Goal: Task Accomplishment & Management: Use online tool/utility

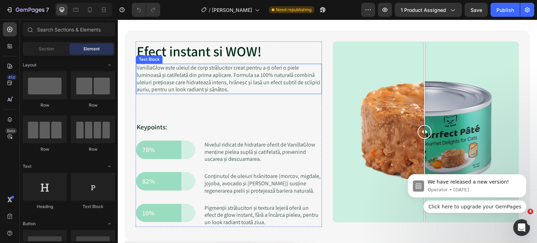
scroll to position [700, 0]
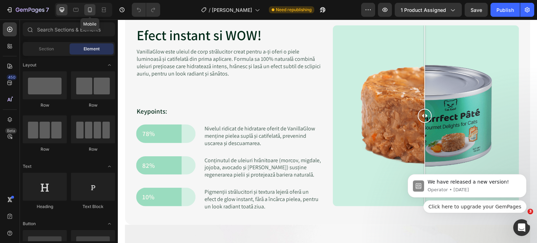
click at [90, 9] on icon at bounding box center [89, 9] width 7 height 7
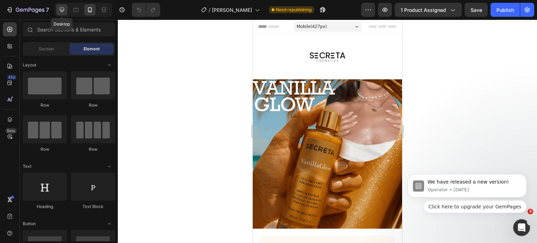
click at [58, 9] on div at bounding box center [61, 9] width 11 height 11
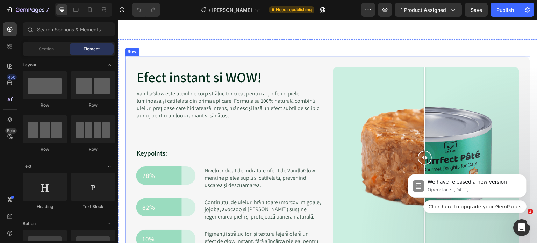
scroll to position [700, 0]
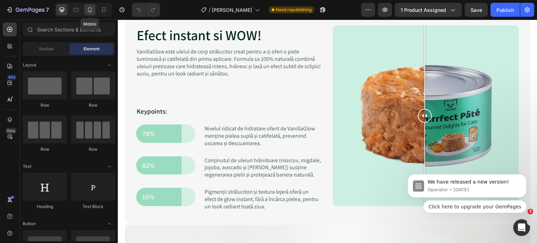
click at [86, 9] on icon at bounding box center [89, 9] width 7 height 7
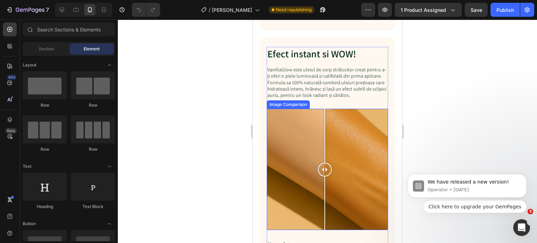
scroll to position [735, 0]
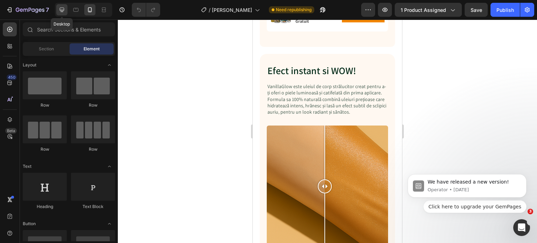
click at [62, 9] on icon at bounding box center [61, 9] width 7 height 7
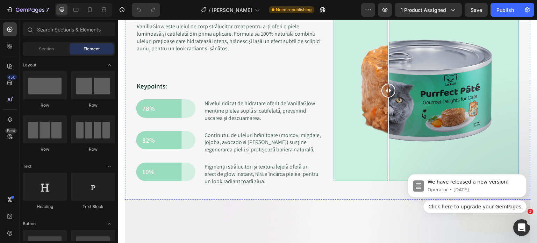
click at [386, 92] on div at bounding box center [426, 90] width 186 height 181
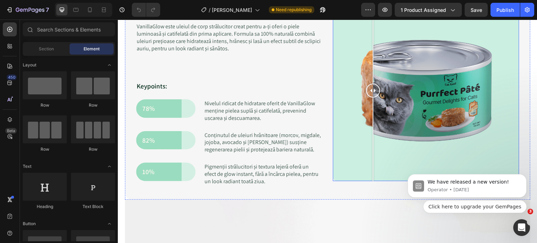
click at [370, 114] on div at bounding box center [426, 90] width 186 height 181
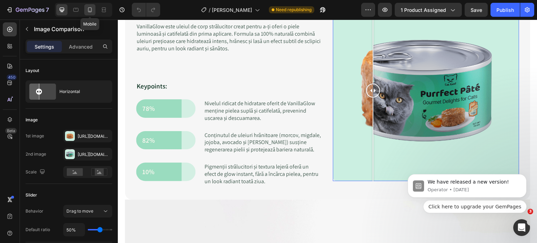
click at [89, 10] on icon at bounding box center [89, 9] width 7 height 7
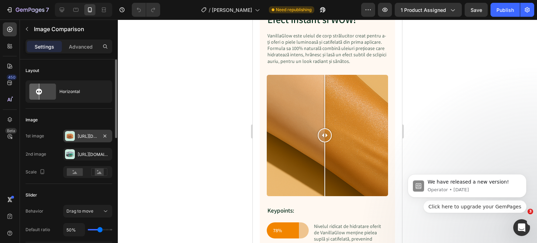
scroll to position [700, 0]
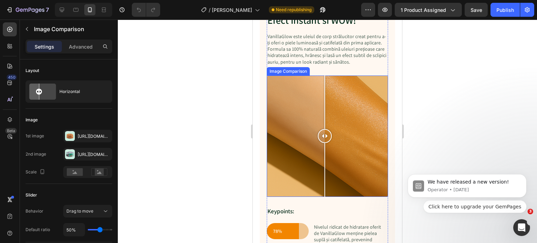
click at [290, 102] on div at bounding box center [327, 136] width 121 height 121
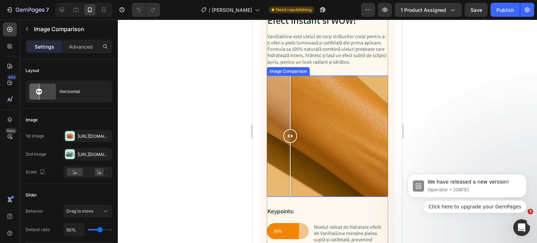
click at [323, 113] on div at bounding box center [327, 136] width 121 height 121
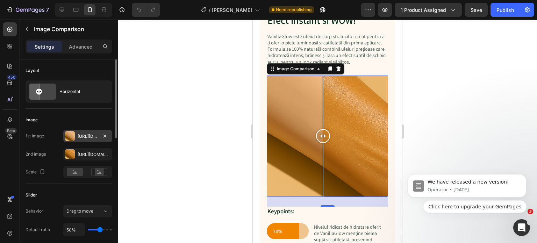
click at [86, 136] on div "Https://cdn.Shopify.Com/s/files/1/0702/8215/0154/files/gempages_496150544298017…" at bounding box center [88, 136] width 20 height 6
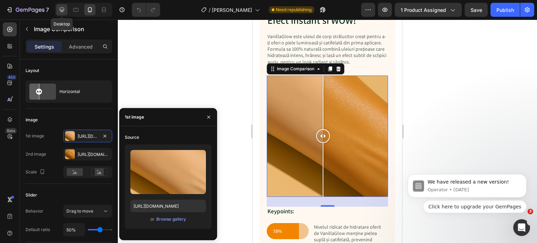
click at [61, 10] on icon at bounding box center [62, 10] width 5 height 5
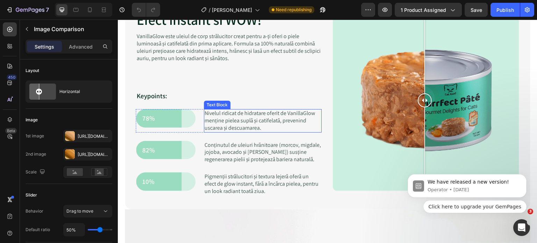
scroll to position [676, 0]
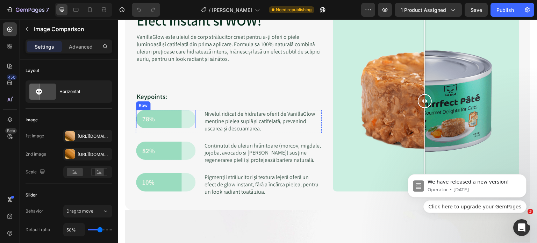
click at [180, 125] on div "78% Text Block Row" at bounding box center [165, 119] width 59 height 19
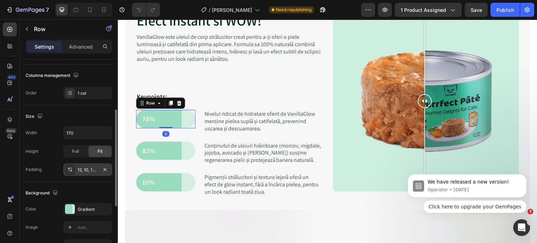
scroll to position [140, 0]
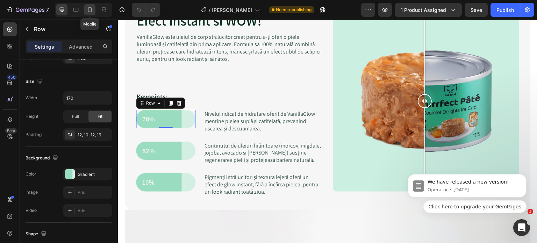
click at [89, 9] on icon at bounding box center [89, 9] width 7 height 7
type input "120"
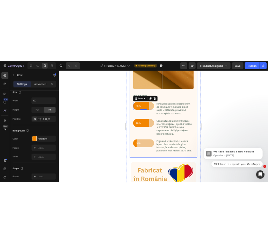
scroll to position [800, 0]
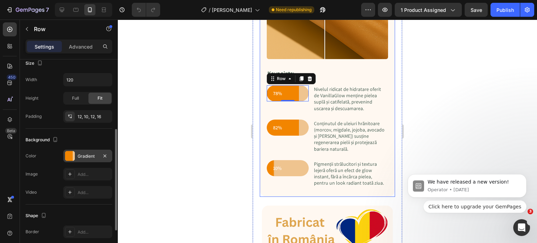
click at [88, 152] on div "Gradient" at bounding box center [87, 156] width 49 height 13
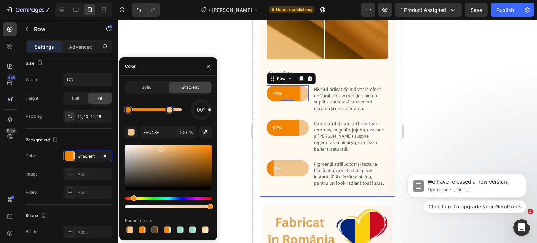
type input "F28500"
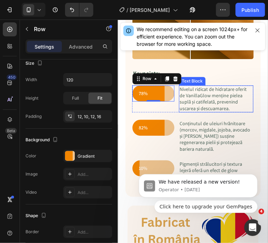
scroll to position [730, 0]
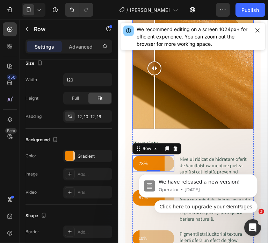
click at [154, 94] on div at bounding box center [192, 67] width 121 height 121
click at [196, 104] on div at bounding box center [192, 67] width 121 height 121
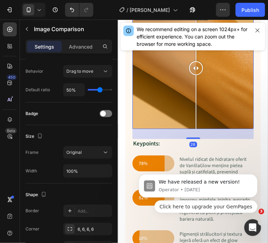
scroll to position [0, 0]
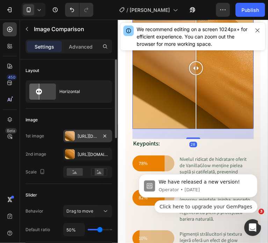
click at [85, 134] on div "Https://cdn.Shopify.Com/s/files/1/0702/8215/0154/files/gempages_496150544298017…" at bounding box center [88, 136] width 20 height 6
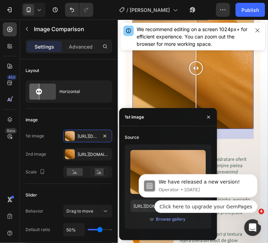
click at [138, 205] on body "We have released a new version! Operator • 4w ago Click here to upgrade your Ge…" at bounding box center [198, 187] width 134 height 67
click at [256, 177] on icon "Dismiss notification" at bounding box center [256, 176] width 4 height 4
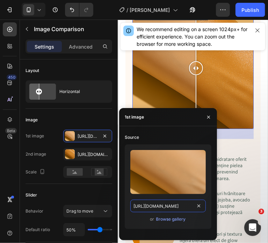
click at [168, 205] on input "https://cdn.shopify.com/s/files/1/0702/8215/0154/files/gempages_496150544298017…" at bounding box center [168, 206] width 76 height 13
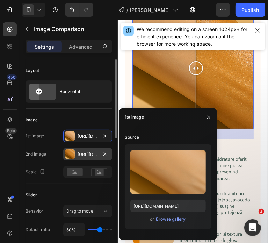
click at [83, 154] on div "Https://cdn.Shopify.Com/s/files/1/0702/8215/0154/files/gempages_496150544298017…" at bounding box center [88, 154] width 20 height 6
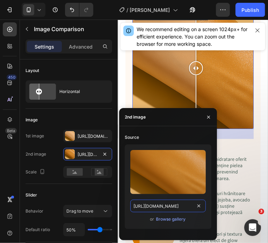
click at [156, 205] on input "https://cdn.shopify.com/s/files/1/0702/8215/0154/files/gempages_496150544298017…" at bounding box center [168, 206] width 76 height 13
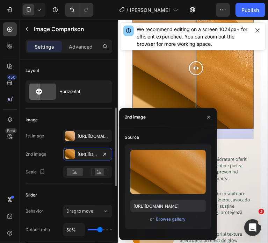
scroll to position [70, 0]
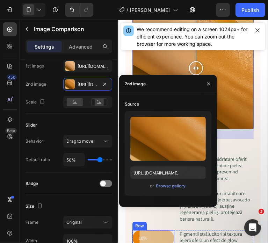
click at [136, 230] on div "10% Text Block Row" at bounding box center [153, 238] width 42 height 16
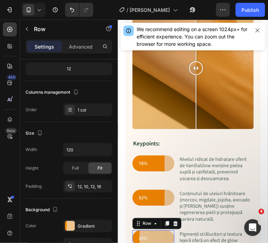
scroll to position [0, 0]
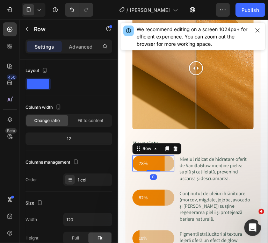
click at [134, 155] on div "78% Text Block Row 0" at bounding box center [153, 163] width 42 height 16
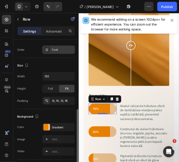
scroll to position [140, 0]
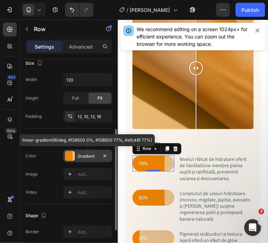
click at [76, 155] on div "Gradient" at bounding box center [87, 156] width 49 height 13
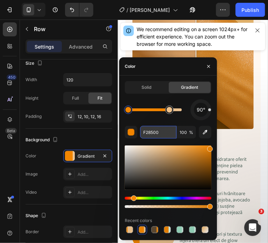
click at [157, 133] on input "F28500" at bounding box center [158, 132] width 36 height 13
click at [170, 112] on div at bounding box center [170, 110] width 6 height 6
click at [156, 133] on input "EFC48F" at bounding box center [158, 132] width 36 height 13
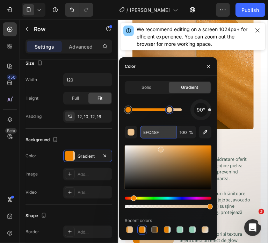
click at [156, 133] on input "EFC48F" at bounding box center [158, 132] width 36 height 13
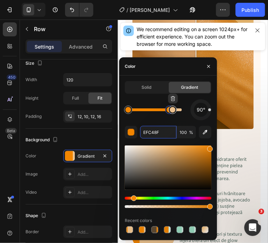
click at [167, 112] on div at bounding box center [172, 110] width 13 height 13
click at [169, 111] on div at bounding box center [173, 110] width 8 height 8
click at [166, 111] on div at bounding box center [169, 110] width 8 height 8
click at [157, 132] on input "F28500" at bounding box center [158, 132] width 36 height 13
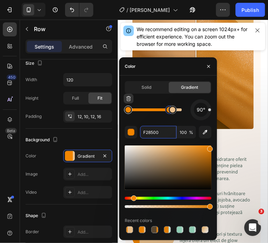
click at [127, 109] on div at bounding box center [129, 110] width 6 height 6
click at [129, 113] on div at bounding box center [128, 110] width 8 height 8
click at [151, 134] on input "F28500" at bounding box center [158, 132] width 36 height 13
click at [165, 112] on div at bounding box center [165, 110] width 6 height 6
click at [174, 111] on div at bounding box center [173, 110] width 6 height 6
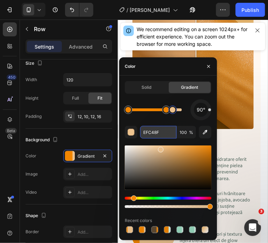
click at [158, 134] on input "EFC48F" at bounding box center [158, 132] width 36 height 13
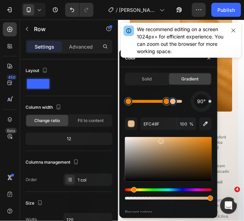
scroll to position [730, 0]
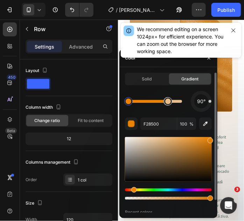
drag, startPoint x: 175, startPoint y: 103, endPoint x: 168, endPoint y: 104, distance: 6.7
type input "F28500"
drag, startPoint x: 172, startPoint y: 102, endPoint x: 168, endPoint y: 104, distance: 4.7
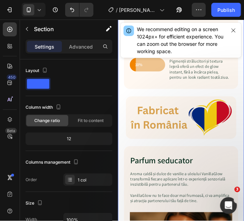
scroll to position [889, 0]
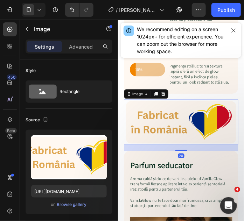
click at [199, 145] on img at bounding box center [192, 141] width 135 height 54
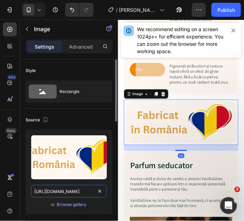
click at [55, 190] on input "https://cdn.shopify.com/s/files/1/0702/8215/0154/files/gempages_496150544298017…" at bounding box center [69, 191] width 76 height 13
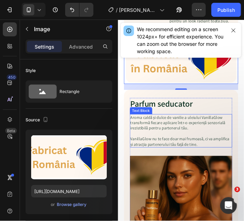
scroll to position [1079, 0]
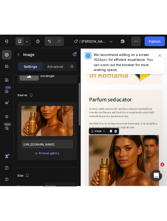
scroll to position [31, 0]
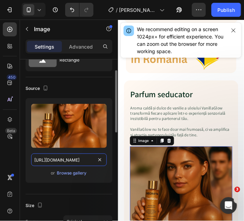
click at [73, 159] on input "https://cdn.shopify.com/s/files/1/0702/8215/0154/files/gempages_496150544298017…" at bounding box center [69, 160] width 76 height 13
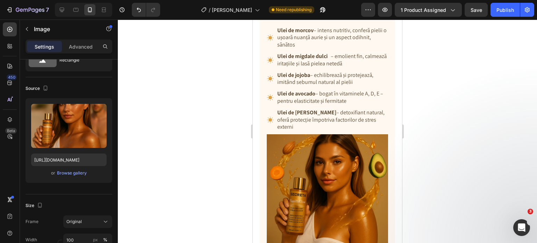
scroll to position [1596, 0]
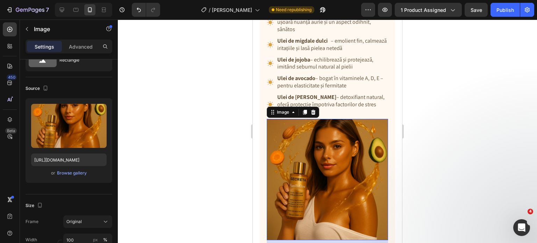
click at [303, 145] on img at bounding box center [327, 179] width 121 height 121
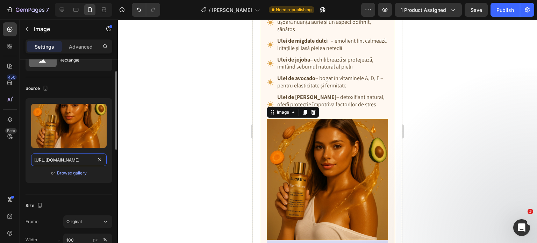
click at [80, 159] on input "https://cdn.shopify.com/s/files/1/0702/8215/0154/files/gempages_496150544298017…" at bounding box center [69, 160] width 76 height 13
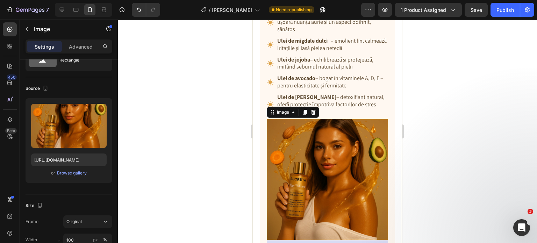
click at [460, 169] on div at bounding box center [327, 132] width 419 height 224
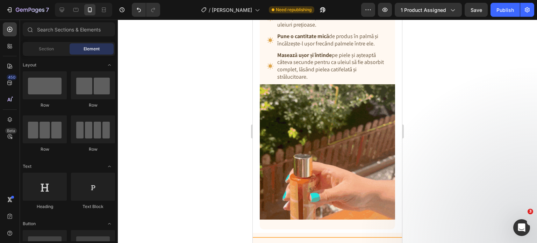
scroll to position [1911, 0]
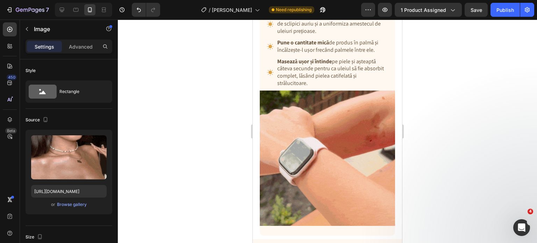
click at [318, 135] on img at bounding box center [327, 158] width 135 height 135
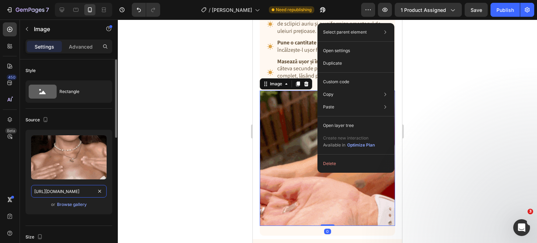
click at [52, 191] on input "https://cdn.shopify.com/s/files/1/0702/8215/0154/files/gempages_496150544298017…" at bounding box center [69, 191] width 76 height 13
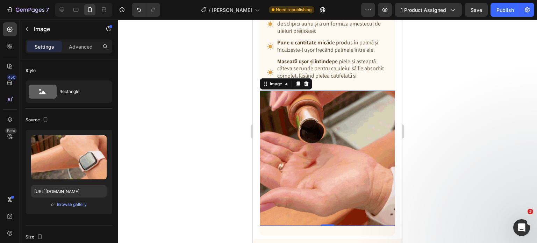
click at [334, 143] on img at bounding box center [327, 158] width 135 height 135
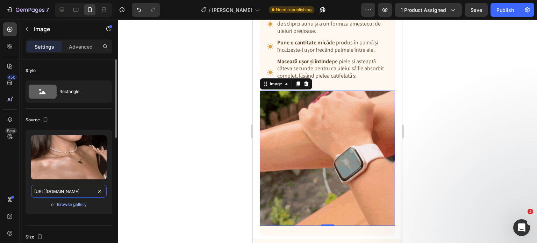
click at [69, 189] on input "https://cdn.shopify.com/s/files/1/0702/8215/0154/files/gempages_496150544298017…" at bounding box center [69, 191] width 76 height 13
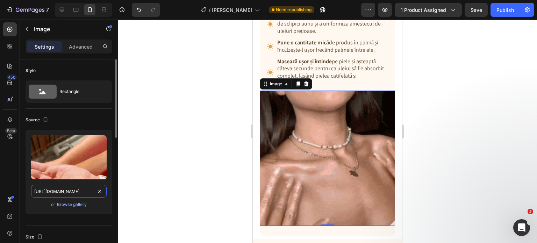
click at [69, 189] on input "https://cdn.shopify.com/s/files/1/0702/8215/0154/files/gempages_496150544298017…" at bounding box center [69, 191] width 76 height 13
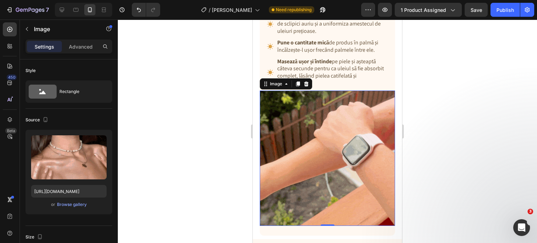
click at [444, 173] on div at bounding box center [327, 132] width 419 height 224
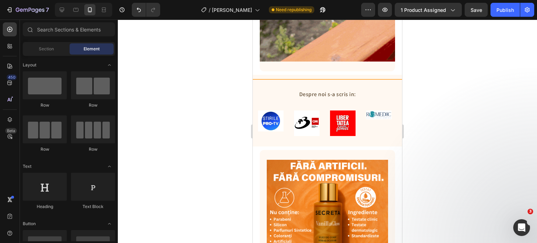
scroll to position [2051, 0]
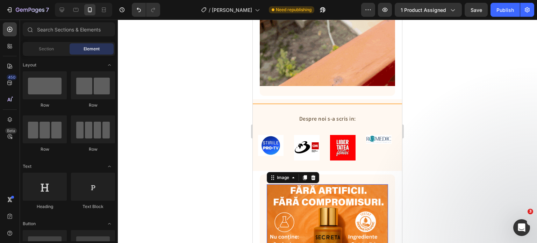
click at [320, 190] on img at bounding box center [327, 244] width 121 height 121
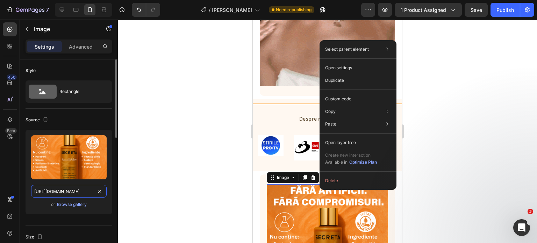
click at [70, 191] on input "https://cdn.shopify.com/s/files/1/0702/8215/0154/files/gempages_496150544298017…" at bounding box center [69, 191] width 76 height 13
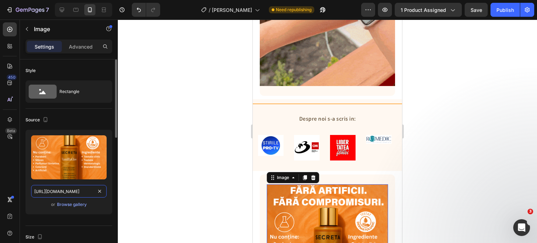
click at [70, 191] on input "https://cdn.shopify.com/s/files/1/0702/8215/0154/files/gempages_496150544298017…" at bounding box center [69, 191] width 76 height 13
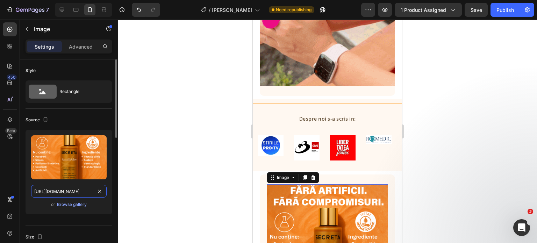
click at [67, 192] on input "https://cdn.shopify.com/s/files/1/0702/8215/0154/files/gempages_496150544298017…" at bounding box center [69, 191] width 76 height 13
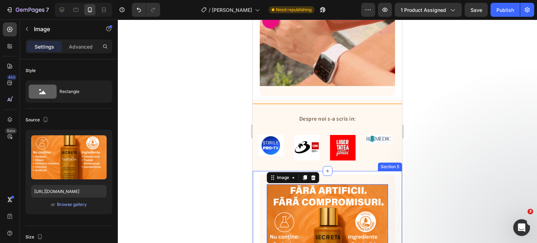
click at [463, 148] on div at bounding box center [327, 132] width 419 height 224
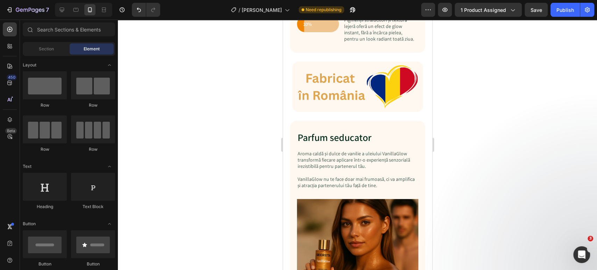
scroll to position [1049, 0]
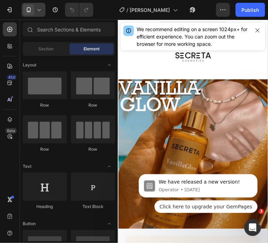
click at [39, 14] on div at bounding box center [34, 10] width 24 height 14
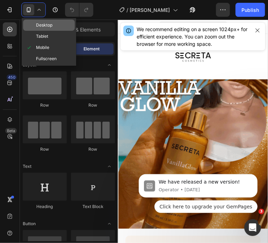
click at [41, 28] on span "Desktop" at bounding box center [44, 25] width 16 height 7
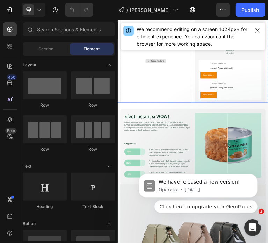
scroll to position [455, 0]
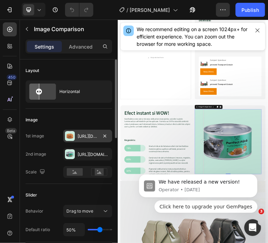
click at [87, 134] on div "Https://cdn.Shopify.Com/s/files/1/0702/8215/0154/files/gempages_496150544298017…" at bounding box center [88, 136] width 20 height 6
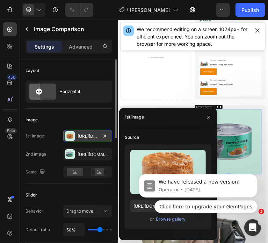
click at [87, 134] on div "Https://cdn.Shopify.Com/s/files/1/0702/8215/0154/files/gempages_496150544298017…" at bounding box center [88, 136] width 20 height 6
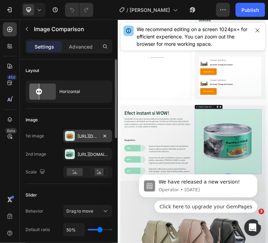
click at [87, 134] on div "Https://cdn.Shopify.Com/s/files/1/0702/8215/0154/files/gempages_496150544298017…" at bounding box center [88, 136] width 20 height 6
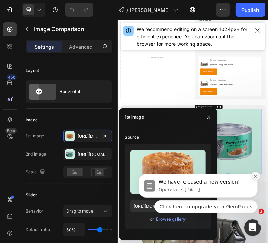
click at [254, 175] on icon "Dismiss notification" at bounding box center [256, 176] width 4 height 4
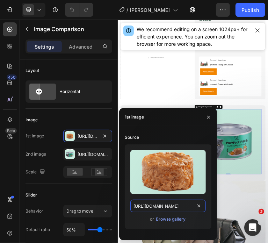
click at [158, 205] on input "https://cdn.shopify.com/s/files/1/0702/8215/0154/files/gempages_496150544298017…" at bounding box center [168, 206] width 76 height 13
paste input "fd426555-b481-45fe-95f8-d9e51476d118"
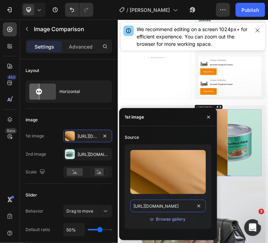
scroll to position [0, 211]
type input "https://cdn.shopify.com/s/files/1/0702/8215/0154/files/gempages_496150544298017…"
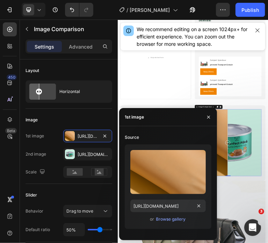
scroll to position [0, 0]
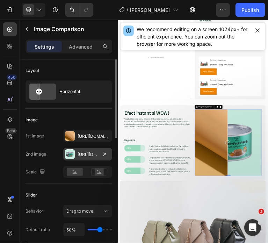
click at [81, 149] on div "Https://cdn.Shopify.Com/s/files/1/0702/8215/0154/files/gempages_496150544298017…" at bounding box center [87, 154] width 49 height 13
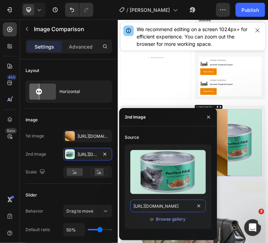
click at [153, 208] on input "https://cdn.shopify.com/s/files/1/0702/8215/0154/files/gempages_496150544298017…" at bounding box center [168, 206] width 76 height 13
paste input "b8901cdb-2f40-4a3a-946b-bf897ad5d53c"
type input "https://cdn.shopify.com/s/files/1/0702/8215/0154/files/gempages_496150544298017…"
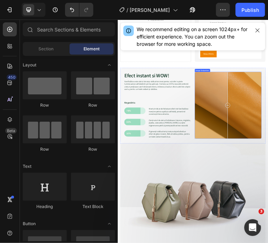
scroll to position [511, 0]
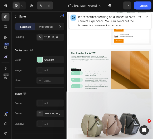
scroll to position [222, 0]
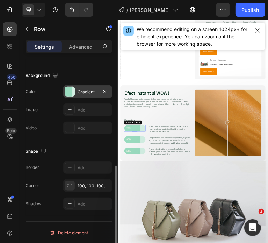
click at [70, 91] on div at bounding box center [70, 92] width 10 height 10
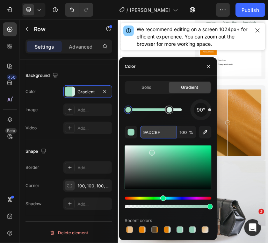
click at [153, 129] on input "9ADCBF" at bounding box center [158, 132] width 36 height 13
paste input "F28500"
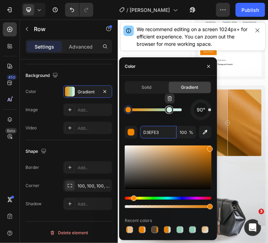
click at [169, 114] on div at bounding box center [169, 110] width 13 height 13
click at [158, 133] on input "F28500" at bounding box center [158, 132] width 36 height 13
paste input "EFC48F"
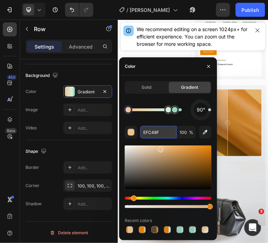
click at [164, 131] on input "EFC48F" at bounding box center [158, 132] width 36 height 13
click at [169, 112] on div at bounding box center [175, 110] width 13 height 13
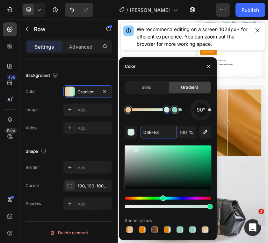
click at [167, 109] on div at bounding box center [167, 110] width 6 height 6
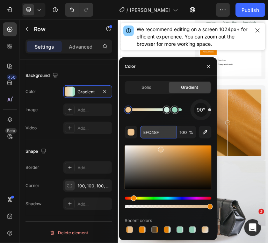
click at [151, 132] on input "EFC48F" at bounding box center [158, 132] width 36 height 13
paste input "F28500"
click at [161, 122] on div "90° F28500 100 % Recent colors" at bounding box center [168, 166] width 87 height 135
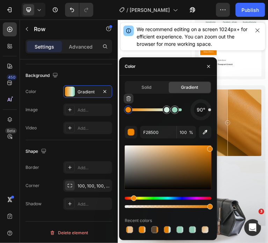
click at [126, 110] on div at bounding box center [129, 110] width 6 height 6
click at [165, 110] on div at bounding box center [167, 110] width 6 height 6
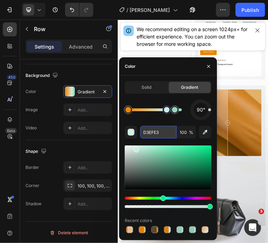
click at [152, 132] on input "D3EFE3" at bounding box center [158, 132] width 36 height 13
paste input "F28500"
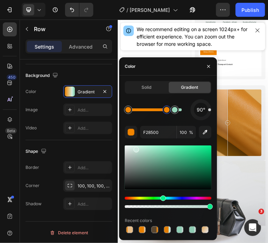
click at [156, 119] on div "90°" at bounding box center [168, 109] width 87 height 21
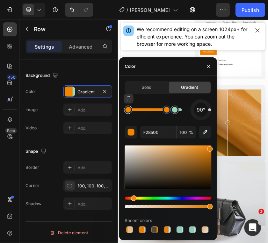
click at [129, 111] on div at bounding box center [129, 110] width 6 height 6
click at [153, 135] on input "F28500" at bounding box center [158, 132] width 36 height 13
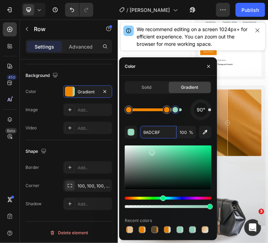
click at [176, 112] on div at bounding box center [176, 110] width 6 height 6
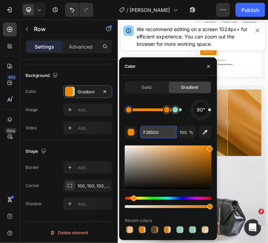
click at [160, 130] on input "F28500" at bounding box center [158, 132] width 36 height 13
paste input "EFC48F"
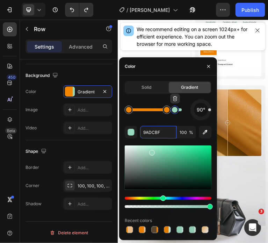
click at [175, 114] on div at bounding box center [175, 110] width 8 height 8
paste input "EFC48"
click at [160, 121] on div "90° EFC48F 100 % Recent colors" at bounding box center [168, 166] width 87 height 135
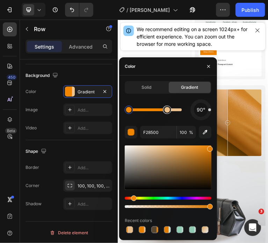
drag, startPoint x: 176, startPoint y: 112, endPoint x: 167, endPoint y: 114, distance: 8.8
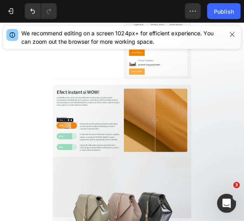
scroll to position [511, 0]
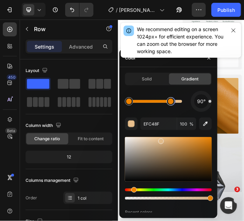
drag, startPoint x: 163, startPoint y: 106, endPoint x: 171, endPoint y: 104, distance: 8.6
click at [171, 103] on div at bounding box center [155, 101] width 54 height 3
drag, startPoint x: 171, startPoint y: 105, endPoint x: 165, endPoint y: 105, distance: 6.7
drag, startPoint x: 162, startPoint y: 105, endPoint x: 170, endPoint y: 103, distance: 7.6
type input "F28500"
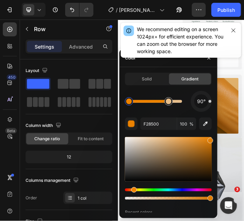
drag, startPoint x: 172, startPoint y: 103, endPoint x: 169, endPoint y: 103, distance: 3.8
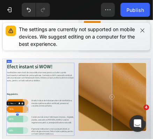
scroll to position [590, 0]
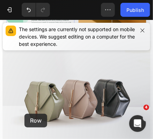
drag, startPoint x: 66, startPoint y: 268, endPoint x: 67, endPoint y: 277, distance: 8.8
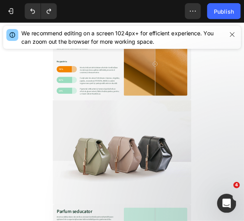
scroll to position [676, 0]
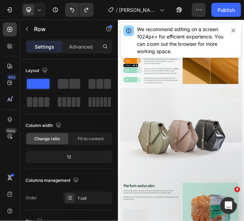
click at [140, 183] on div "82% Text Block Row 0" at bounding box center [165, 188] width 59 height 19
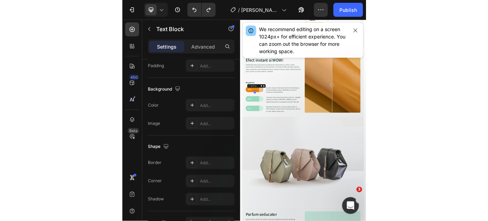
scroll to position [0, 0]
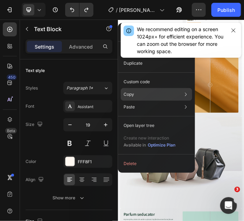
click at [184, 95] on icon at bounding box center [185, 94] width 7 height 7
click at [165, 96] on div "Copy Copy element Ctrl + C Copy style Copy class .gRIRplZTiK" at bounding box center [156, 94] width 71 height 13
click at [185, 92] on icon at bounding box center [185, 94] width 7 height 7
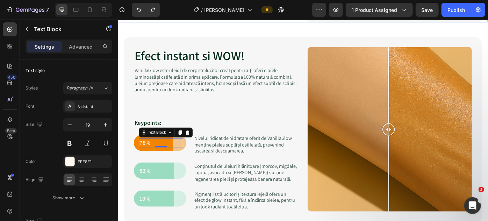
scroll to position [739, 0]
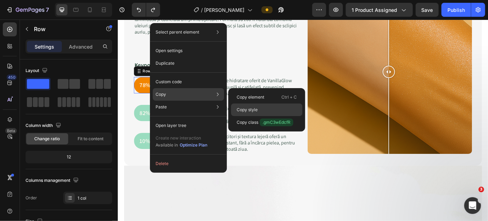
click at [251, 111] on p "Copy style" at bounding box center [247, 110] width 21 height 6
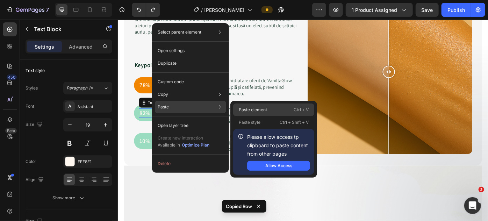
click at [255, 109] on p "Paste element" at bounding box center [253, 110] width 28 height 6
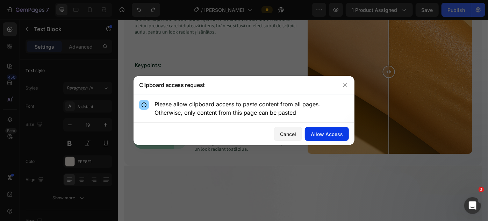
click at [323, 133] on div "Allow Access" at bounding box center [327, 133] width 32 height 7
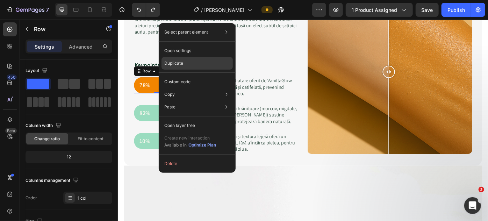
click at [192, 76] on div "Duplicate" at bounding box center [197, 82] width 71 height 13
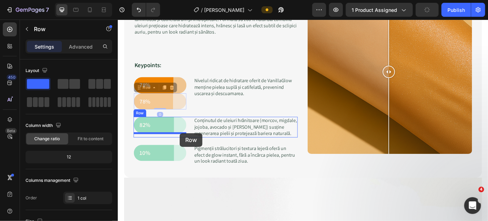
drag, startPoint x: 194, startPoint y: 109, endPoint x: 187, endPoint y: 148, distance: 39.3
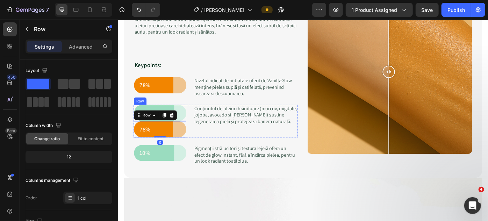
click at [193, 122] on div "82% Text Block Row" at bounding box center [165, 125] width 59 height 19
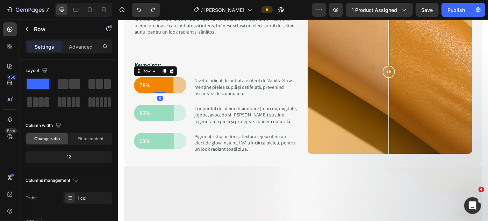
click at [187, 101] on div "78% Text Block Row 0" at bounding box center [165, 93] width 59 height 19
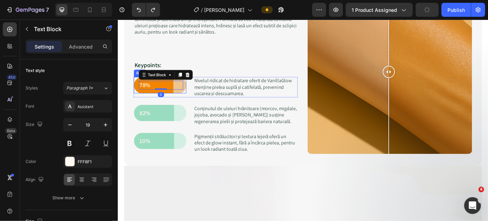
drag, startPoint x: 539, startPoint y: 34, endPoint x: 189, endPoint y: 98, distance: 355.9
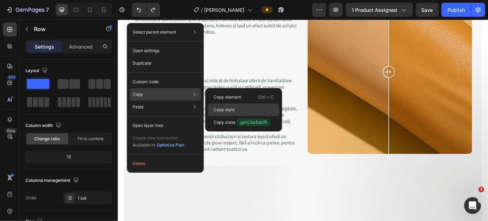
click at [224, 108] on p "Copy style" at bounding box center [224, 110] width 21 height 6
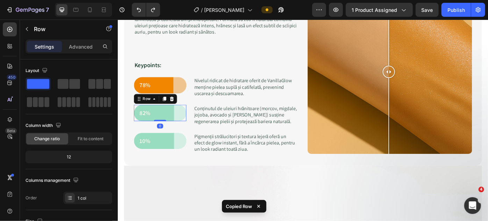
click at [189, 131] on div "82% Text Block Row 0" at bounding box center [165, 125] width 59 height 19
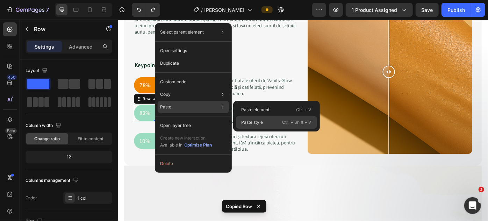
click at [243, 119] on p "Paste style" at bounding box center [253, 122] width 22 height 6
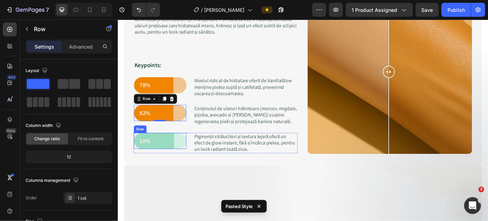
click at [183, 162] on div "10% Text Block Row" at bounding box center [165, 157] width 59 height 19
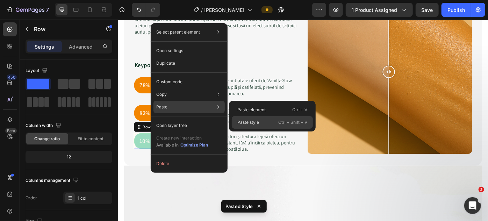
click at [238, 122] on p "Paste style" at bounding box center [249, 122] width 22 height 6
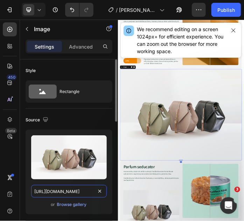
click at [52, 190] on input "https://cdn.shopify.com/s/files/1/2005/9307/files/image_demo.jpg" at bounding box center [69, 191] width 76 height 13
paste input "0702/8215/0154/files/gempages_496150544298017673-17e6b70d-ecab-402c-94b0-ef6718…"
type input "https://cdn.shopify.com/s/files/1/0702/8215/0154/files/gempages_496150544298017…"
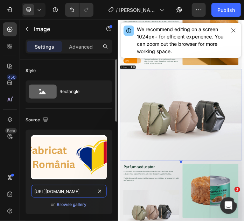
scroll to position [0, 212]
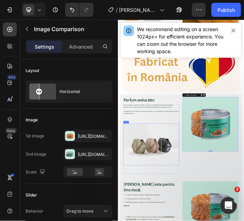
scroll to position [835, 0]
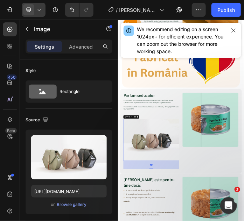
click at [37, 8] on icon at bounding box center [39, 9] width 7 height 7
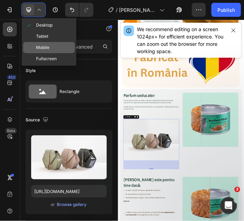
click at [51, 53] on div "Mobile" at bounding box center [49, 58] width 52 height 11
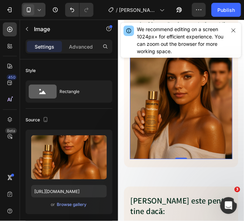
scroll to position [1130, 0]
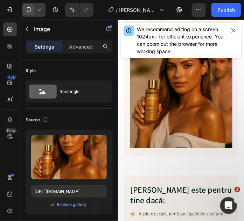
click at [39, 11] on icon at bounding box center [39, 10] width 3 height 2
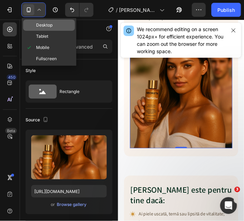
click at [42, 25] on span "Desktop" at bounding box center [44, 25] width 16 height 7
type input "https://cdn.shopify.com/s/files/1/2005/9307/files/image_demo.jpg"
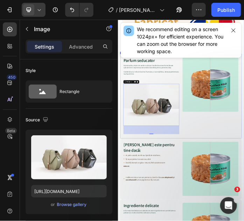
scroll to position [917, 0]
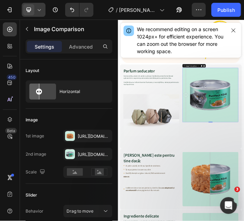
click at [41, 12] on icon at bounding box center [39, 9] width 7 height 7
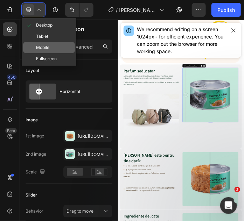
click at [45, 47] on span "Mobile" at bounding box center [42, 47] width 13 height 7
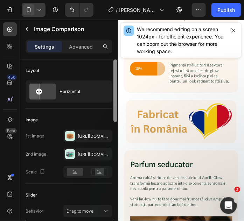
scroll to position [927, 0]
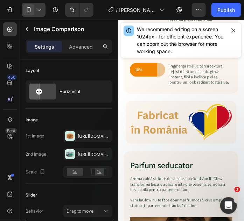
click at [39, 8] on icon at bounding box center [39, 9] width 7 height 7
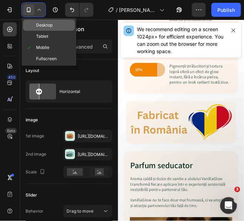
click at [43, 27] on span "Desktop" at bounding box center [44, 25] width 16 height 7
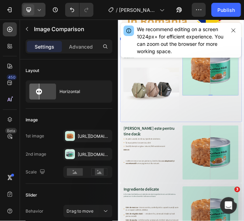
scroll to position [988, 0]
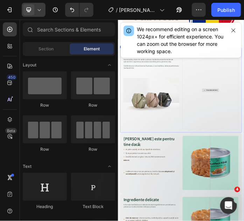
scroll to position [956, 0]
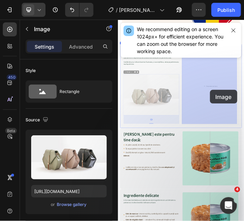
drag, startPoint x: 241, startPoint y: 300, endPoint x: 413, endPoint y: 256, distance: 178.3
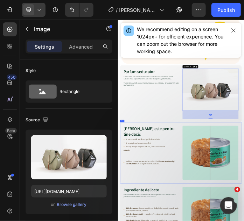
scroll to position [869, 0]
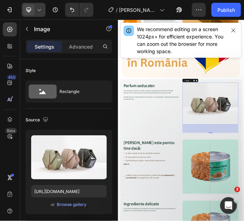
click at [36, 9] on icon at bounding box center [39, 9] width 7 height 7
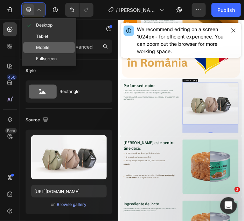
click at [42, 46] on span "Mobile" at bounding box center [42, 47] width 13 height 7
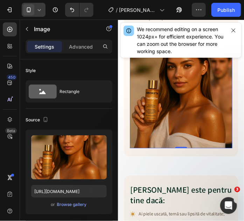
scroll to position [1098, 0]
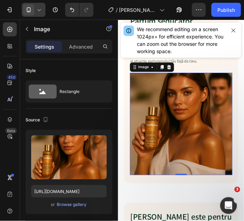
click at [41, 10] on icon at bounding box center [39, 9] width 7 height 7
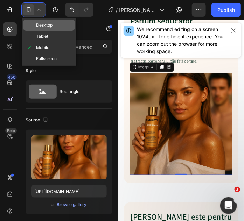
click at [44, 26] on span "Desktop" at bounding box center [44, 25] width 16 height 7
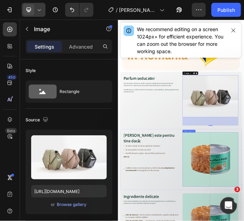
scroll to position [924, 0]
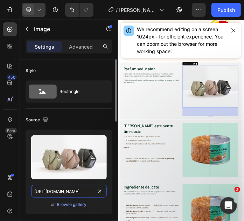
click at [67, 190] on input "https://cdn.shopify.com/s/files/1/2005/9307/files/image_demo.jpg" at bounding box center [69, 191] width 76 height 13
paste input "0702/8215/0154/files/gempages_496150544298017673-68bd879f-deb3-4914-a3cb-0ff34c…"
type input "https://cdn.shopify.com/s/files/1/0702/8215/0154/files/gempages_496150544298017…"
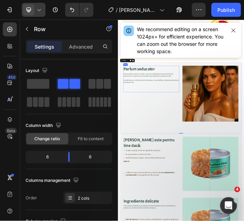
click at [164, 243] on div "Parfum seducator Heading Aroma caldă și dulce de vanilie a uleiului VanillaGlow…" at bounding box center [229, 217] width 186 height 88
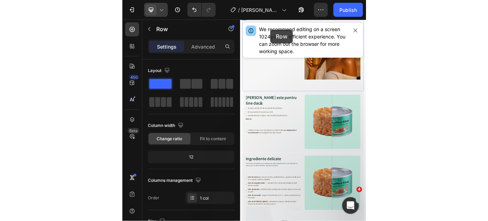
scroll to position [1056, 0]
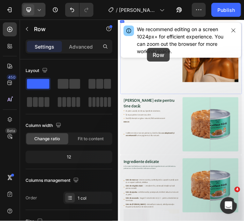
drag, startPoint x: 197, startPoint y: 246, endPoint x: 264, endPoint y: 67, distance: 191.3
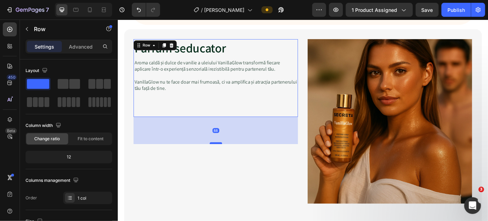
drag, startPoint x: 223, startPoint y: 128, endPoint x: 227, endPoint y: 156, distance: 28.3
click at [227, 158] on div at bounding box center [229, 159] width 14 height 2
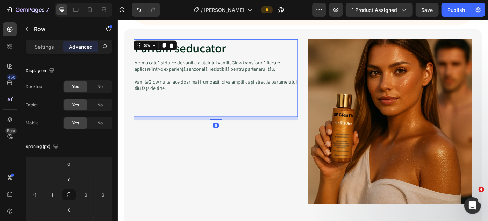
drag, startPoint x: 228, startPoint y: 156, endPoint x: 228, endPoint y: 129, distance: 26.9
click at [228, 129] on div "11" at bounding box center [228, 129] width 186 height 0
type input "11"
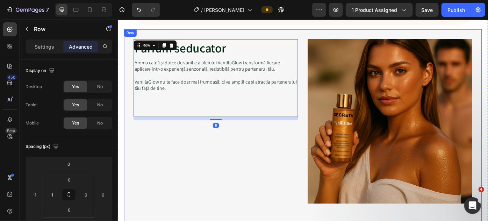
click at [252, 156] on div "Parfum seducator Heading Aroma caldă și dulce de vanilie a uleiului VanillaGlow…" at bounding box center [229, 148] width 186 height 214
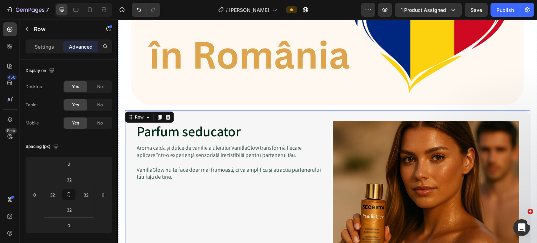
scroll to position [1012, 0]
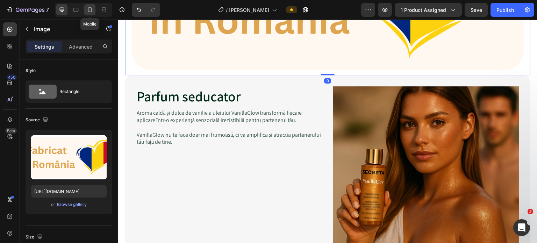
click at [91, 8] on icon at bounding box center [90, 9] width 4 height 5
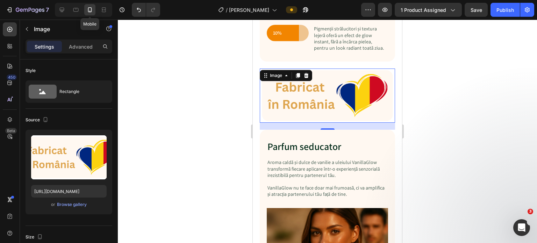
scroll to position [992, 0]
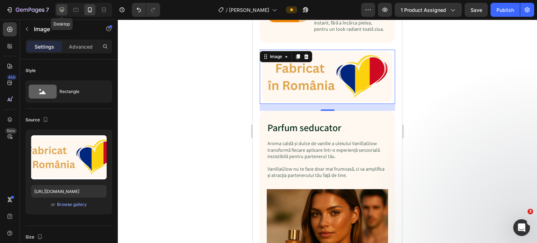
click at [60, 8] on icon at bounding box center [61, 9] width 7 height 7
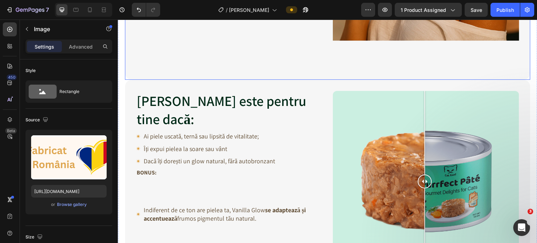
scroll to position [1265, 0]
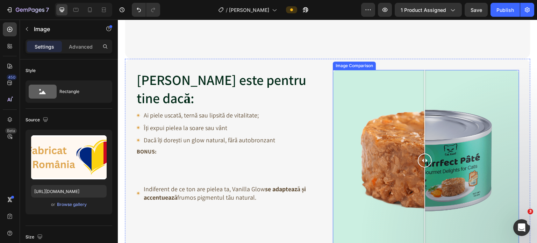
click at [375, 86] on div at bounding box center [426, 160] width 186 height 181
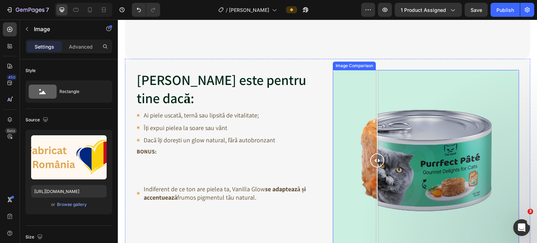
click at [393, 70] on div at bounding box center [426, 160] width 186 height 181
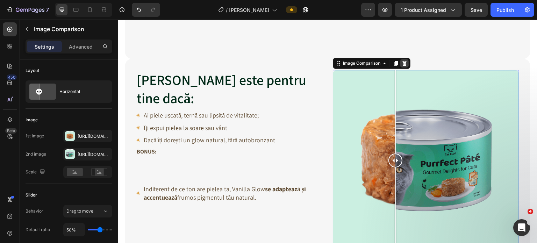
click at [403, 61] on icon at bounding box center [405, 63] width 5 height 5
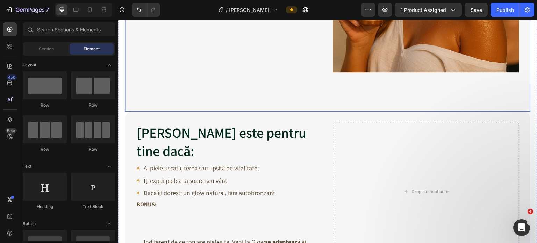
scroll to position [1195, 0]
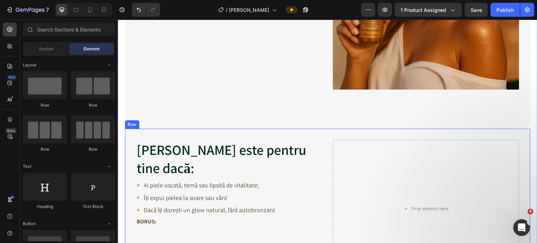
click at [322, 130] on div "Vanilla Glow este pentru tine dacă: Heading Icon Ai piele uscată, ternă sau lip…" at bounding box center [328, 209] width 406 height 160
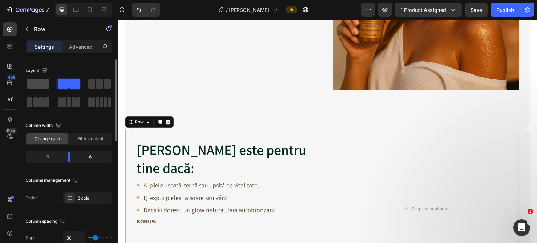
click at [48, 87] on span at bounding box center [38, 84] width 22 height 10
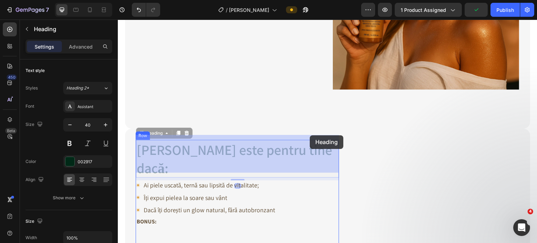
drag, startPoint x: 256, startPoint y: 139, endPoint x: 310, endPoint y: 135, distance: 53.6
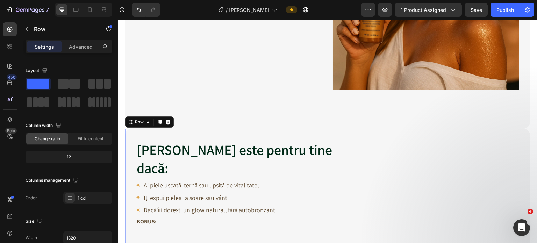
click at [257, 129] on div "Vanilla Glow este pentru tine dacă: Heading Icon Ai piele uscată, ternă sau lip…" at bounding box center [328, 209] width 406 height 160
click at [97, 87] on span at bounding box center [99, 84] width 7 height 10
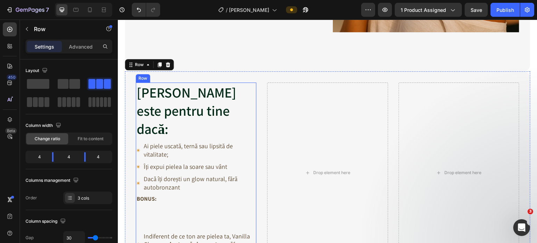
scroll to position [1265, 0]
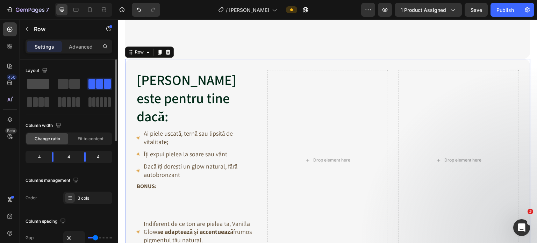
click at [40, 83] on span at bounding box center [38, 84] width 22 height 10
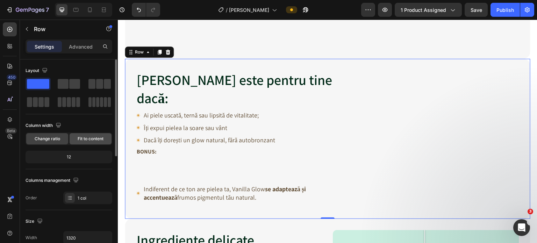
click at [94, 136] on span "Fit to content" at bounding box center [91, 139] width 26 height 6
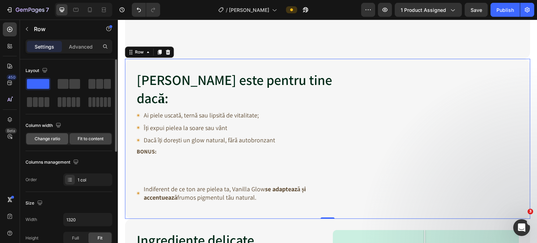
click at [57, 139] on span "Change ratio" at bounding box center [48, 139] width 26 height 6
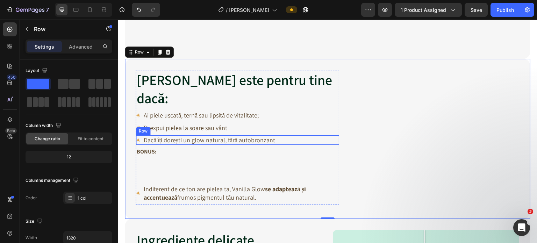
click at [336, 135] on div "Icon Dacă îți dorești un glow natural, fără autobronzant Text Block Row" at bounding box center [237, 139] width 203 height 9
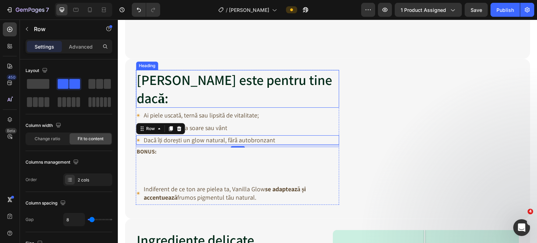
click at [307, 90] on h2 "Vanilla Glow este pentru tine dacă:" at bounding box center [237, 89] width 203 height 38
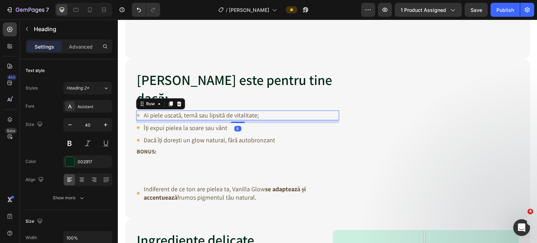
click at [302, 111] on div "Icon Ai piele uscată, ternă sau lipsită de vitalitate; Text Block Row 8" at bounding box center [237, 115] width 203 height 9
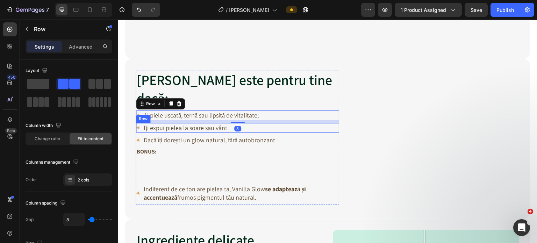
click at [298, 125] on div "Icon Îți expui pielea la soare sau vânt Text Block Row" at bounding box center [237, 127] width 203 height 9
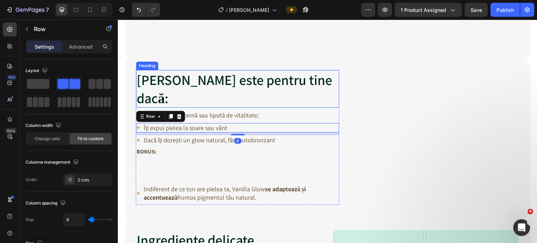
click at [311, 96] on h2 "Vanilla Glow este pentru tine dacă:" at bounding box center [237, 89] width 203 height 38
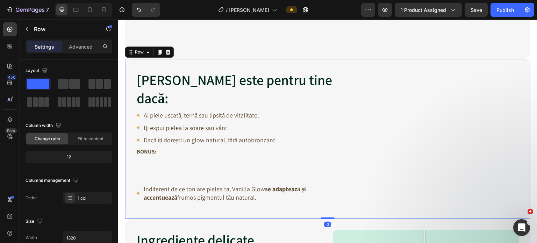
click at [357, 83] on div "Vanilla Glow este pentru tine dacă: Heading Icon Ai piele uscată, ternă sau lip…" at bounding box center [327, 139] width 383 height 138
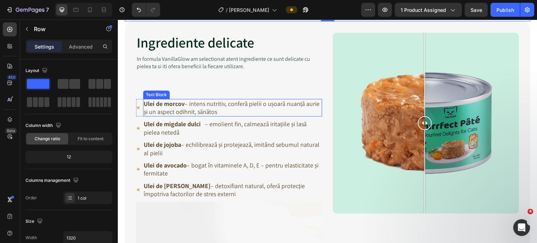
scroll to position [1475, 0]
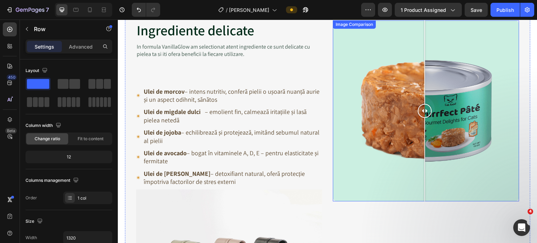
click at [358, 74] on div at bounding box center [426, 110] width 186 height 181
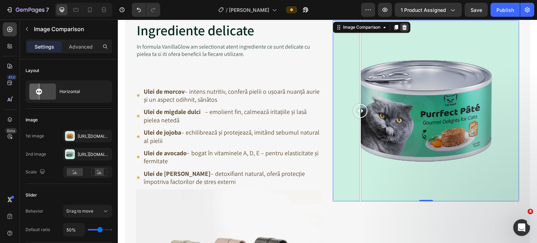
click at [404, 25] on icon at bounding box center [405, 27] width 5 height 5
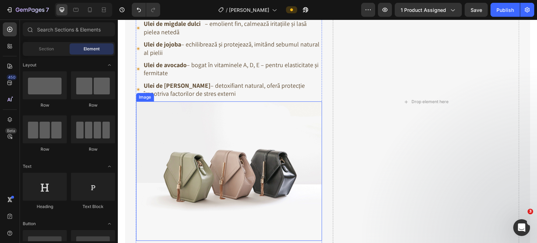
scroll to position [1580, 0]
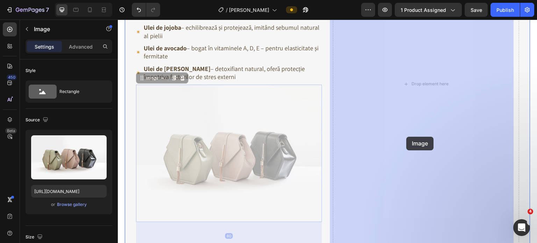
drag, startPoint x: 212, startPoint y: 161, endPoint x: 407, endPoint y: 137, distance: 196.3
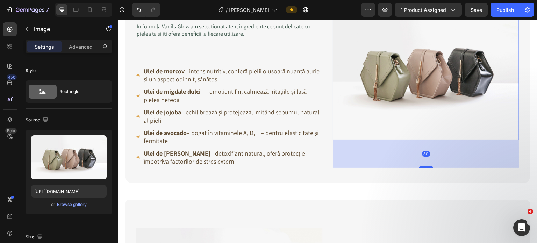
scroll to position [1440, 0]
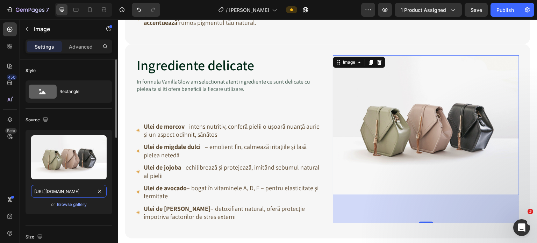
click at [56, 191] on input "https://cdn.shopify.com/s/files/1/2005/9307/files/image_demo.jpg" at bounding box center [69, 191] width 76 height 13
paste input "0702/8215/0154/files/gempages_496150544298017673-86a29795-1063-4a72-8d8f-fa8caf…"
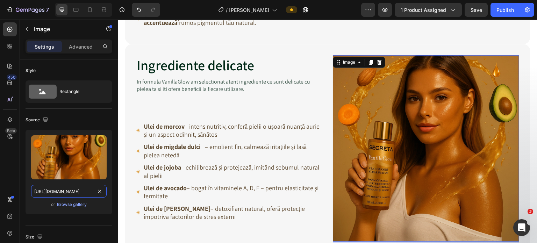
scroll to position [1510, 0]
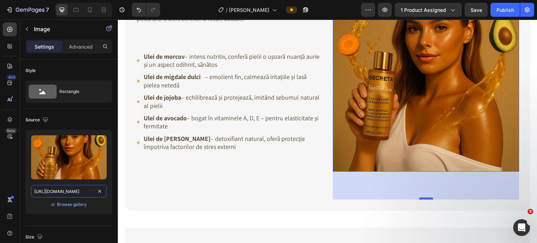
type input "https://cdn.shopify.com/s/files/1/0702/8215/0154/files/gempages_496150544298017…"
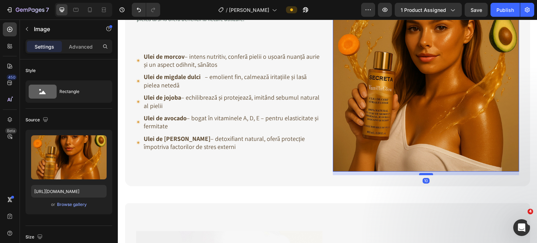
drag, startPoint x: 418, startPoint y: 190, endPoint x: 418, endPoint y: 166, distance: 24.5
click at [419, 173] on div at bounding box center [426, 174] width 14 height 2
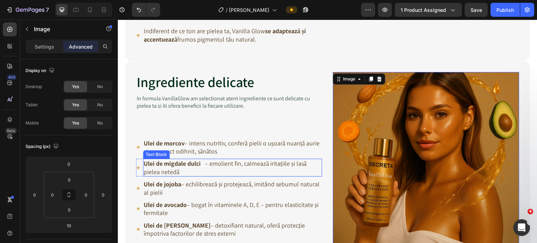
scroll to position [1440, 0]
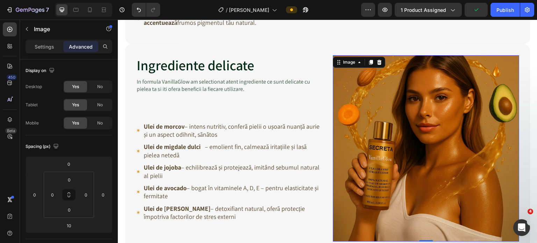
drag, startPoint x: 422, startPoint y: 236, endPoint x: 425, endPoint y: 231, distance: 6.1
click at [425, 231] on div "Image 0" at bounding box center [426, 148] width 186 height 186
type input "0"
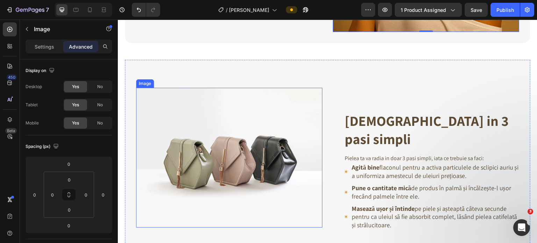
scroll to position [1685, 0]
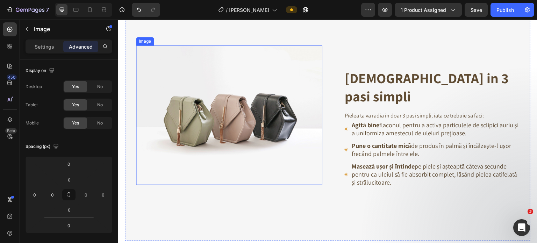
click at [237, 112] on img at bounding box center [229, 115] width 186 height 140
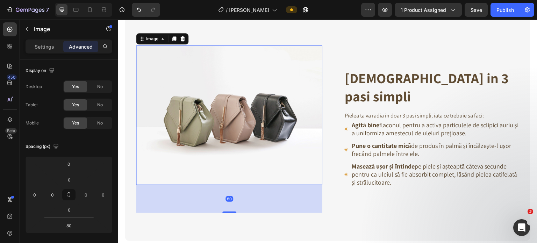
click at [197, 156] on img at bounding box center [229, 115] width 186 height 140
click at [196, 150] on img at bounding box center [229, 115] width 186 height 140
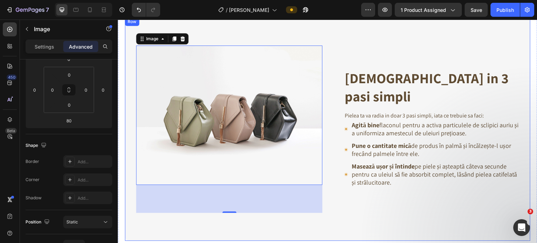
click at [377, 201] on div "Aplici in 3 pasi simpli Heading Pielea ta va radia in doar 3 pasi simpli, iata …" at bounding box center [426, 129] width 186 height 168
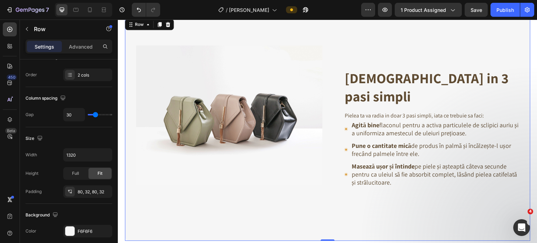
scroll to position [0, 0]
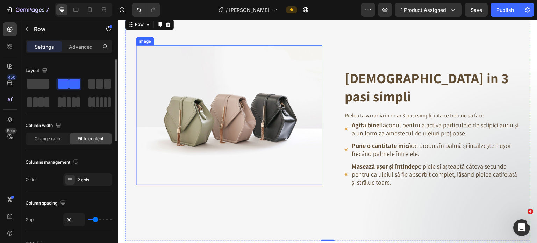
click at [251, 150] on img at bounding box center [229, 115] width 186 height 140
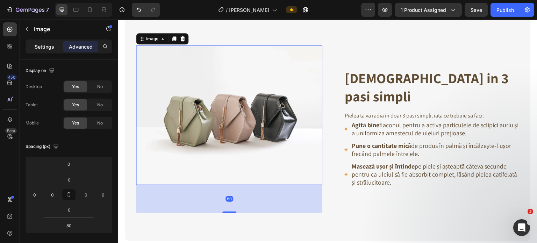
click at [47, 48] on p "Settings" at bounding box center [45, 46] width 20 height 7
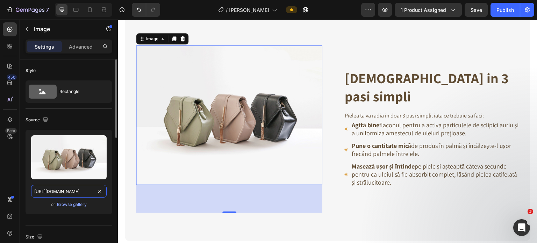
click at [64, 188] on input "https://cdn.shopify.com/s/files/1/2005/9307/files/image_demo.jpg" at bounding box center [69, 191] width 76 height 13
paste input "0702/8215/0154/files/gempages_496150544298017673-a53d00fe-f229-46e1-b53e-51a079…"
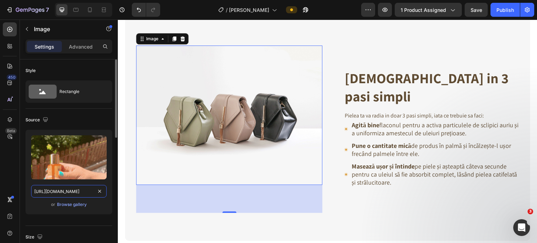
scroll to position [0, 210]
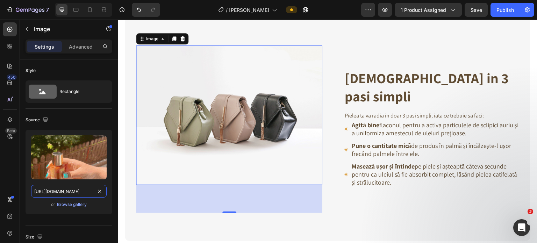
type input "https://cdn.shopify.com/s/files/1/0702/8215/0154/files/gempages_496150544298017…"
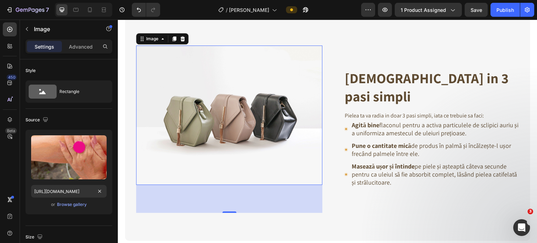
scroll to position [0, 0]
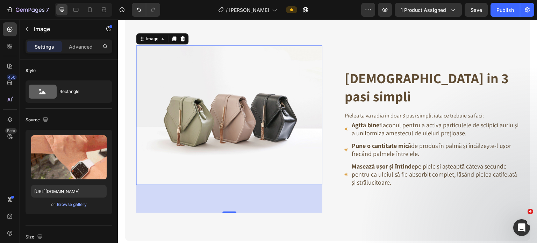
click at [225, 207] on div "80" at bounding box center [229, 199] width 186 height 28
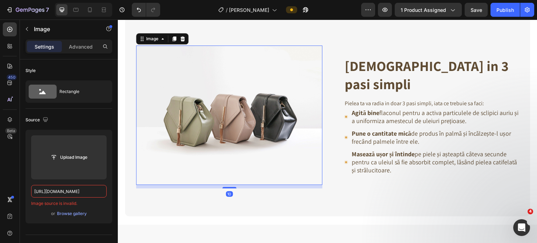
drag, startPoint x: 226, startPoint y: 210, endPoint x: 214, endPoint y: 148, distance: 62.9
click at [226, 187] on div at bounding box center [229, 187] width 14 height 1
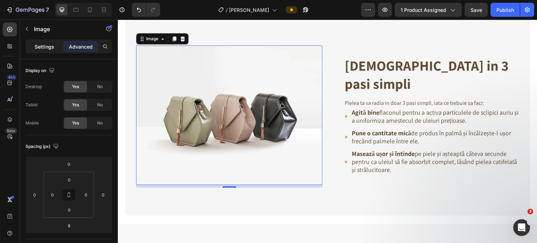
click at [45, 48] on p "Settings" at bounding box center [45, 46] width 20 height 7
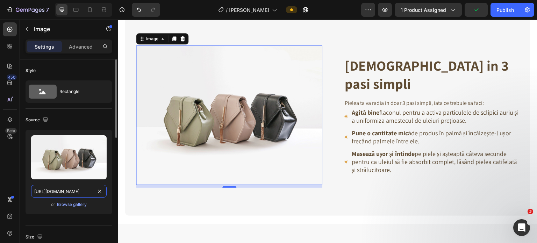
click at [57, 186] on input "https://cdn.shopify.com/s/files/1/2005/9307/files/image_demo.jpg" at bounding box center [69, 191] width 76 height 13
paste input "0702/8215/0154/files/gempages_496150544298017673-a53d00fe-f229-46e1-b53e-51a079…"
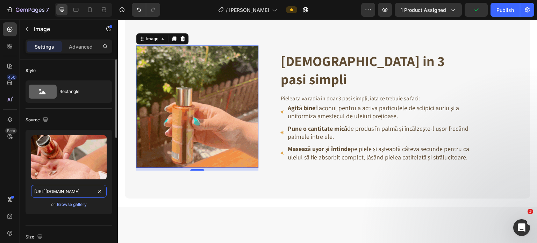
scroll to position [0, 210]
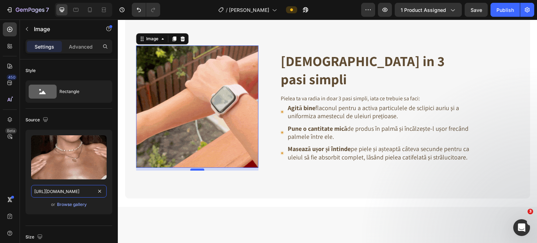
type input "https://cdn.shopify.com/s/files/1/0702/8215/0154/files/gempages_496150544298017…"
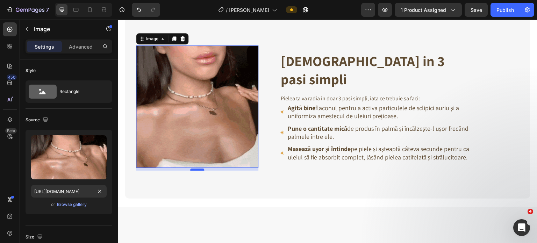
scroll to position [0, 0]
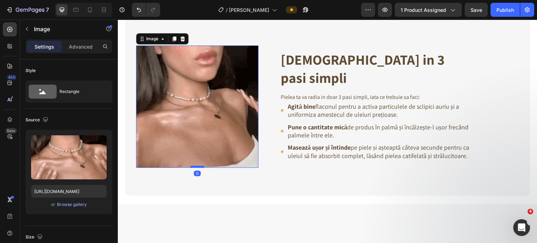
click at [195, 167] on div at bounding box center [197, 167] width 14 height 2
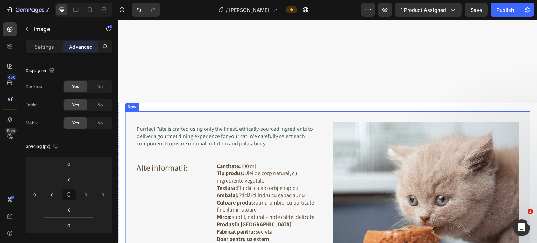
scroll to position [1999, 0]
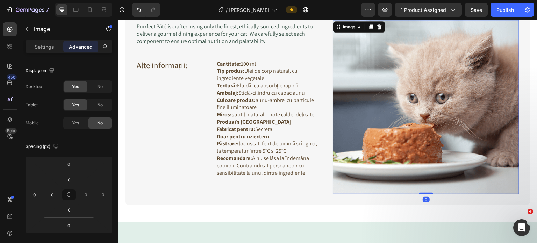
click at [404, 119] on img at bounding box center [426, 107] width 186 height 174
click at [51, 46] on p "Settings" at bounding box center [45, 46] width 20 height 7
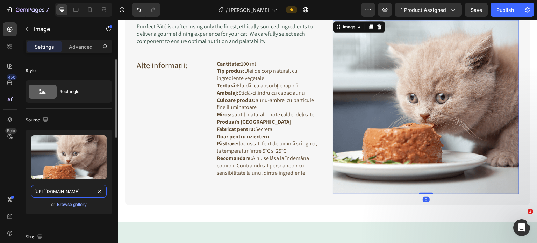
click at [59, 192] on input "https://cdn.shopify.com/s/files/1/0702/8215/0154/files/gempages_496150544298017…" at bounding box center [69, 191] width 76 height 13
paste input "7d096e54-17aa-4c49-947a-6418fbf495c6"
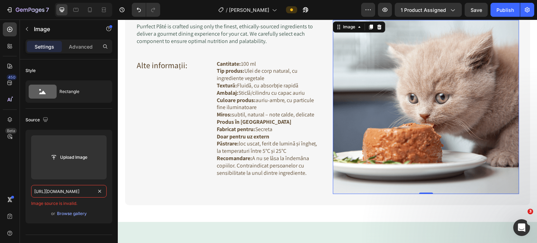
type input "https://cdn.shopify.com/s/files/1/0702/8215/0154/files/gempages_496150544298017…"
click at [76, 195] on input "https://cdn.shopify.com/s/files/1/0702/8215/0154/files/gempages_496150544298017…" at bounding box center [69, 191] width 76 height 13
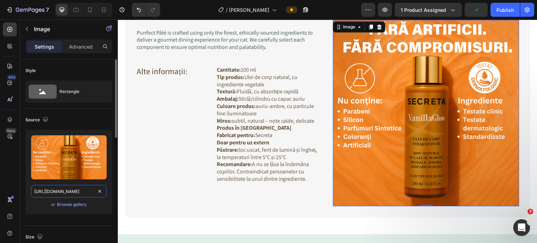
scroll to position [2005, 0]
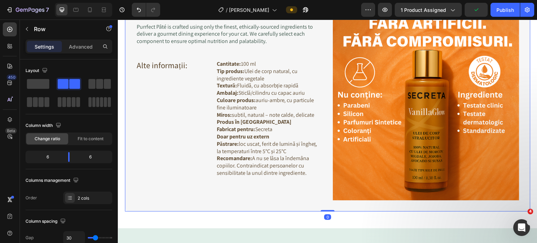
click at [203, 203] on div "Image Purrfect Pâté is crafted using only the finest, ethically-sourced ingredi…" at bounding box center [328, 107] width 406 height 209
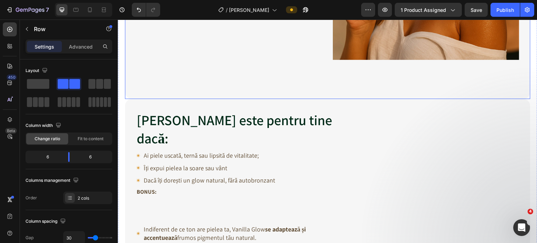
scroll to position [1236, 0]
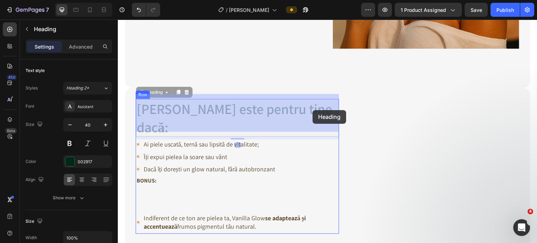
drag, startPoint x: 335, startPoint y: 97, endPoint x: 311, endPoint y: 110, distance: 27.2
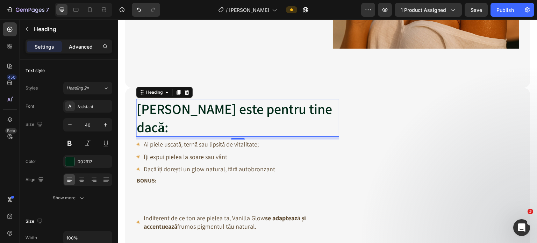
click at [73, 47] on p "Advanced" at bounding box center [81, 46] width 24 height 7
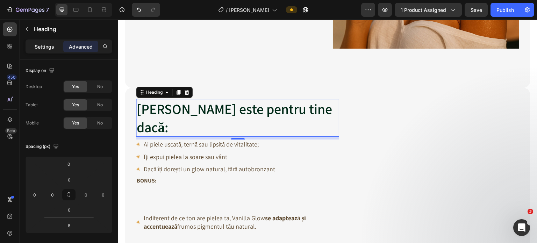
click at [50, 44] on p "Settings" at bounding box center [45, 46] width 20 height 7
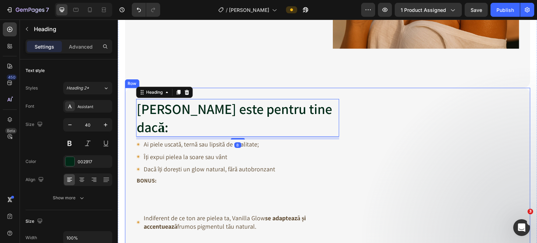
click at [380, 118] on div "Vanilla Glow este pentru tine dacă: Heading 8 Icon Ai piele uscată, ternă sau l…" at bounding box center [327, 168] width 383 height 138
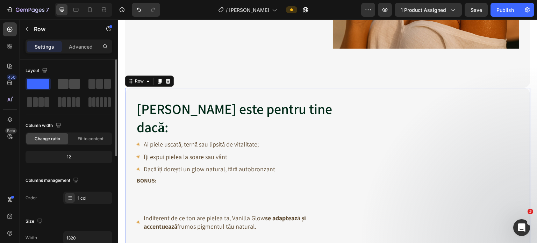
click at [66, 81] on span at bounding box center [63, 84] width 11 height 10
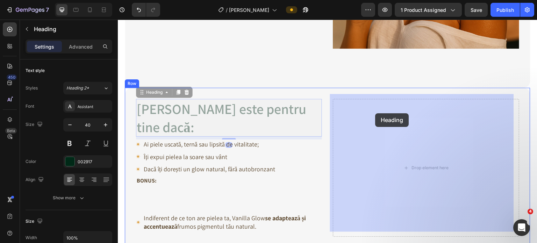
drag, startPoint x: 292, startPoint y: 99, endPoint x: 350, endPoint y: 108, distance: 58.7
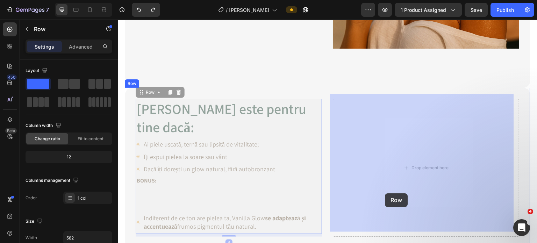
drag, startPoint x: 316, startPoint y: 193, endPoint x: 385, endPoint y: 193, distance: 70.0
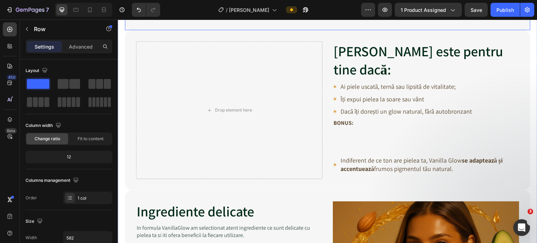
scroll to position [1306, 0]
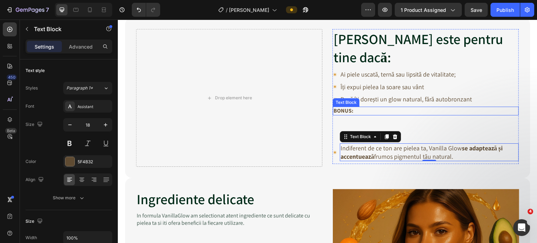
click at [375, 110] on div "BONUS:" at bounding box center [426, 111] width 186 height 9
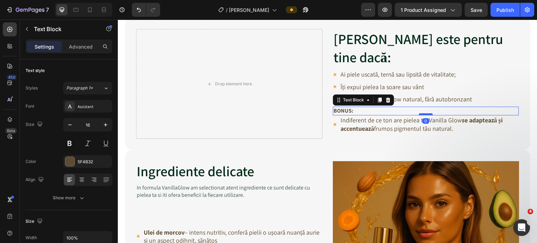
drag, startPoint x: 418, startPoint y: 138, endPoint x: 419, endPoint y: 110, distance: 28.0
click at [419, 113] on div at bounding box center [426, 114] width 14 height 2
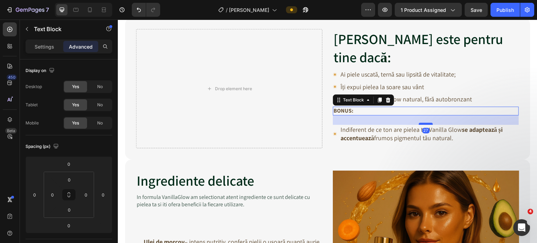
drag, startPoint x: 422, startPoint y: 109, endPoint x: 418, endPoint y: 119, distance: 10.8
click at [419, 123] on div at bounding box center [426, 124] width 14 height 2
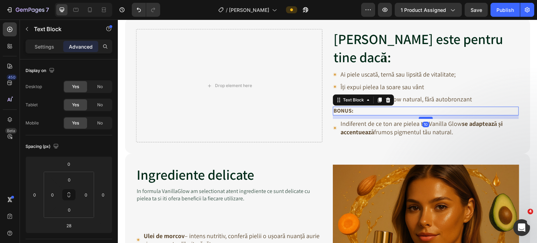
drag, startPoint x: 417, startPoint y: 120, endPoint x: 417, endPoint y: 113, distance: 6.7
click at [419, 117] on div at bounding box center [426, 118] width 14 height 2
type input "8"
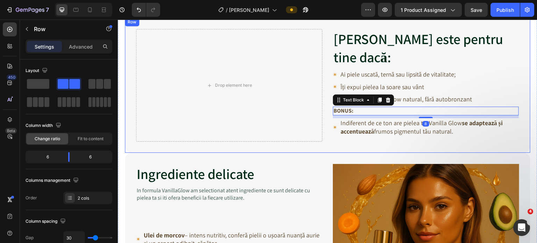
click at [321, 142] on div "Drop element here Vanilla Glow este pentru tine dacă: Heading Icon Ai piele usc…" at bounding box center [328, 85] width 406 height 135
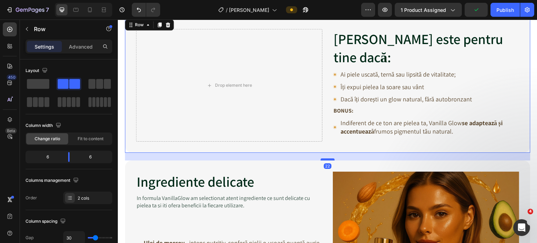
drag, startPoint x: 324, startPoint y: 147, endPoint x: 324, endPoint y: 155, distance: 7.7
click at [324, 158] on div at bounding box center [328, 159] width 14 height 2
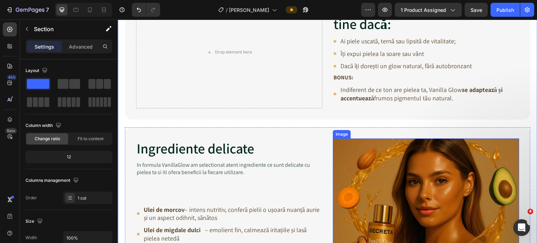
scroll to position [1341, 0]
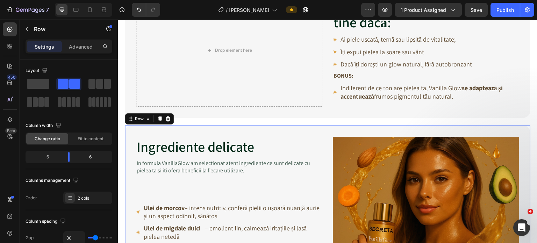
click at [326, 126] on div "Ingrediente delicate Heading In formula VanillaGlow am selectionat atent ingred…" at bounding box center [328, 230] width 406 height 209
click at [327, 108] on div "Drop element here Vanilla Glow este pentru tine dacă: Heading Icon Ai piele usc…" at bounding box center [328, 50] width 406 height 135
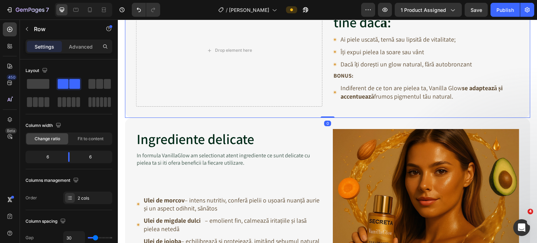
drag, startPoint x: 326, startPoint y: 120, endPoint x: 323, endPoint y: 99, distance: 21.3
click at [326, 108] on div "Drop element here Vanilla Glow este pentru tine dacă: Heading Icon Ai piele usc…" at bounding box center [328, 50] width 406 height 135
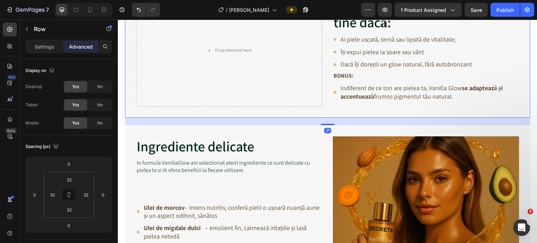
drag, startPoint x: 327, startPoint y: 113, endPoint x: 330, endPoint y: 120, distance: 8.0
click at [330, 124] on div at bounding box center [328, 124] width 14 height 1
type input "21"
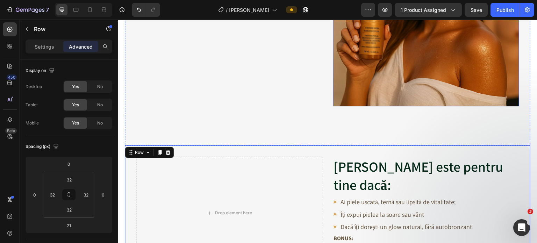
scroll to position [1166, 0]
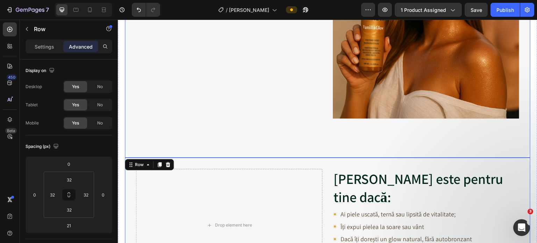
click at [331, 147] on div "Parfum seducator Heading Aroma caldă și dulce de vanilie a uleiului VanillaGlow…" at bounding box center [328, 39] width 406 height 237
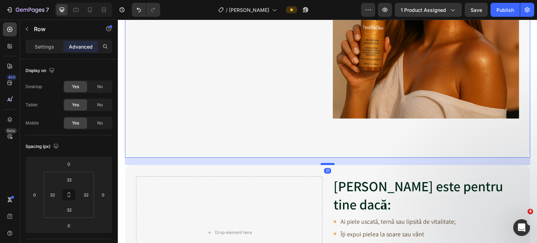
drag, startPoint x: 325, startPoint y: 152, endPoint x: 328, endPoint y: 160, distance: 7.9
click at [328, 163] on div at bounding box center [328, 164] width 14 height 2
type input "21"
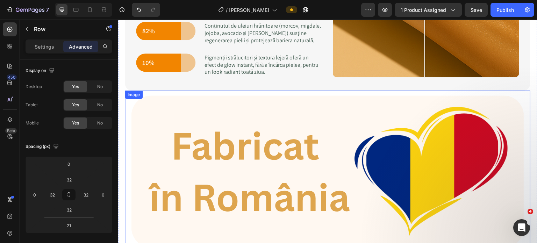
scroll to position [816, 0]
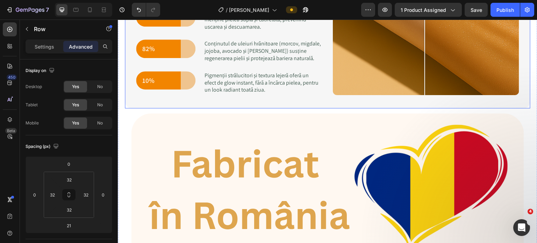
click at [313, 100] on div "Efect instant si WOW! Heading VanillaGlow este uleiul de corp strălucitor creat…" at bounding box center [328, 3] width 406 height 211
click at [325, 113] on div "0" at bounding box center [327, 114] width 7 height 6
click at [329, 130] on img at bounding box center [328, 189] width 406 height 162
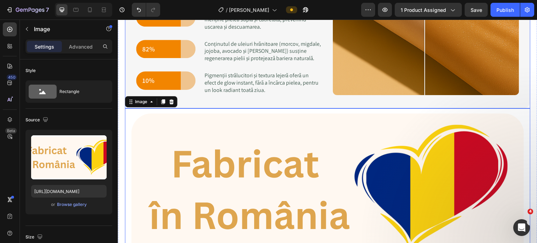
click at [327, 98] on div "Efect instant si WOW! Heading VanillaGlow este uleiul de corp strălucitor creat…" at bounding box center [328, 3] width 406 height 211
click at [333, 131] on img at bounding box center [328, 189] width 406 height 162
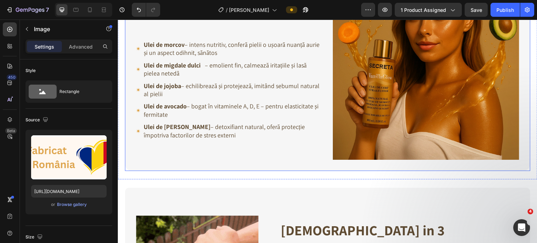
scroll to position [1516, 0]
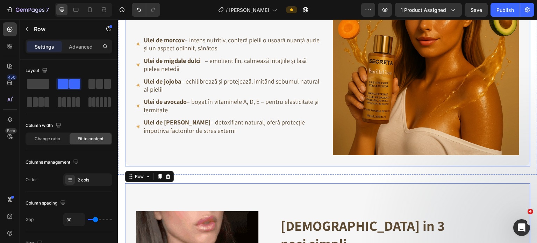
click at [348, 151] on div "Ingrediente delicate Heading In formula VanillaGlow am selectionat atent ingred…" at bounding box center [328, 62] width 406 height 209
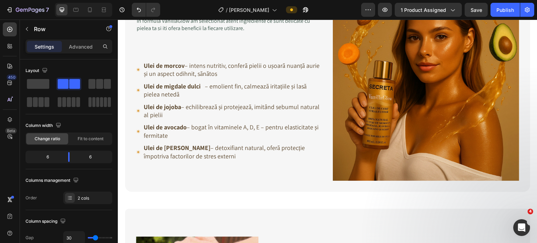
scroll to position [1481, 0]
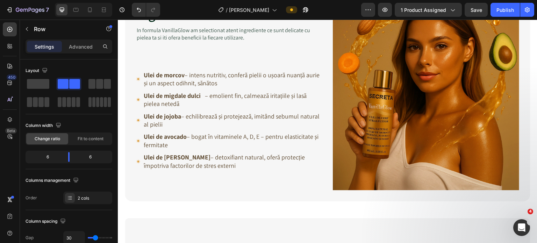
click at [322, 187] on div "Ingrediente delicate Heading In formula VanillaGlow am selectionat atent ingred…" at bounding box center [328, 97] width 406 height 209
click at [320, 146] on div "Ingrediente delicate Heading In formula VanillaGlow am selectionat atent ingred…" at bounding box center [328, 97] width 406 height 209
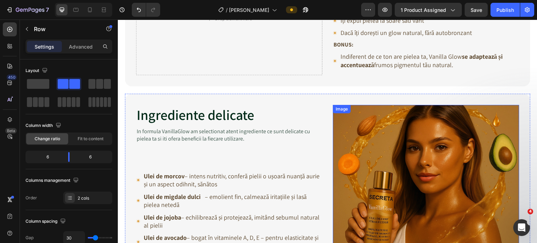
scroll to position [1306, 0]
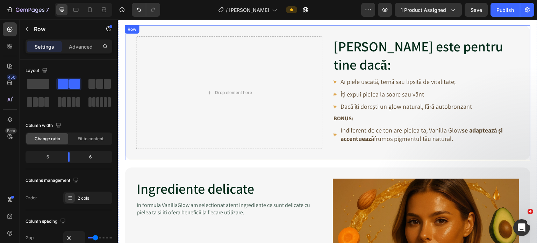
click at [330, 151] on div "Drop element here Vanilla Glow este pentru tine dacă: Heading Icon Ai piele usc…" at bounding box center [328, 92] width 406 height 135
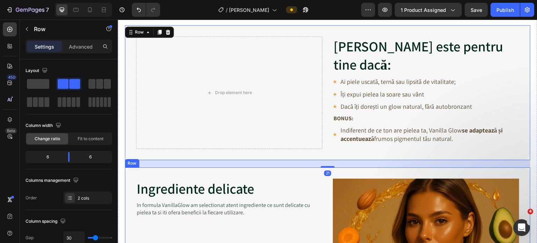
scroll to position [1481, 0]
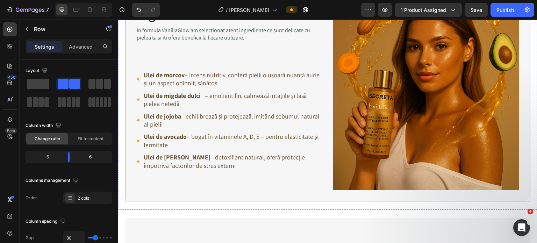
click at [322, 186] on div "Ingrediente delicate Heading In formula VanillaGlow am selectionat atent ingred…" at bounding box center [328, 97] width 406 height 209
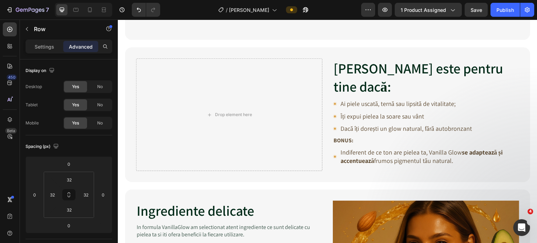
scroll to position [1288, 0]
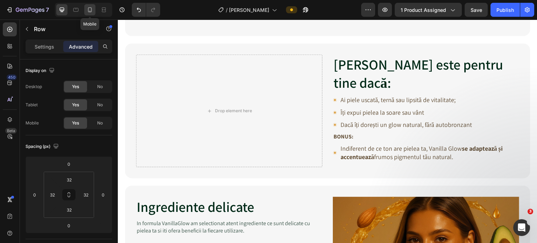
click at [88, 8] on icon at bounding box center [89, 9] width 7 height 7
type input "28"
type input "20"
type input "28"
type input "20"
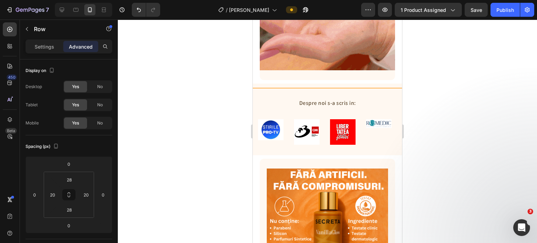
scroll to position [1863, 0]
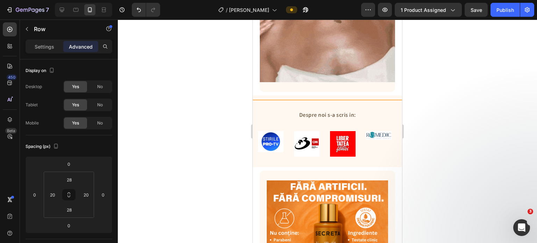
click at [233, 90] on div at bounding box center [327, 132] width 419 height 224
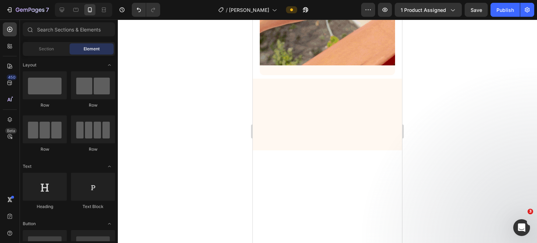
scroll to position [1560, 0]
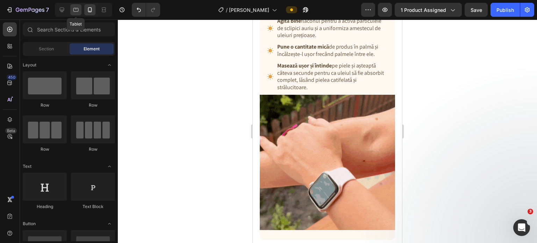
click at [77, 12] on icon at bounding box center [75, 10] width 5 height 4
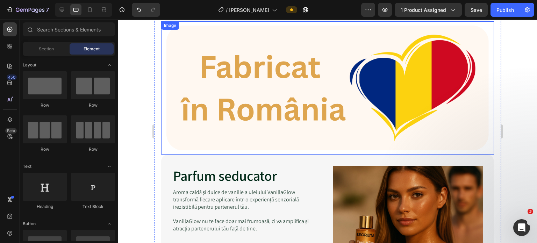
scroll to position [909, 0]
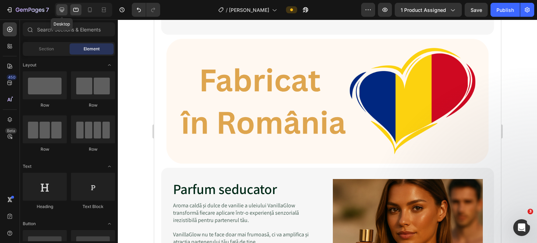
click at [66, 13] on div at bounding box center [61, 9] width 11 height 11
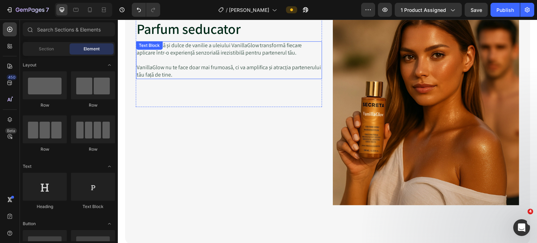
scroll to position [1063, 0]
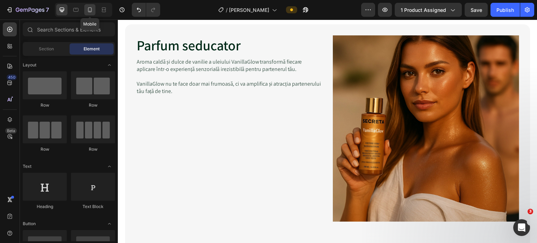
click at [88, 13] on div at bounding box center [89, 9] width 11 height 11
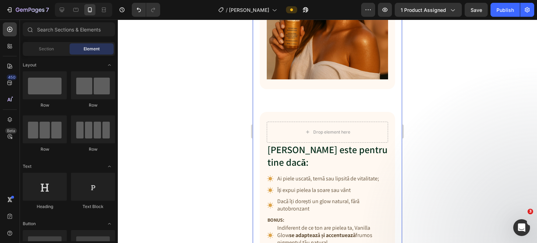
scroll to position [1221, 0]
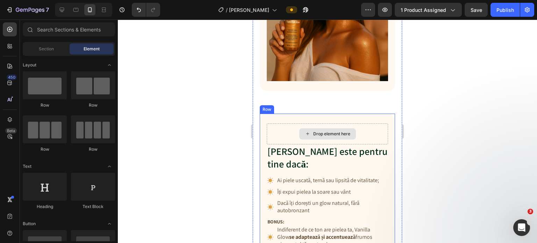
click at [281, 123] on div "Drop element here" at bounding box center [327, 133] width 121 height 21
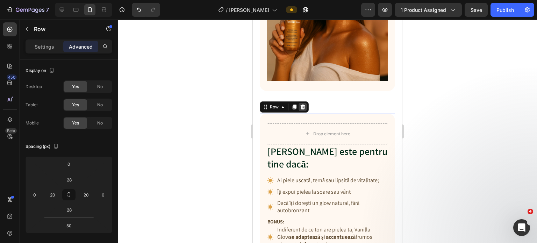
click at [302, 105] on icon at bounding box center [303, 107] width 5 height 5
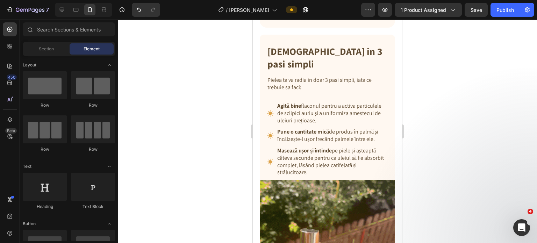
scroll to position [1303, 0]
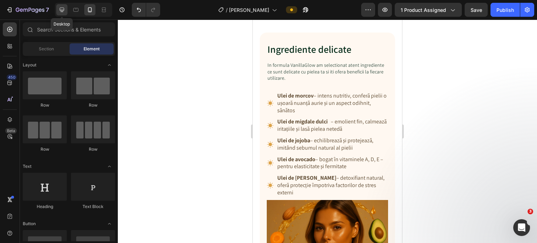
click at [60, 11] on icon at bounding box center [62, 10] width 5 height 5
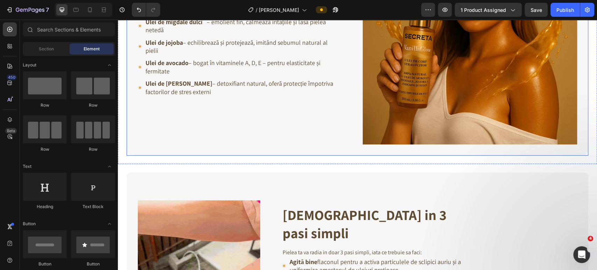
scroll to position [1453, 0]
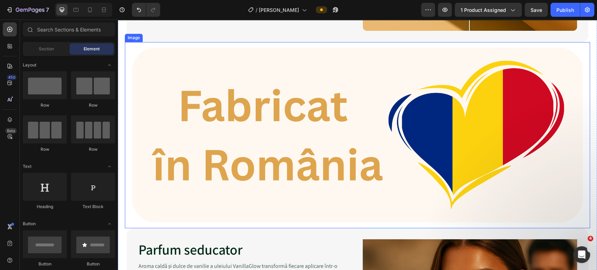
click at [335, 108] on img at bounding box center [357, 135] width 465 height 186
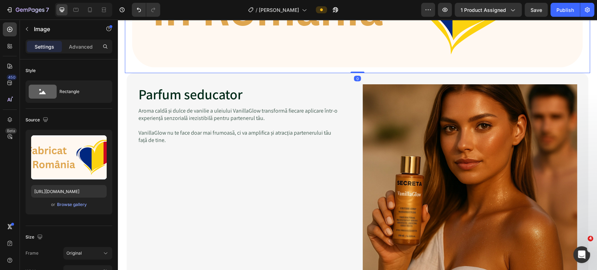
scroll to position [1025, 0]
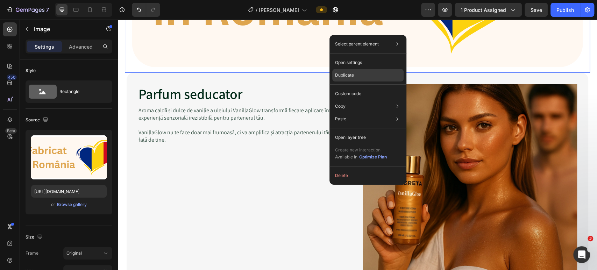
click at [363, 87] on div "Duplicate" at bounding box center [367, 93] width 71 height 13
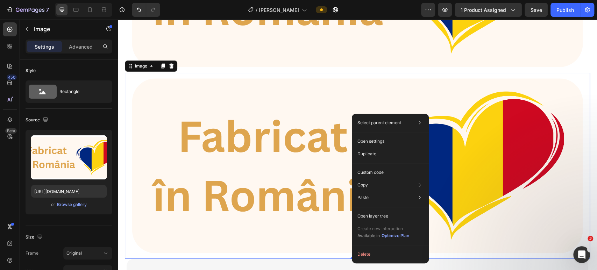
click at [264, 108] on img at bounding box center [357, 166] width 465 height 186
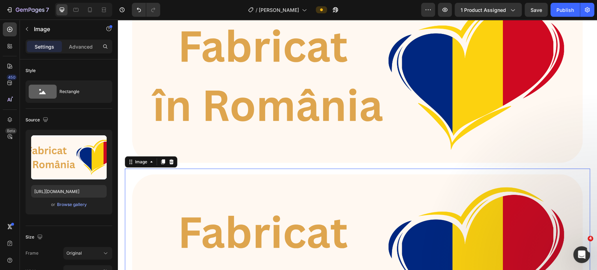
scroll to position [909, 0]
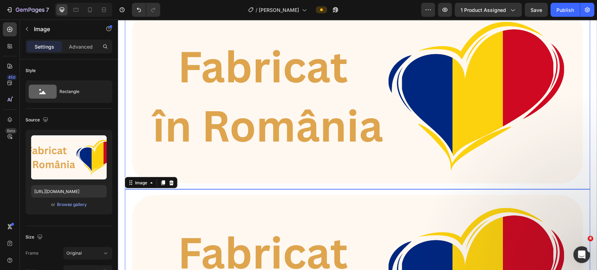
click at [276, 101] on img at bounding box center [357, 96] width 465 height 186
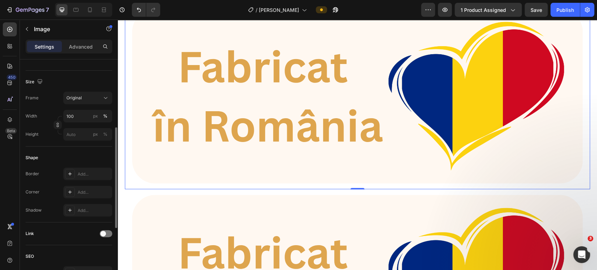
scroll to position [0, 0]
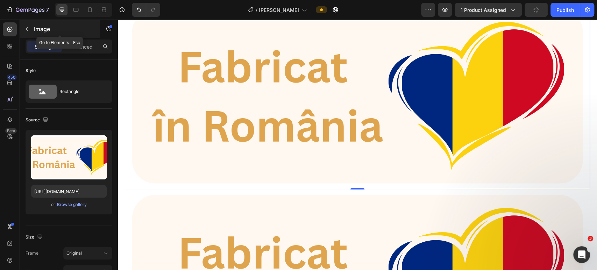
click at [25, 30] on icon "button" at bounding box center [27, 29] width 6 height 6
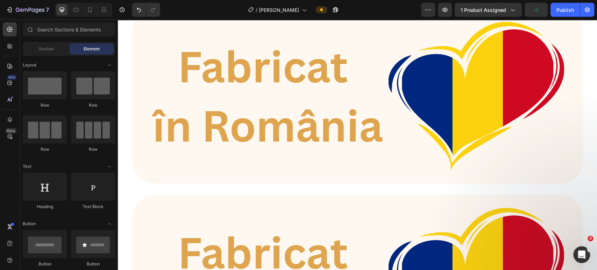
click at [188, 78] on img at bounding box center [357, 96] width 465 height 186
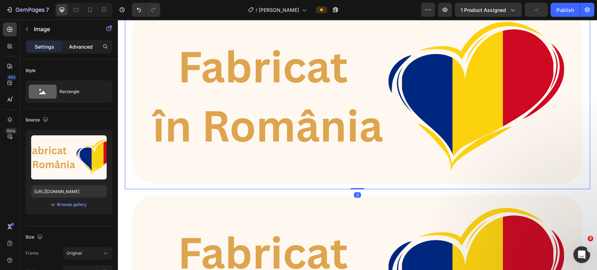
click at [80, 50] on div "Advanced" at bounding box center [80, 46] width 35 height 11
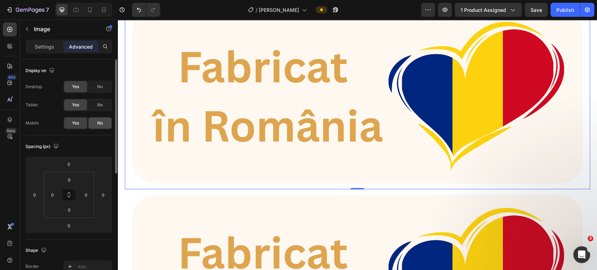
click at [103, 126] on div "No" at bounding box center [99, 123] width 23 height 11
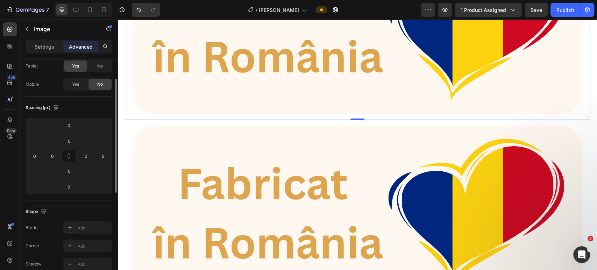
scroll to position [986, 0]
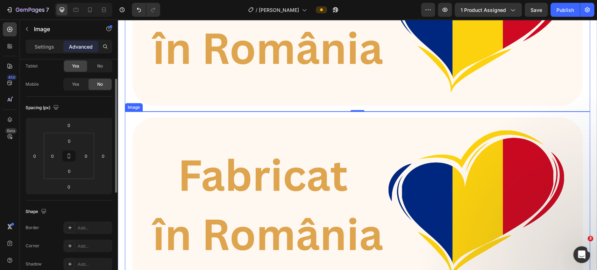
click at [283, 164] on img at bounding box center [357, 205] width 465 height 186
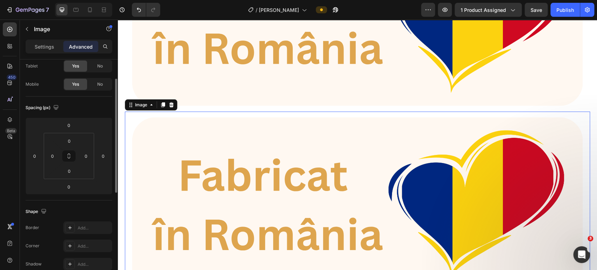
scroll to position [0, 0]
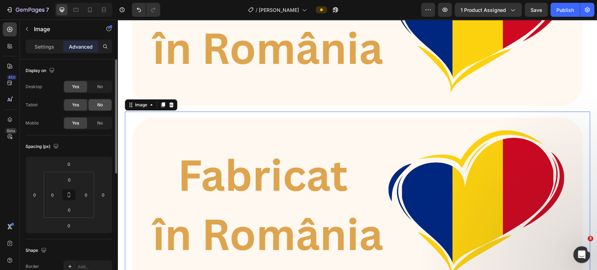
click at [99, 105] on span "No" at bounding box center [100, 105] width 6 height 6
click at [98, 86] on span "No" at bounding box center [100, 87] width 6 height 6
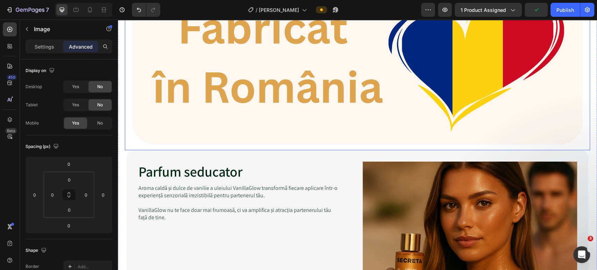
click at [381, 88] on img at bounding box center [357, 57] width 465 height 186
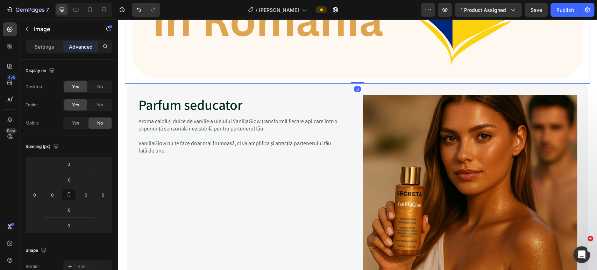
scroll to position [1025, 0]
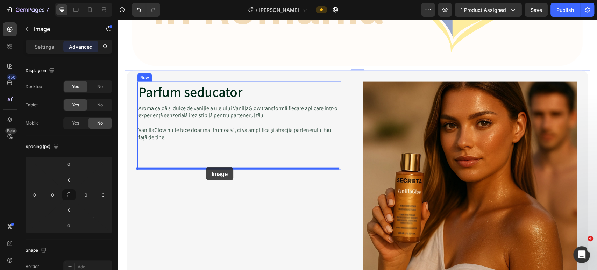
drag, startPoint x: 276, startPoint y: 26, endPoint x: 206, endPoint y: 167, distance: 157.2
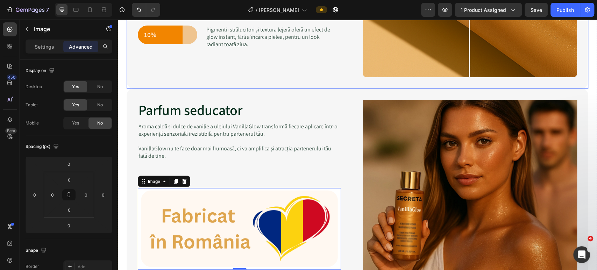
scroll to position [842, 0]
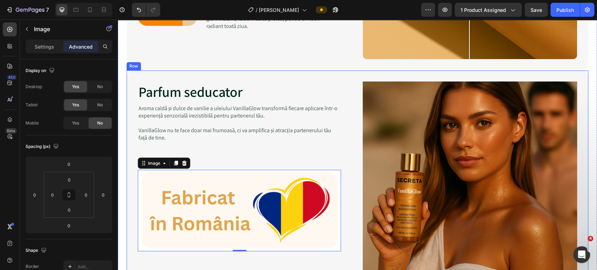
click at [346, 76] on div "Parfum seducator Heading Aroma caldă și dulce de vanilie a uleiului VanillaGlow…" at bounding box center [358, 202] width 462 height 265
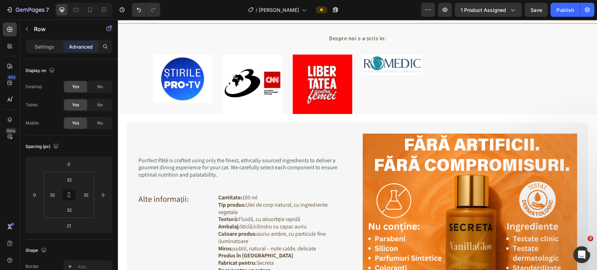
scroll to position [1609, 0]
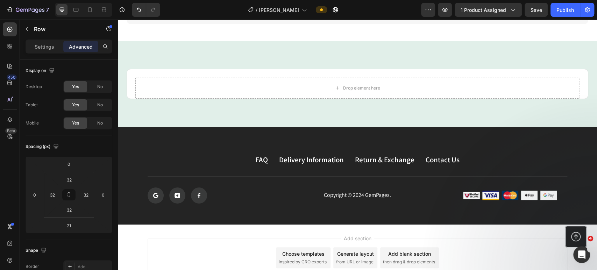
scroll to position [1930, 0]
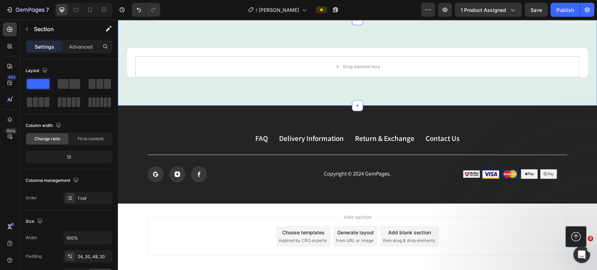
click at [175, 78] on div "Drop element here Product Row Section 6" at bounding box center [357, 63] width 479 height 86
click at [88, 9] on icon at bounding box center [89, 9] width 7 height 7
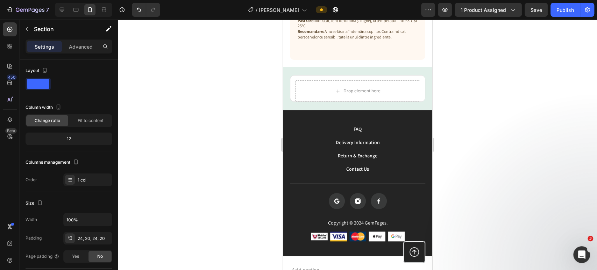
scroll to position [2138, 0]
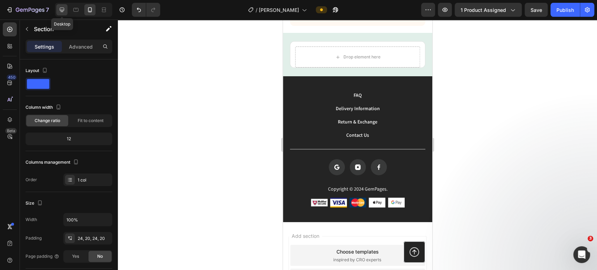
click at [60, 11] on icon at bounding box center [61, 9] width 7 height 7
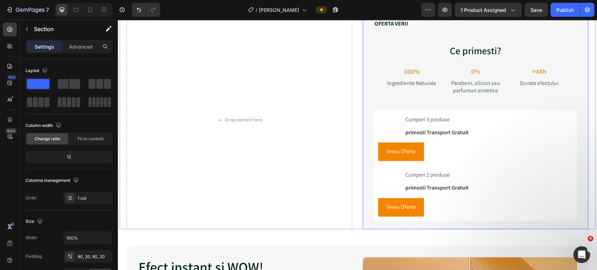
scroll to position [401, 0]
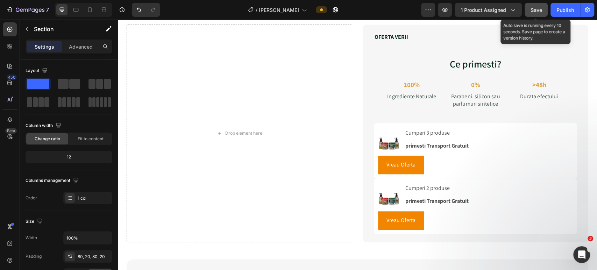
click at [536, 12] on span "Save" at bounding box center [537, 10] width 12 height 6
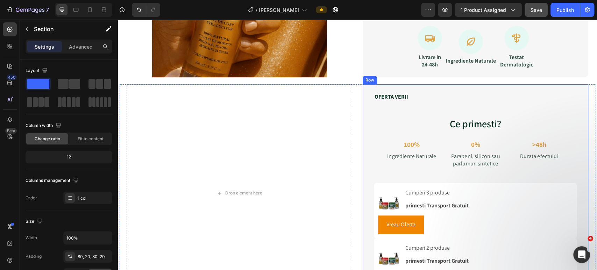
scroll to position [362, 0]
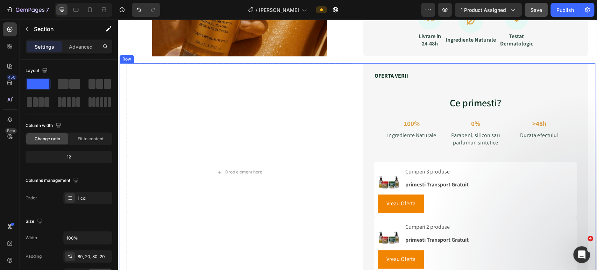
click at [588, 108] on div "Drop element here OFERTA VERII Text Block Ce primesti? Heading 100% Text Block …" at bounding box center [358, 172] width 476 height 218
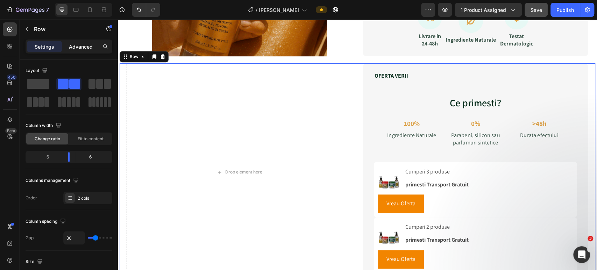
click at [83, 48] on p "Advanced" at bounding box center [81, 46] width 24 height 7
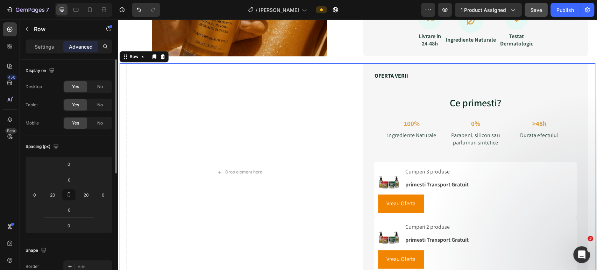
click at [100, 88] on span "No" at bounding box center [100, 87] width 6 height 6
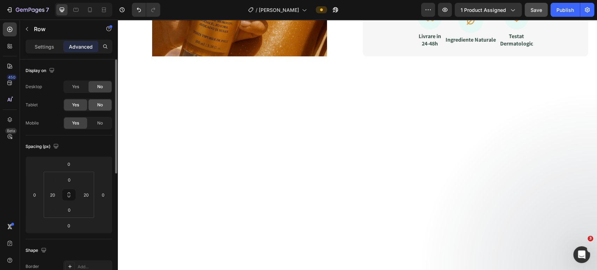
click at [99, 103] on span "No" at bounding box center [100, 105] width 6 height 6
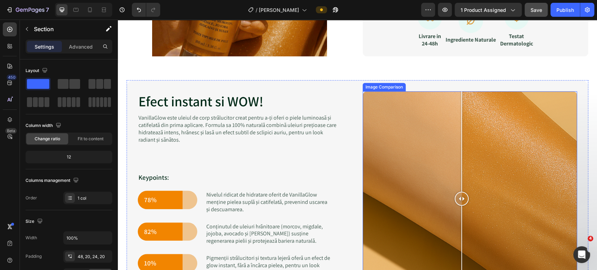
drag, startPoint x: 433, startPoint y: 172, endPoint x: 470, endPoint y: 156, distance: 40.0
click at [469, 165] on div at bounding box center [462, 198] width 14 height 214
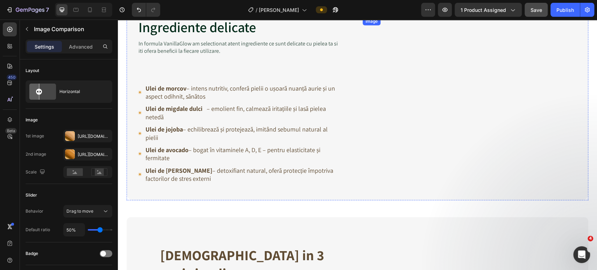
scroll to position [907, 0]
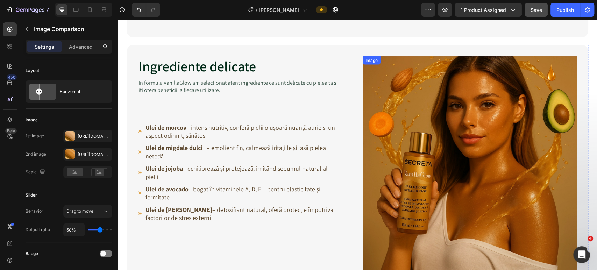
click at [458, 126] on img at bounding box center [470, 163] width 214 height 214
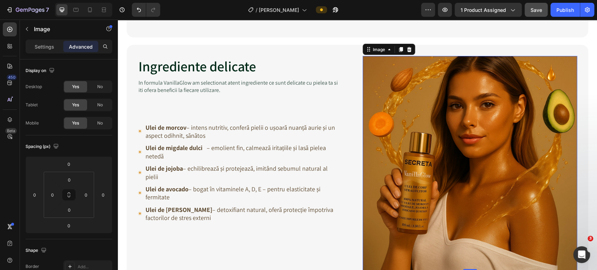
click at [532, 9] on span "Save" at bounding box center [537, 10] width 12 height 6
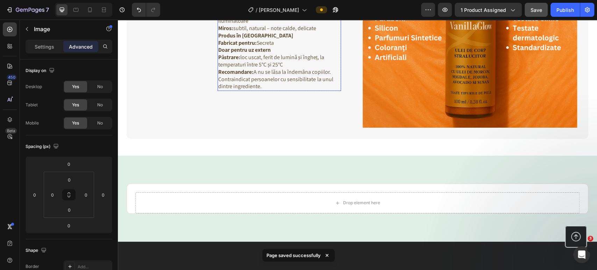
scroll to position [1684, 0]
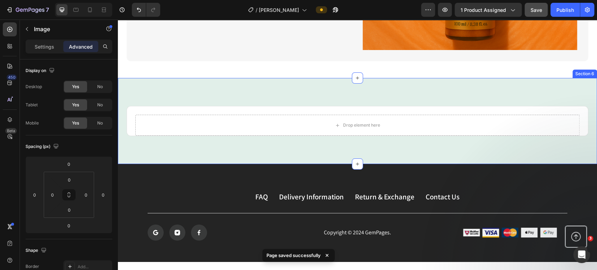
click at [321, 92] on div "Drop element here Product Row Section 6" at bounding box center [357, 121] width 479 height 86
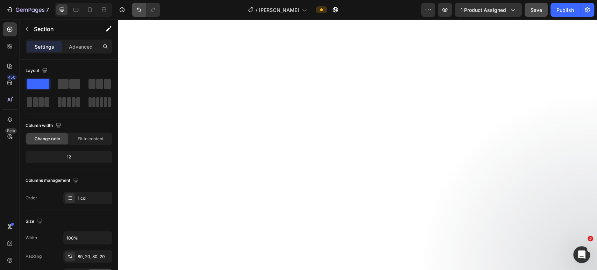
scroll to position [128, 0]
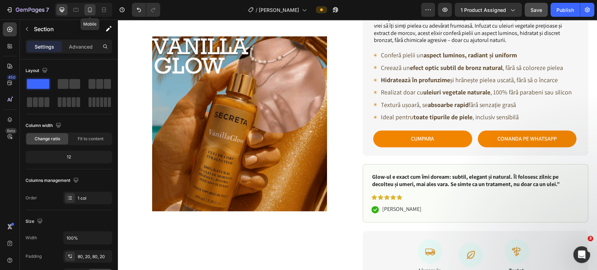
click at [90, 9] on icon at bounding box center [89, 9] width 7 height 7
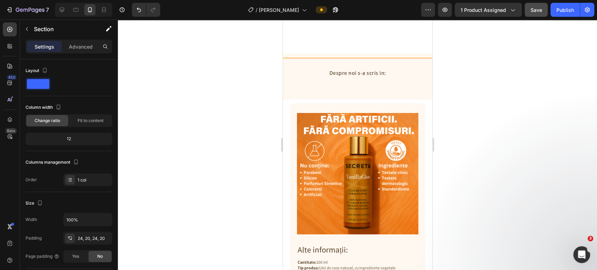
scroll to position [2010, 0]
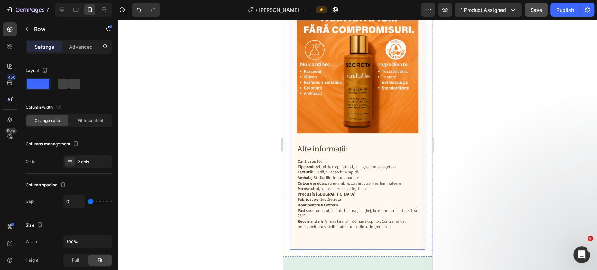
click at [415, 160] on div "Image Purrfect Pâté is crafted using only the finest, ethically-sourced ingredi…" at bounding box center [357, 126] width 135 height 248
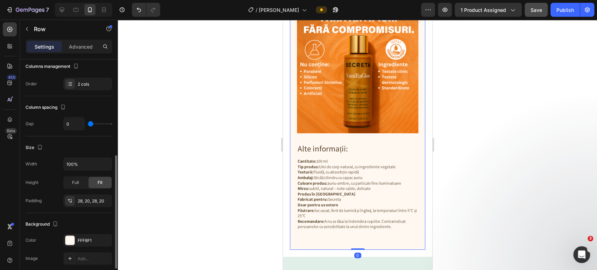
scroll to position [155, 0]
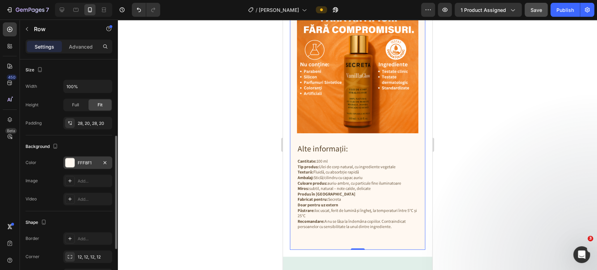
click at [88, 164] on div "FFF8F1" at bounding box center [88, 163] width 20 height 6
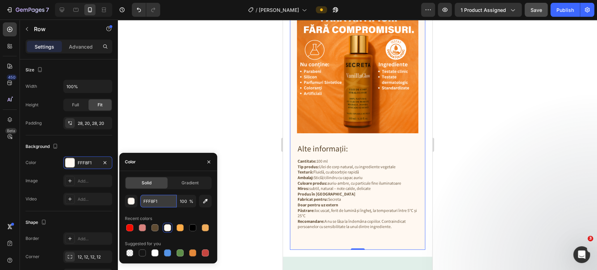
click at [150, 200] on input "FFF8F1" at bounding box center [158, 201] width 36 height 13
click at [223, 89] on div at bounding box center [357, 145] width 479 height 250
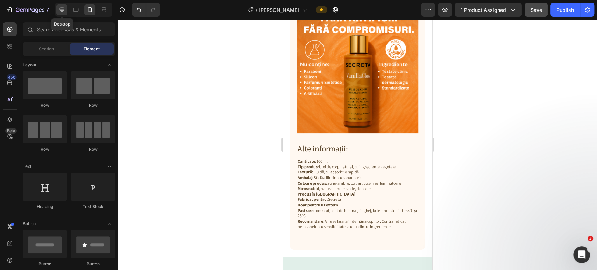
click at [64, 9] on icon at bounding box center [61, 9] width 7 height 7
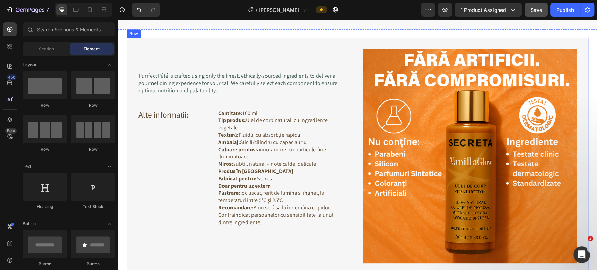
click at [338, 103] on div "Image Purrfect Pâté is crafted using only the finest, ethically-sourced ingredi…" at bounding box center [358, 156] width 462 height 237
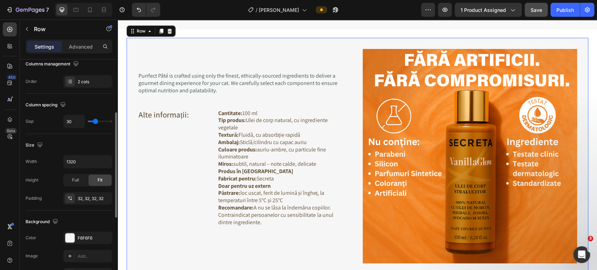
scroll to position [194, 0]
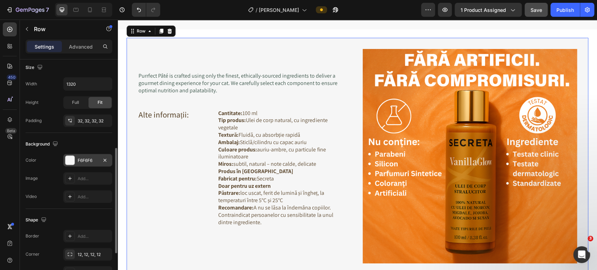
click at [87, 158] on div "F6F6F6" at bounding box center [88, 160] width 20 height 6
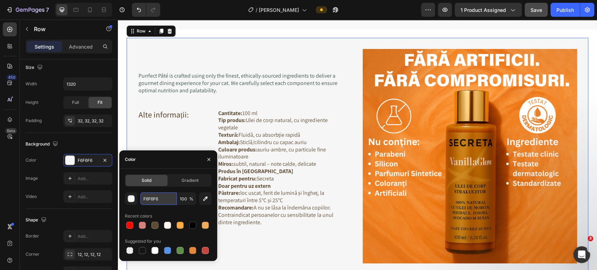
click at [153, 199] on input "F6F6F6" at bounding box center [158, 198] width 36 height 13
paste input "FF8F1"
type input "FFF8F1"
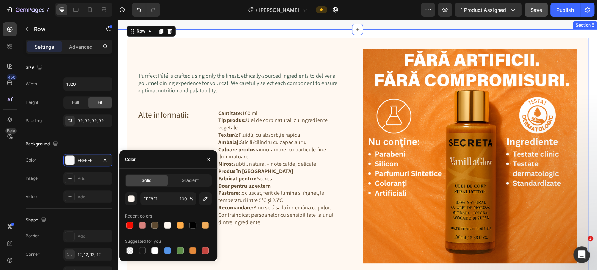
click at [252, 94] on div "Image Purrfect Pâté is crafted using only the finest, ethically-sourced ingredi…" at bounding box center [357, 160] width 479 height 262
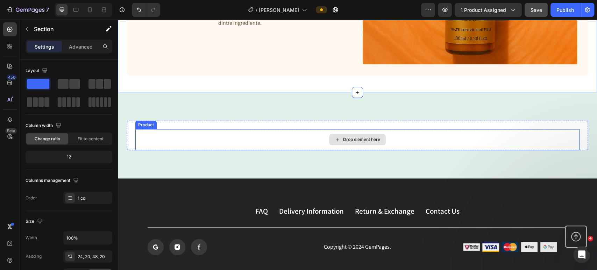
scroll to position [2282, 0]
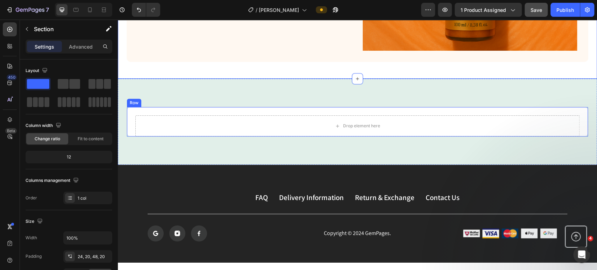
click at [269, 93] on div "Drop element here Product Row Section 6" at bounding box center [357, 122] width 479 height 86
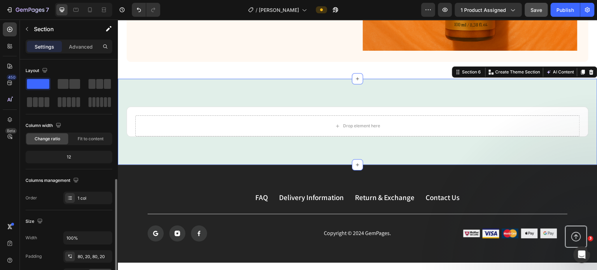
scroll to position [78, 0]
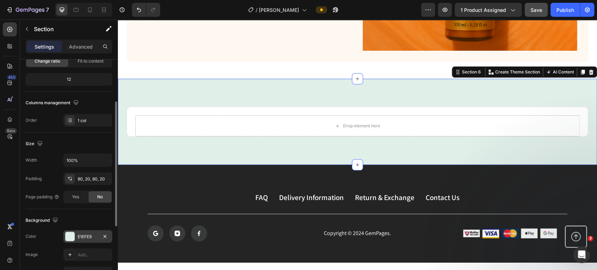
click at [81, 239] on div "E1EFE9" at bounding box center [88, 237] width 20 height 6
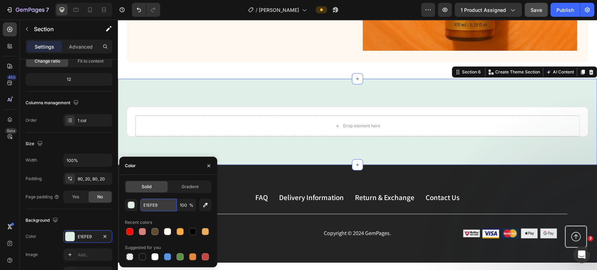
click at [154, 208] on input "E1EFE9" at bounding box center [158, 205] width 36 height 13
paste input "FFF8F1"
type input "FFF8F1"
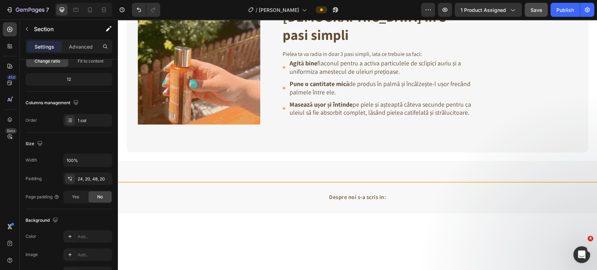
scroll to position [1687, 0]
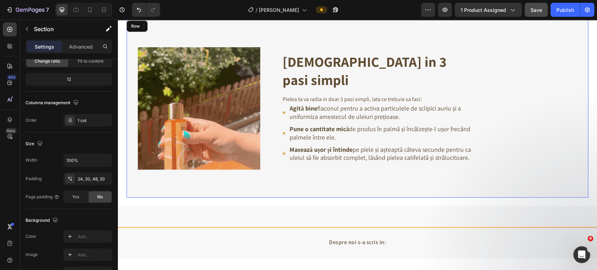
click at [279, 169] on div "Aplici in 3 pasi simpli Heading Pielea ta va radia in doar 3 pasi simpli, iata …" at bounding box center [372, 108] width 203 height 122
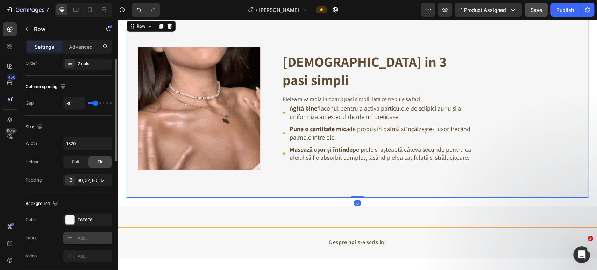
scroll to position [155, 0]
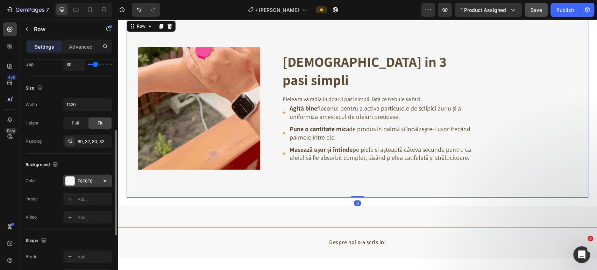
click at [83, 176] on div "F6F6F6" at bounding box center [87, 181] width 49 height 13
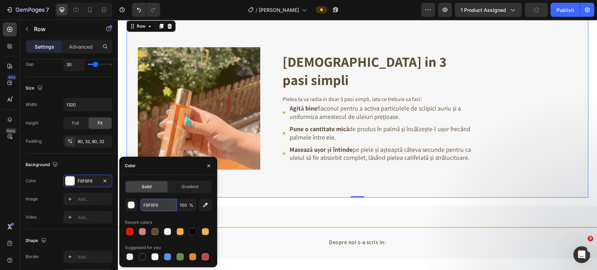
click at [154, 207] on input "F6F6F6" at bounding box center [158, 205] width 36 height 13
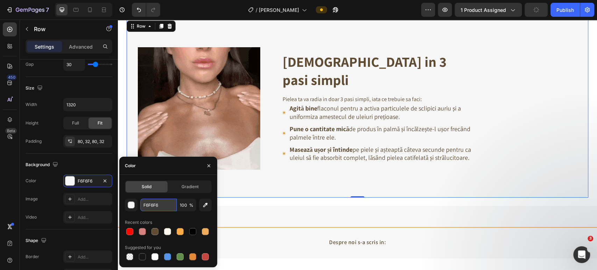
paste input "FF8F1"
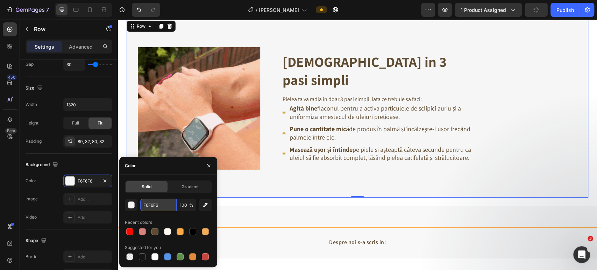
type input "FFF8F1"
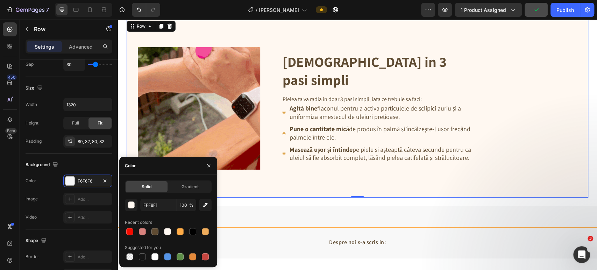
click at [321, 185] on div "Image Aplici in 3 pasi simpli Heading Pielea ta va radia in doar 3 pasi simpli,…" at bounding box center [358, 108] width 462 height 178
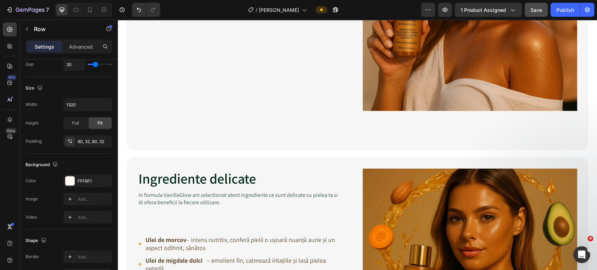
scroll to position [1161, 0]
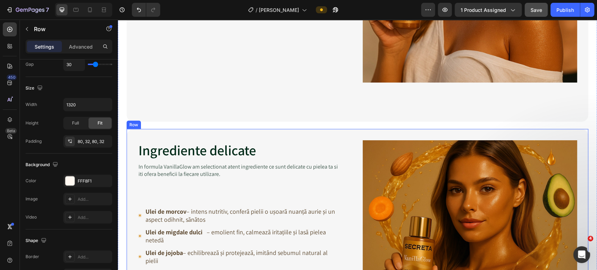
click at [350, 129] on div "Ingrediente delicate Heading In formula VanillaGlow am selectionat atent ingred…" at bounding box center [358, 247] width 462 height 237
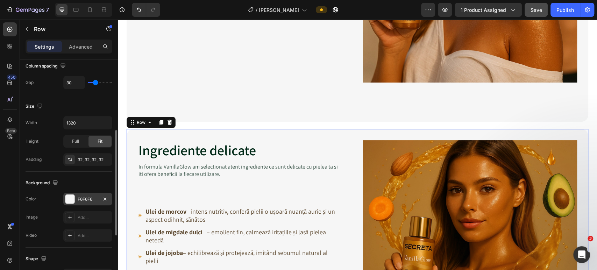
click at [88, 197] on div "F6F6F6" at bounding box center [88, 199] width 20 height 6
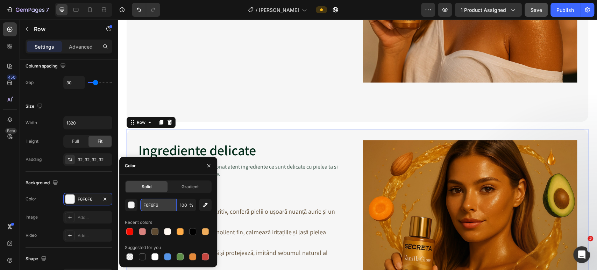
click at [158, 206] on input "F6F6F6" at bounding box center [158, 205] width 36 height 13
paste input "FF8F1"
type input "FFF8F1"
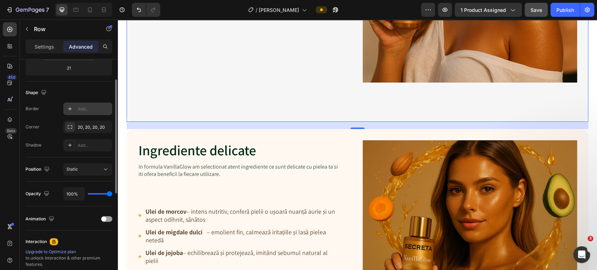
scroll to position [119, 0]
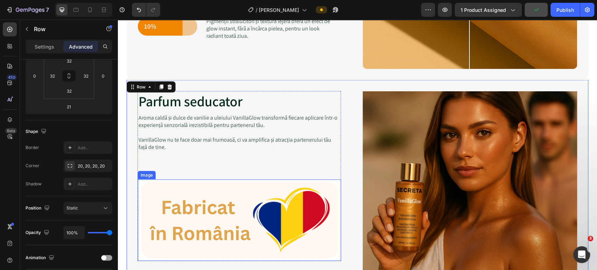
scroll to position [928, 0]
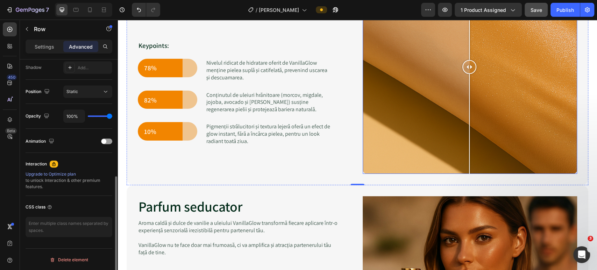
scroll to position [811, 0]
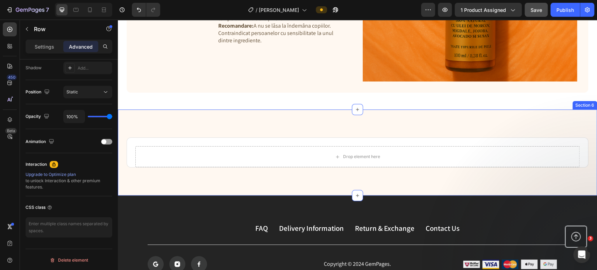
scroll to position [1978, 0]
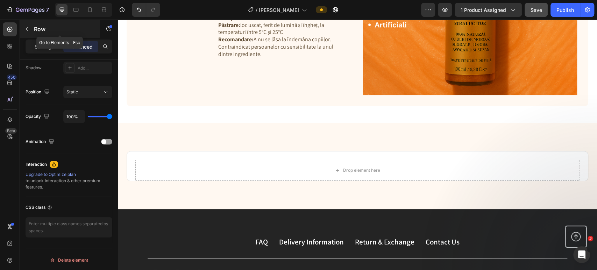
click at [26, 31] on icon "button" at bounding box center [27, 29] width 6 height 6
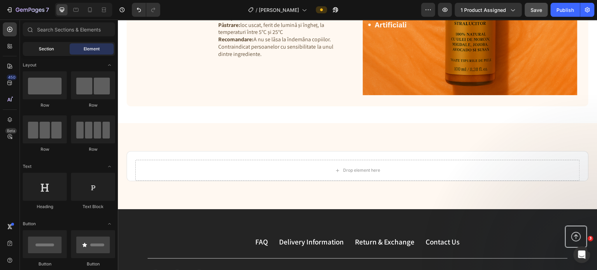
click at [48, 49] on span "Section" at bounding box center [46, 49] width 15 height 6
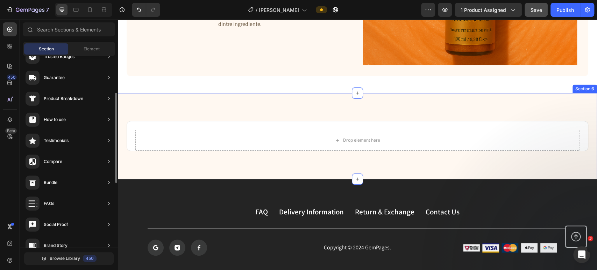
scroll to position [2016, 0]
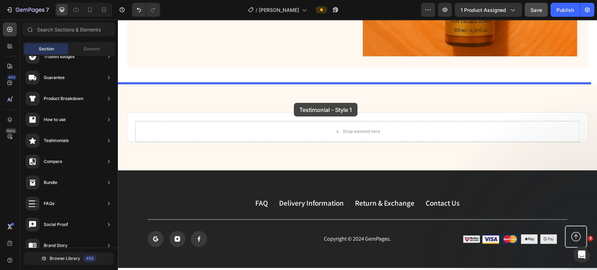
drag, startPoint x: 290, startPoint y: 80, endPoint x: 293, endPoint y: 103, distance: 23.0
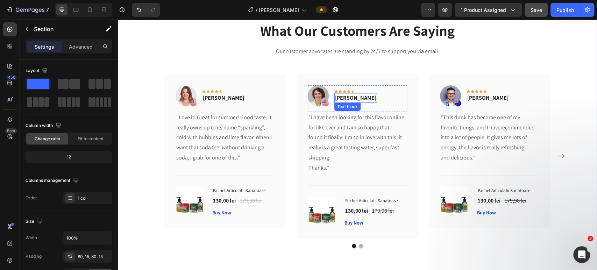
scroll to position [2055, 0]
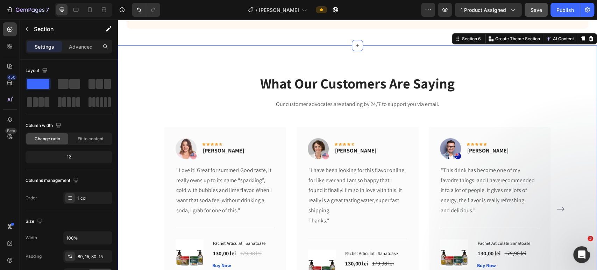
click at [326, 87] on p "What Our Customers Are Saying" at bounding box center [357, 83] width 418 height 18
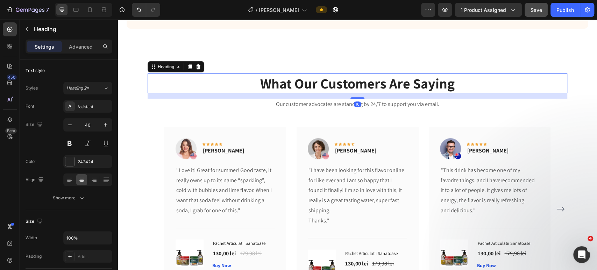
click at [329, 80] on p "What Our Customers Are Saying" at bounding box center [357, 83] width 418 height 18
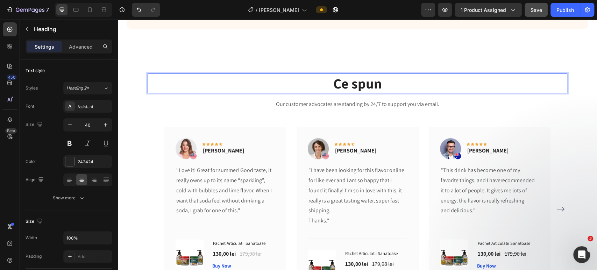
click at [386, 83] on p "Ce spun" at bounding box center [357, 83] width 418 height 18
click at [382, 83] on p "Ce spun" at bounding box center [357, 83] width 418 height 18
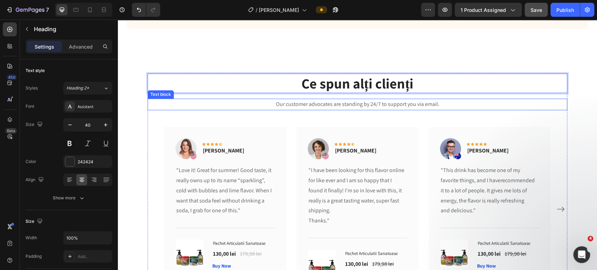
click at [499, 102] on p "Our customer advocates are standing by 24/7 to support you via email." at bounding box center [357, 104] width 418 height 10
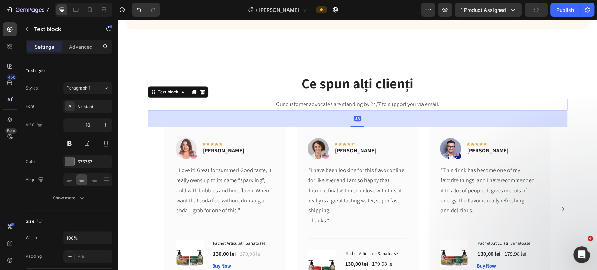
click at [436, 102] on p "Our customer advocates are standing by 24/7 to support you via email." at bounding box center [357, 104] width 418 height 10
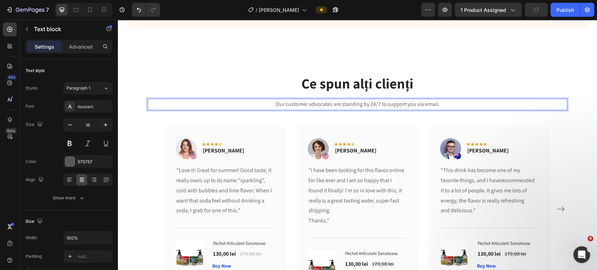
click at [436, 102] on p "Our customer advocates are standing by 24/7 to support you via email." at bounding box center [357, 104] width 418 height 10
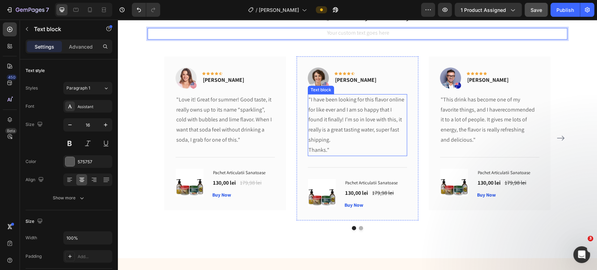
scroll to position [2133, 0]
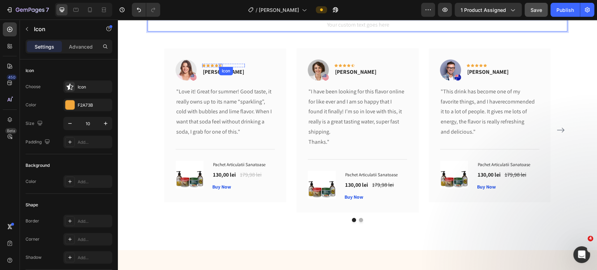
click at [219, 65] on div "Icon" at bounding box center [220, 65] width 3 height 3
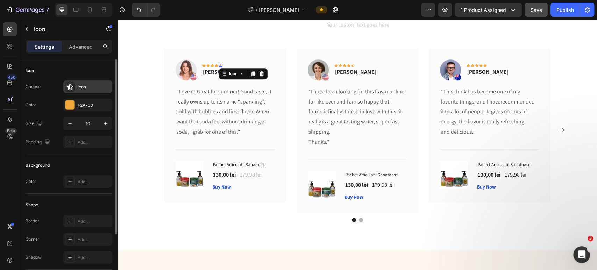
click at [78, 86] on div "Icon" at bounding box center [94, 87] width 33 height 6
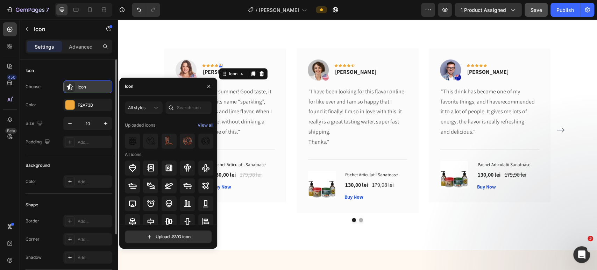
click at [78, 86] on div "Icon" at bounding box center [94, 87] width 33 height 6
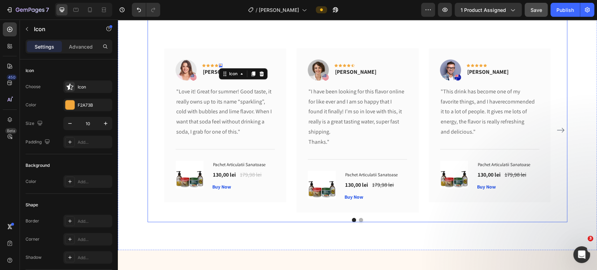
click at [234, 47] on div "Ce spun alți clienți Heading Text block Image Icon Icon Icon Icon Icon 0 Row Ri…" at bounding box center [358, 108] width 420 height 227
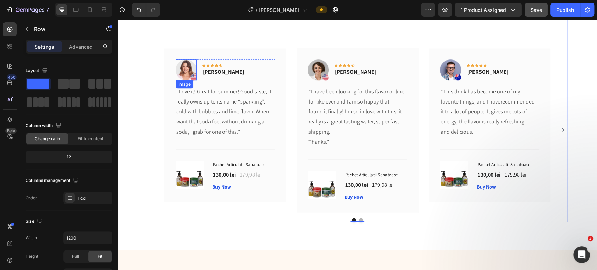
click at [192, 77] on img at bounding box center [186, 69] width 21 height 21
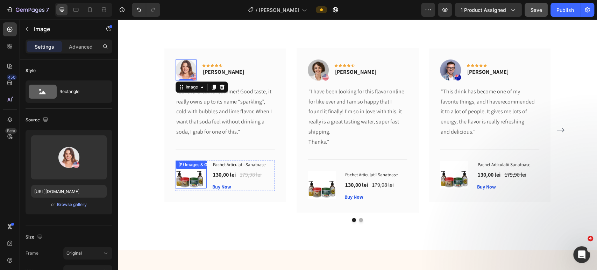
click at [177, 167] on div "(P) Images & Gallery" at bounding box center [198, 165] width 43 height 6
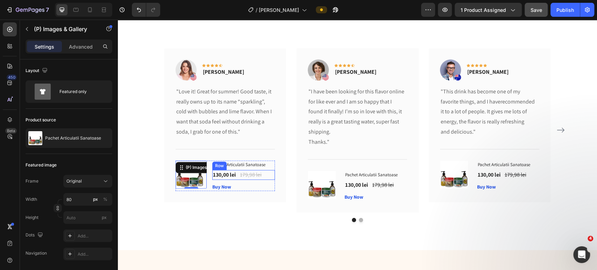
click at [270, 175] on div "130,00 lei (P) Price (P) Price 179,98 lei (P) Price (P) Price Row" at bounding box center [243, 175] width 63 height 10
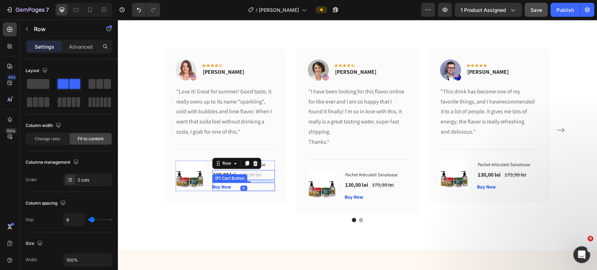
click at [272, 186] on div "Buy Now (P) Cart Button" at bounding box center [243, 187] width 63 height 8
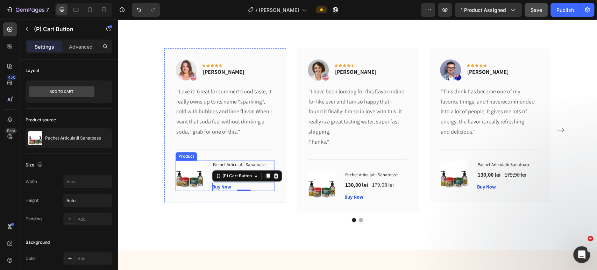
click at [202, 190] on div "(P) Images & Gallery" at bounding box center [191, 176] width 31 height 31
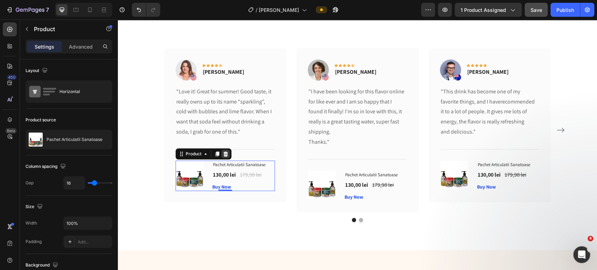
click at [224, 151] on icon at bounding box center [226, 154] width 6 height 6
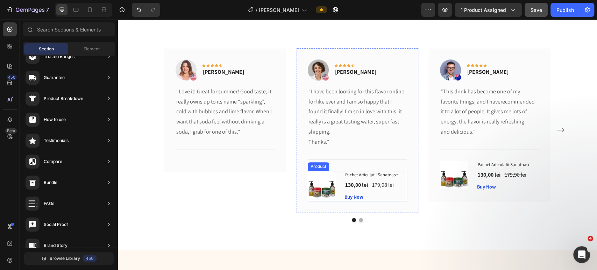
click at [308, 199] on div "(P) Images & Gallery" at bounding box center [323, 186] width 31 height 31
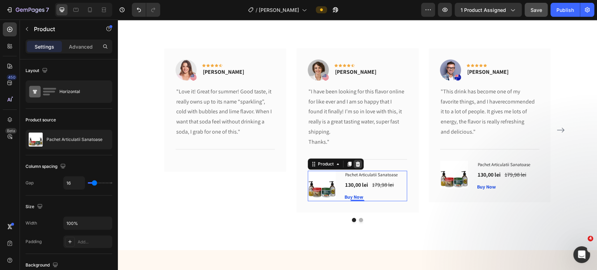
click at [356, 163] on icon at bounding box center [358, 163] width 5 height 5
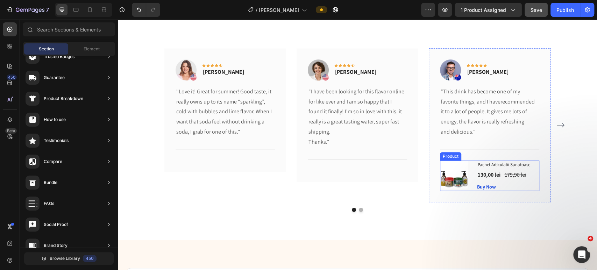
click at [447, 190] on div "(P) Images & Gallery" at bounding box center [455, 176] width 31 height 31
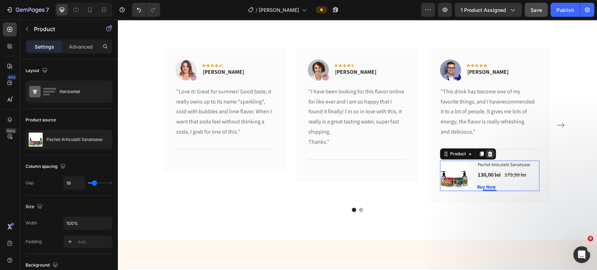
click at [488, 154] on icon at bounding box center [490, 154] width 6 height 6
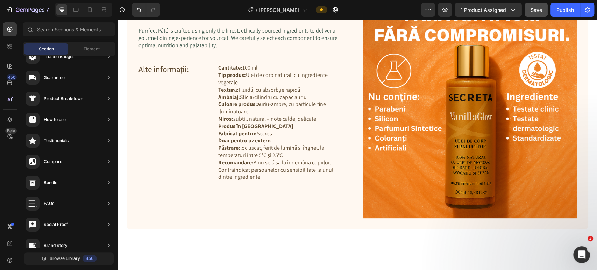
scroll to position [1827, 0]
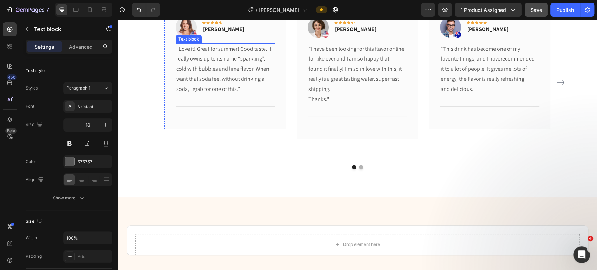
click at [212, 69] on p ""Love it! Great for summer! Good taste, it really owns up to its name “sparklin…" at bounding box center [225, 69] width 98 height 50
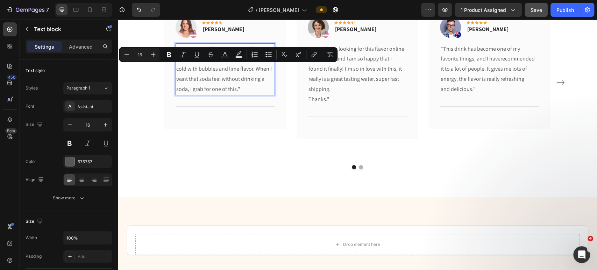
click at [235, 92] on p ""Love it! Great for summer! Good taste, it really owns up to its name “sparklin…" at bounding box center [225, 69] width 98 height 50
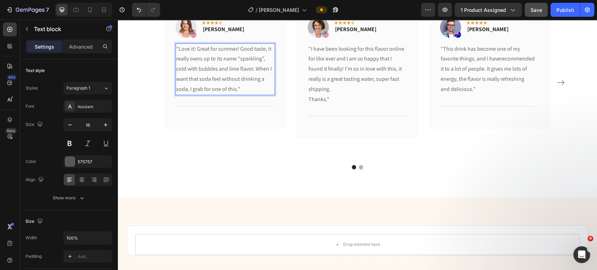
click at [233, 92] on p ""Love it! Great for summer! Good taste, it really owns up to its name “sparklin…" at bounding box center [225, 69] width 98 height 50
click at [234, 91] on p ""Love it! Great for summer! Good taste, it really owns up to its name “sparklin…" at bounding box center [225, 69] width 98 height 50
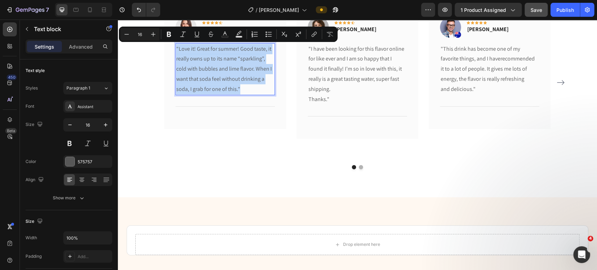
drag, startPoint x: 234, startPoint y: 91, endPoint x: 174, endPoint y: 47, distance: 74.3
click at [176, 47] on p ""Love it! Great for summer! Good taste, it really owns up to its name “sparklin…" at bounding box center [225, 69] width 98 height 50
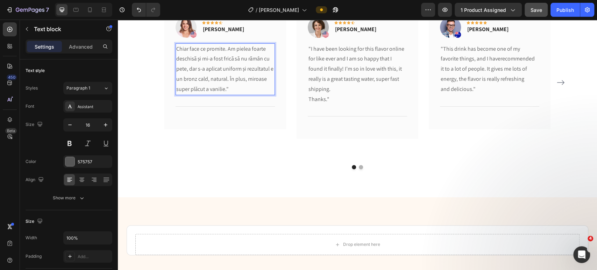
click at [176, 50] on p "Chiar face ce promite. Am pielea foarte deschisă și mi-a fost frică să nu rămân…" at bounding box center [225, 69] width 98 height 50
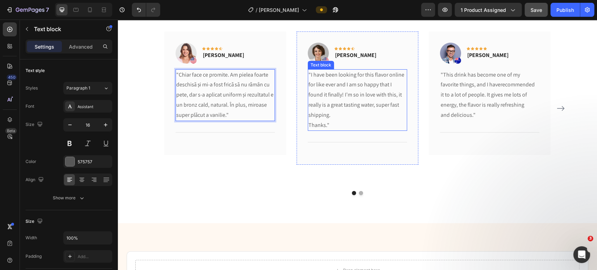
scroll to position [1788, 0]
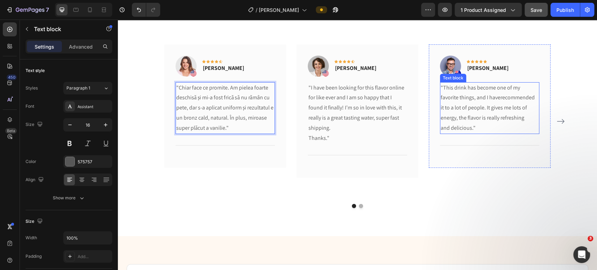
click at [462, 112] on p ""This drink has become one of my favorite things, and I haverecommended it to a…" at bounding box center [490, 108] width 98 height 50
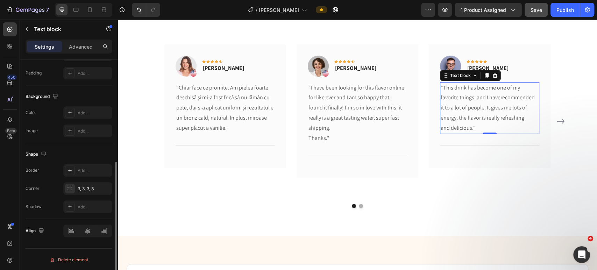
click at [462, 112] on p ""This drink has become one of my favorite things, and I haverecommended it to a…" at bounding box center [490, 108] width 98 height 50
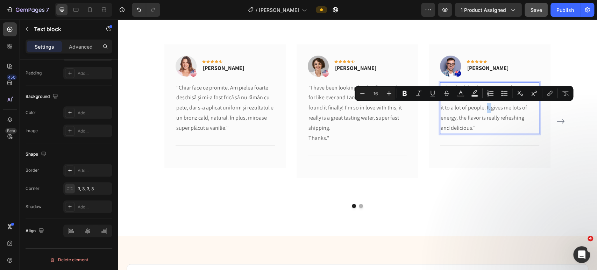
click at [462, 112] on p ""This drink has become one of my favorite things, and I haverecommended it to a…" at bounding box center [490, 108] width 98 height 50
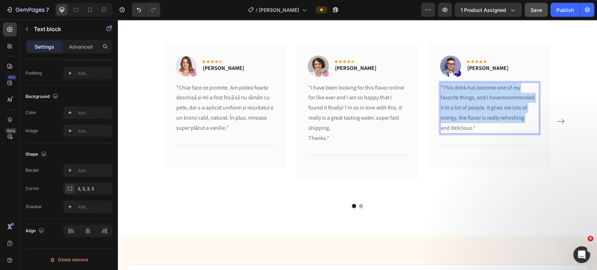
click at [462, 112] on p ""This drink has become one of my favorite things, and I haverecommended it to a…" at bounding box center [490, 108] width 98 height 50
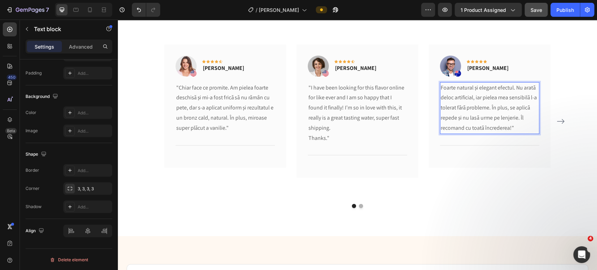
click at [441, 87] on p "Foarte natural și elegant efectul. Nu arată deloc artificial, iar pielea mea se…" at bounding box center [490, 108] width 98 height 50
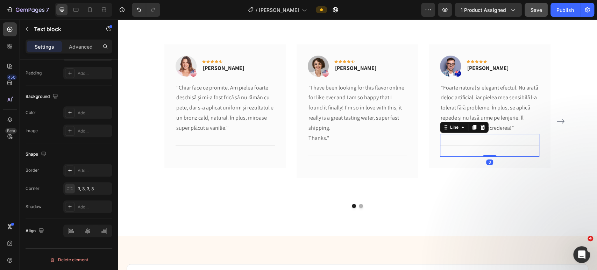
click at [523, 151] on div "Title Line 0" at bounding box center [489, 145] width 99 height 23
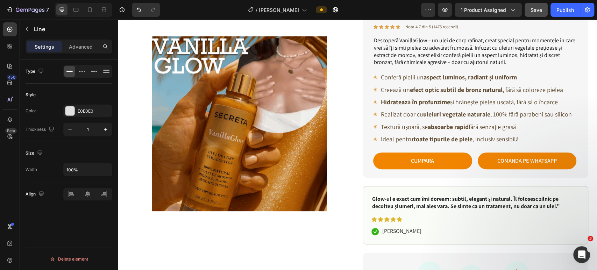
scroll to position [95, 0]
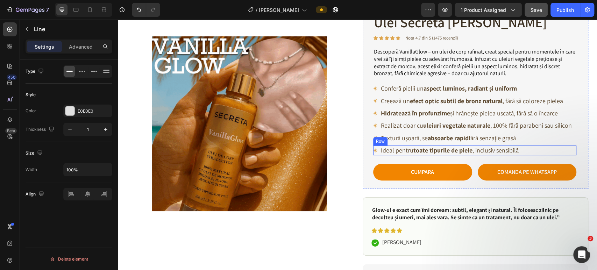
click at [526, 148] on div "Icon Ideal pentru toate tipurile de piele , inclusiv sensibilă Text Block Row" at bounding box center [474, 150] width 203 height 9
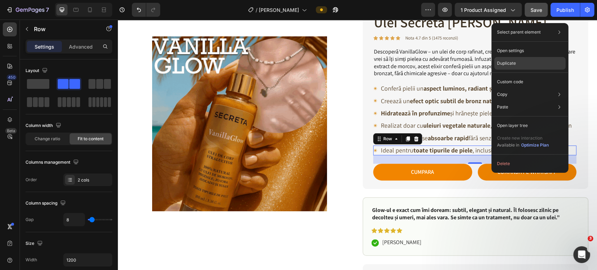
click at [509, 64] on p "Duplicate" at bounding box center [506, 63] width 19 height 6
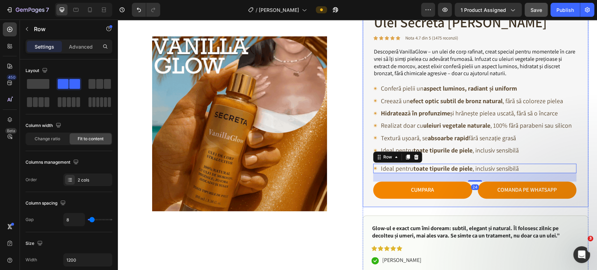
click at [480, 155] on div "Ulei Secreta Vanilla Glow Product Title Icon Icon Icon Icon Icon Icon List Nota…" at bounding box center [474, 105] width 203 height 186
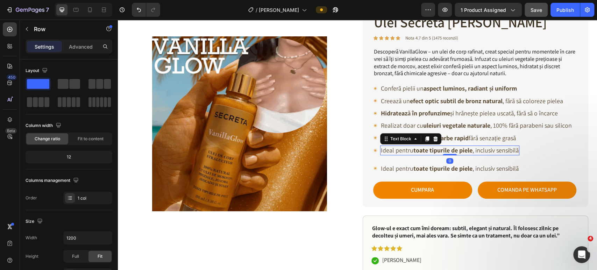
click at [497, 151] on p "Ideal pentru toate tipurile de piele , inclusiv sensibilă" at bounding box center [450, 150] width 138 height 8
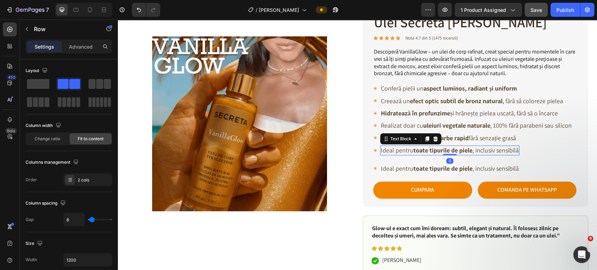
click at [526, 148] on div "Icon Ideal pentru toate tipurile de piele , inclusiv sensibilă Text Block 0 Row" at bounding box center [474, 150] width 203 height 9
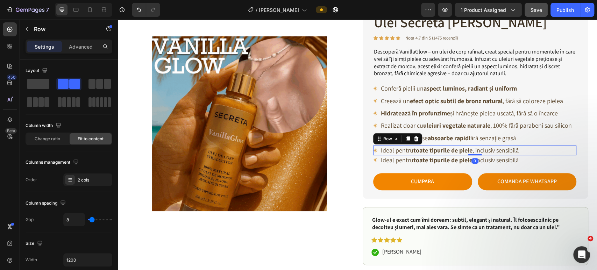
drag, startPoint x: 470, startPoint y: 162, endPoint x: 472, endPoint y: 149, distance: 13.0
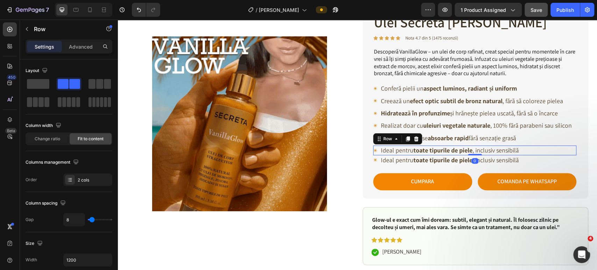
click at [472, 149] on div "Icon Ideal pentru toate tipurile de piele , inclusiv sensibilă Text Block Row 0" at bounding box center [474, 150] width 203 height 9
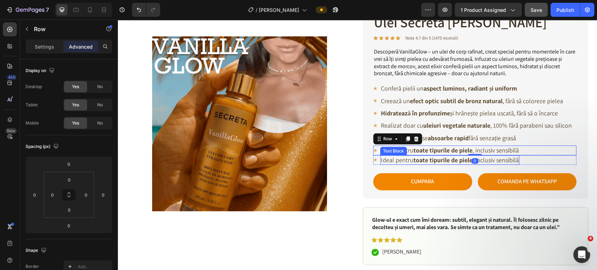
click at [396, 160] on p "Ideal pentru toate tipurile de piele , inclusiv sensibilă" at bounding box center [450, 160] width 138 height 8
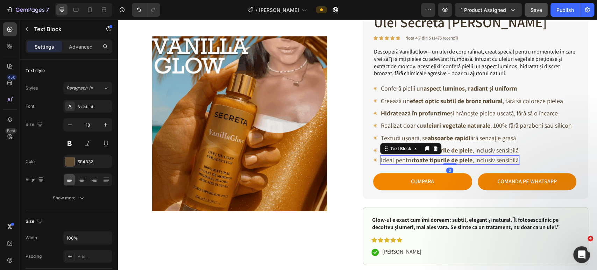
click at [396, 160] on p "Ideal pentru toate tipurile de piele , inclusiv sensibilă" at bounding box center [450, 160] width 138 height 8
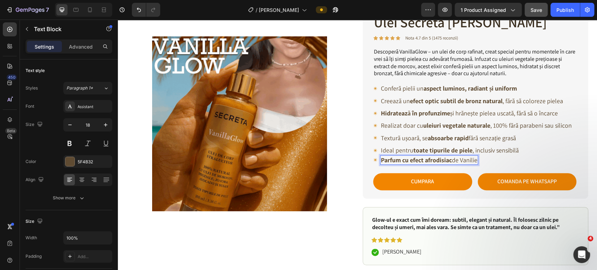
click at [591, 178] on div "Product Images Ulei Secreta Vanilla Glow Product Title Icon Icon Icon Icon Icon…" at bounding box center [358, 164] width 476 height 354
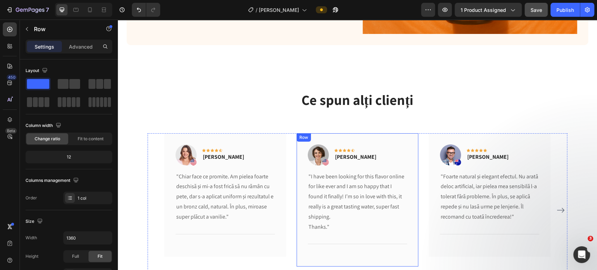
scroll to position [1727, 0]
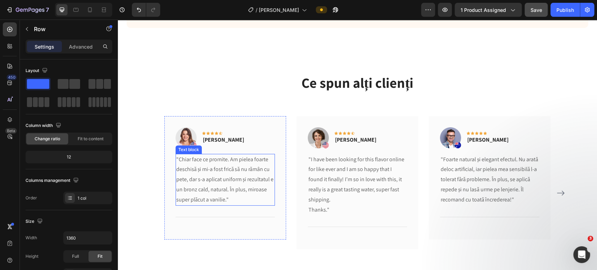
click at [212, 176] on p ""Chiar face ce promite. Am pielea foarte deschisă și mi-a fost frică să nu rămâ…" at bounding box center [225, 180] width 98 height 50
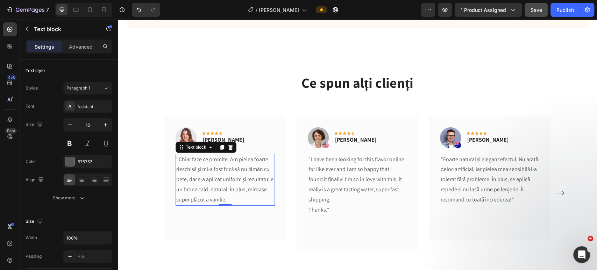
click at [212, 176] on p ""Chiar face ce promite. Am pielea foarte deschisă și mi-a fost frică să nu rămâ…" at bounding box center [225, 180] width 98 height 50
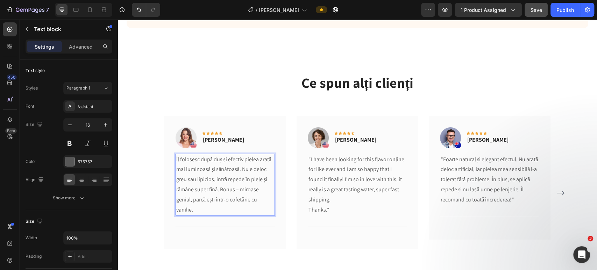
click at [176, 157] on p "Îl folosesc după duș și efectiv pielea arată mai luminoasă și sănătoasă. Nu e d…" at bounding box center [225, 185] width 98 height 61
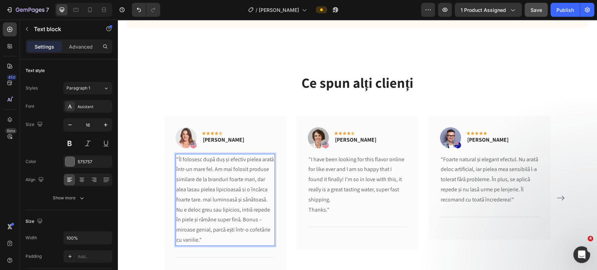
click at [234, 187] on p ""Îl folosesc după duș și efectiv pielea arată într-un mare fel. Am mai folosit …" at bounding box center [225, 200] width 98 height 91
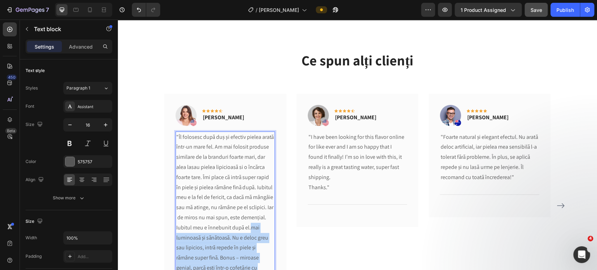
scroll to position [1759, 0]
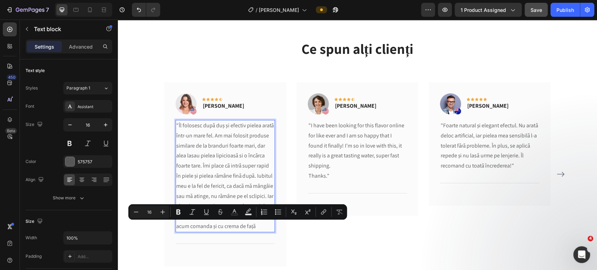
drag, startPoint x: 251, startPoint y: 226, endPoint x: 222, endPoint y: 227, distance: 29.0
click at [222, 227] on p ""Îl folosesc după duș și efectiv pielea arată într-un mare fel. Am mai folosit …" at bounding box center [225, 176] width 98 height 111
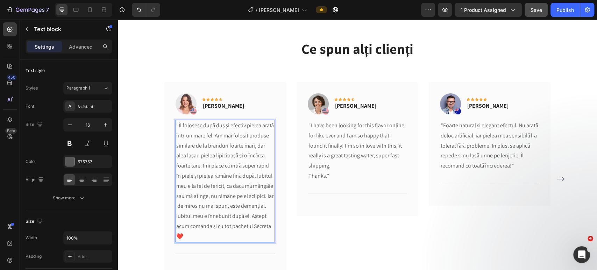
click at [264, 217] on p ""Îl folosesc după duș și efectiv pielea arată într-un mare fel. Am mai folosit …" at bounding box center [225, 181] width 98 height 121
click at [176, 205] on p ""Îl folosesc după duș și efectiv pielea arată într-un mare fel. Am mai folosit …" at bounding box center [225, 181] width 98 height 121
click at [352, 229] on div "Image Icon Icon Icon Icon Icon Row Olivia Rowse Text block Row "I have been loo…" at bounding box center [358, 179] width 122 height 194
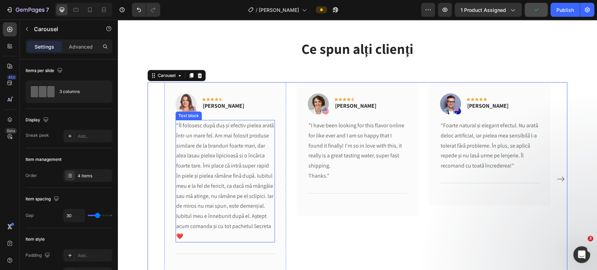
click at [268, 228] on p ""Îl folosesc după duș și efectiv pielea arată într-un mare fel. Am mai folosit …" at bounding box center [225, 181] width 98 height 121
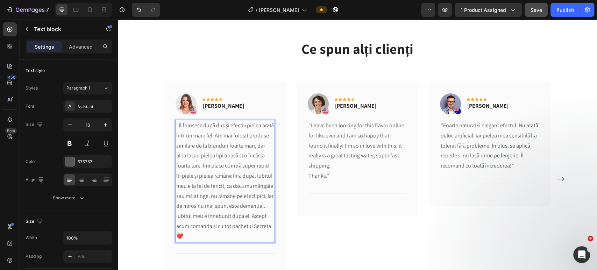
click at [243, 234] on p ""Îl folosesc după duș și efectiv pielea arată într-un mare fel. Am mai folosit …" at bounding box center [225, 181] width 98 height 121
click at [322, 230] on div "Image Icon Icon Icon Icon Icon Row Olivia Rowse Text block Row "I have been loo…" at bounding box center [358, 179] width 122 height 194
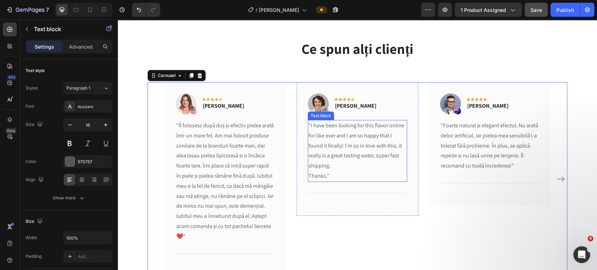
click at [342, 132] on p ""I have been looking for this flavor online for like ever and I am so happy tha…" at bounding box center [358, 146] width 98 height 50
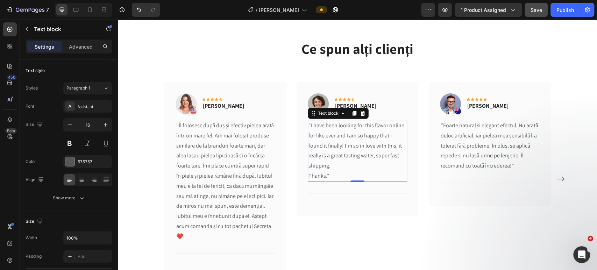
click at [342, 132] on p ""I have been looking for this flavor online for like ever and I am so happy tha…" at bounding box center [358, 146] width 98 height 50
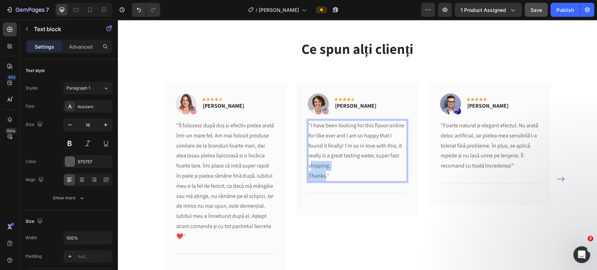
drag, startPoint x: 322, startPoint y: 178, endPoint x: 308, endPoint y: 165, distance: 19.1
click at [308, 165] on div ""I have been looking for this flavor online for like ever and I am so happy tha…" at bounding box center [357, 151] width 99 height 62
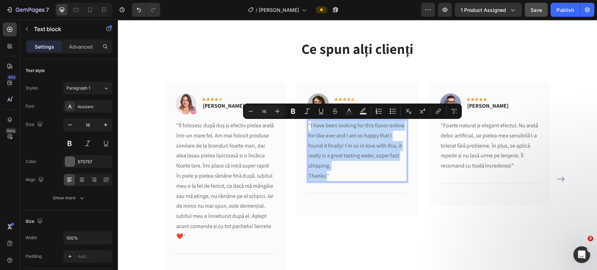
drag, startPoint x: 323, startPoint y: 177, endPoint x: 308, endPoint y: 128, distance: 51.0
click at [308, 128] on div ""I have been looking for this flavor online for like ever and I am so happy tha…" at bounding box center [357, 151] width 99 height 62
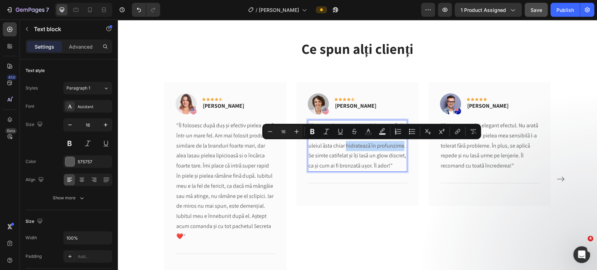
drag, startPoint x: 401, startPoint y: 144, endPoint x: 343, endPoint y: 145, distance: 57.7
click at [343, 145] on p ""Pentru mine e wow! Am pielea uscată și de obicei nu mă ajută cremele clasice, …" at bounding box center [358, 146] width 98 height 50
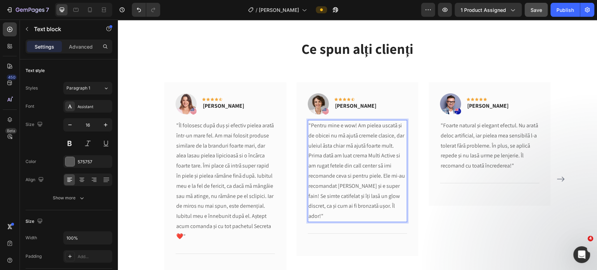
click at [393, 204] on p ""Pentru mine e wow! Am pielea uscată și de obicei nu mă ajută cremele clasice, …" at bounding box center [358, 171] width 98 height 101
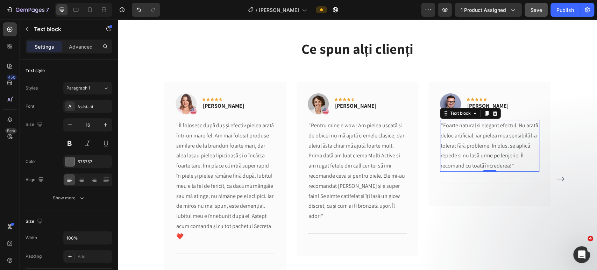
click at [512, 148] on p ""Foarte natural și elegant efectul. Nu arată deloc artificial, iar pielea mea s…" at bounding box center [490, 146] width 98 height 50
click at [505, 153] on p ""Foarte natural și elegant efectul. Nu arată deloc artificial, iar pielea mea s…" at bounding box center [490, 146] width 98 height 50
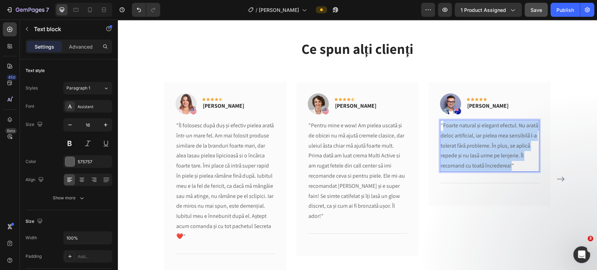
drag, startPoint x: 509, startPoint y: 165, endPoint x: 441, endPoint y: 125, distance: 79.1
click at [441, 125] on p ""Foarte natural și elegant efectul. Nu arată deloc artificial, iar pielea mea s…" at bounding box center [490, 146] width 98 height 50
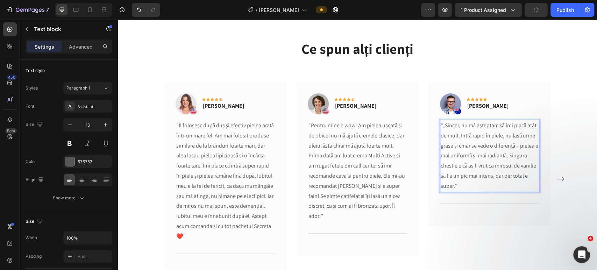
click at [458, 136] on p ""„Sincer, nu mă așteptam să îmi placă atât de mult. Intră rapid în piele, nu la…" at bounding box center [490, 156] width 98 height 71
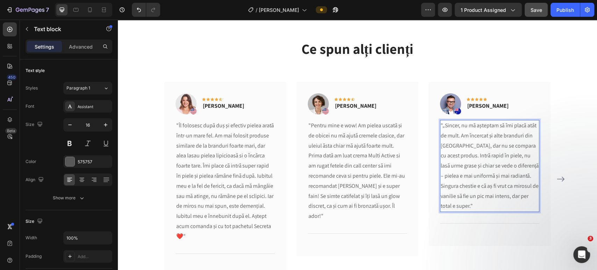
click at [506, 178] on p ""„Sincer, nu mă așteptam să îmi placă atât de mult. Am încercat și alte brandur…" at bounding box center [490, 166] width 98 height 91
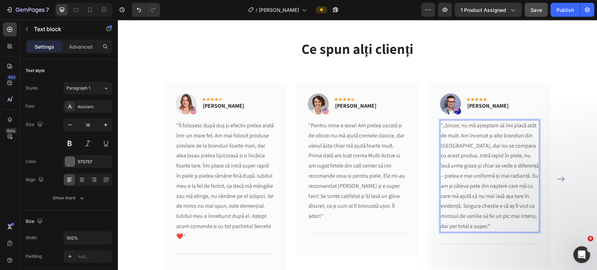
click at [485, 227] on p ""„Sincer, nu mă așteptam să îmi placă atât de mult. Am încercat și alte brandur…" at bounding box center [490, 176] width 98 height 111
click at [577, 155] on div "Ce spun alți clienți Heading Text block Image Icon Icon Icon Icon Icon Row Rita…" at bounding box center [357, 162] width 469 height 247
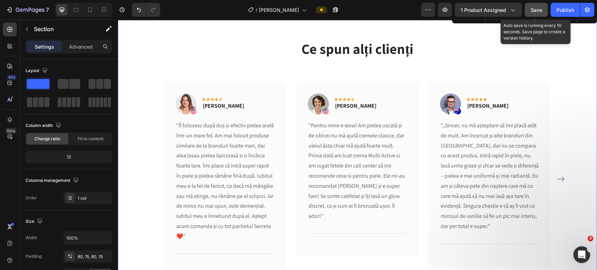
click at [546, 9] on button "Save" at bounding box center [536, 10] width 23 height 14
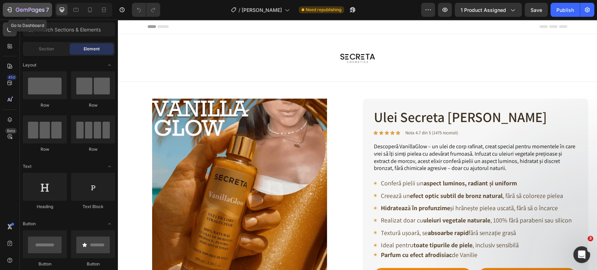
click at [12, 14] on div "7" at bounding box center [27, 10] width 43 height 8
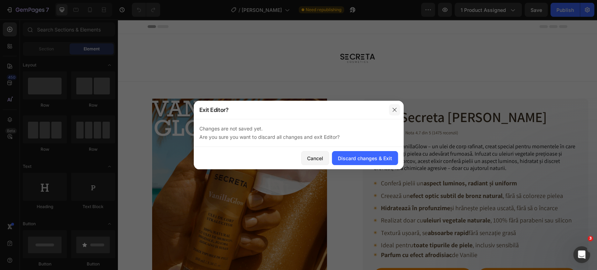
click at [396, 111] on icon "button" at bounding box center [395, 110] width 6 height 6
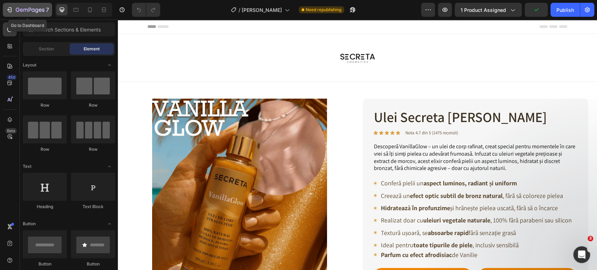
click at [27, 8] on icon "button" at bounding box center [30, 10] width 29 height 6
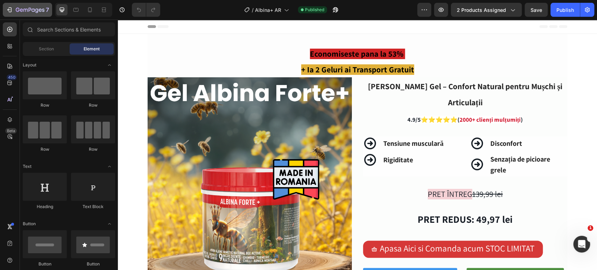
click at [25, 10] on icon "button" at bounding box center [30, 10] width 29 height 6
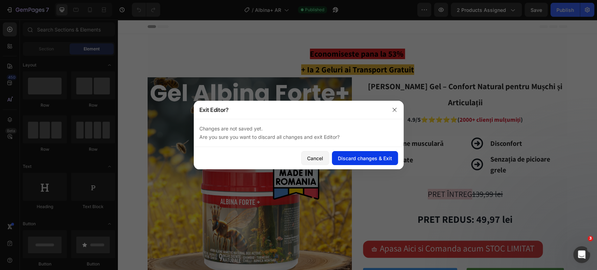
click at [350, 159] on div "Discard changes & Exit" at bounding box center [365, 158] width 54 height 7
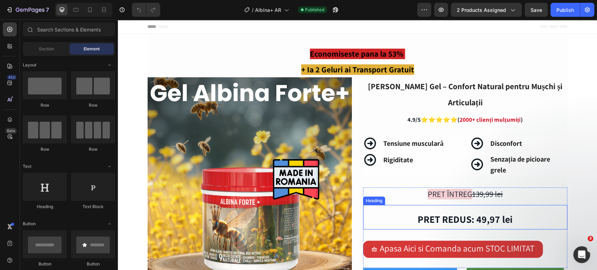
click at [468, 217] on strong "PRET REDUS: 49,97 lei" at bounding box center [465, 219] width 95 height 13
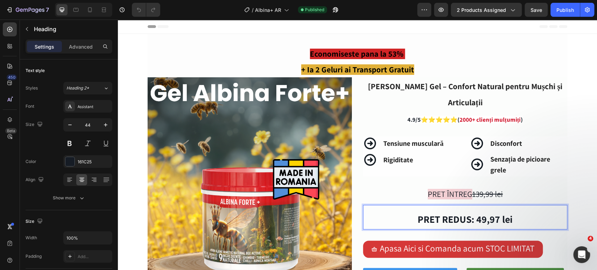
click at [479, 220] on strong "PRET REDUS: 49,97 lei" at bounding box center [465, 219] width 95 height 13
drag, startPoint x: 479, startPoint y: 218, endPoint x: 475, endPoint y: 218, distance: 4.2
click at [475, 218] on strong "PRET REDUS: 49,97 lei" at bounding box center [465, 219] width 95 height 13
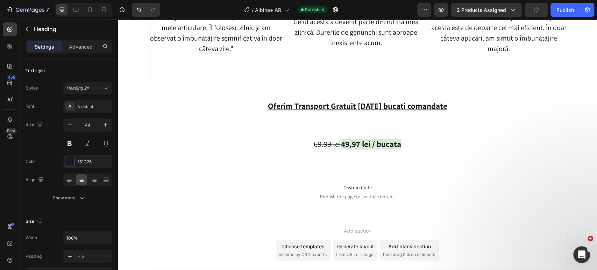
scroll to position [2169, 0]
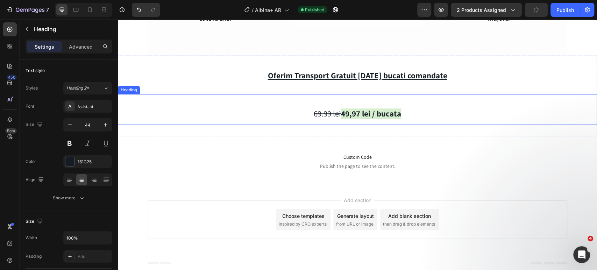
click at [347, 118] on strong "49,97 lei / bucata" at bounding box center [371, 113] width 60 height 10
drag, startPoint x: 343, startPoint y: 114, endPoint x: 338, endPoint y: 114, distance: 4.5
click at [341, 114] on strong "49,97 lei / bucata" at bounding box center [371, 113] width 60 height 10
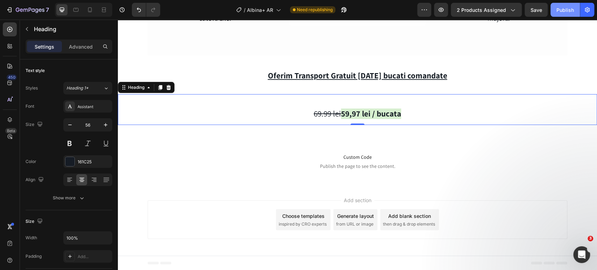
click at [568, 11] on div "Publish" at bounding box center [565, 9] width 17 height 7
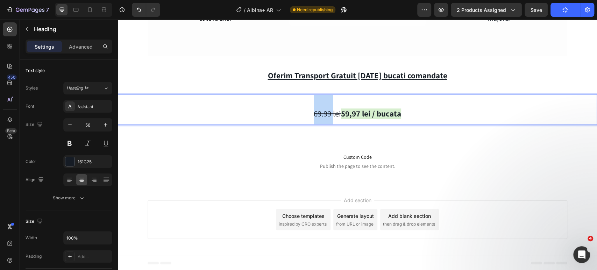
click at [316, 115] on s "69.99 lei" at bounding box center [327, 113] width 27 height 10
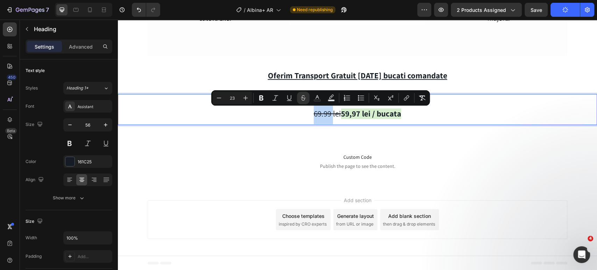
click at [315, 114] on s "69.99 lei" at bounding box center [327, 113] width 27 height 10
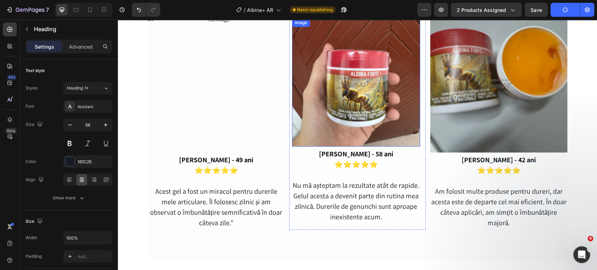
scroll to position [1935, 0]
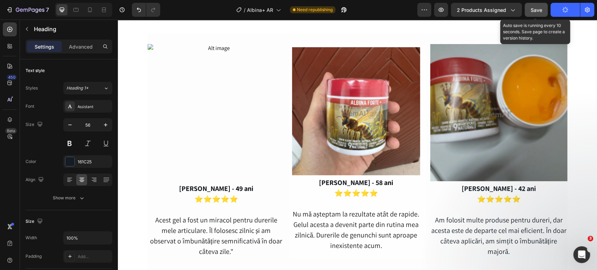
click at [536, 12] on span "Save" at bounding box center [537, 10] width 12 height 6
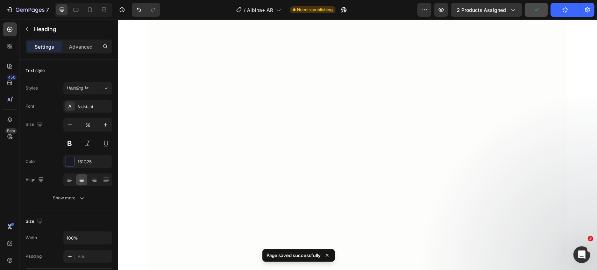
scroll to position [0, 0]
